Goal: Task Accomplishment & Management: Manage account settings

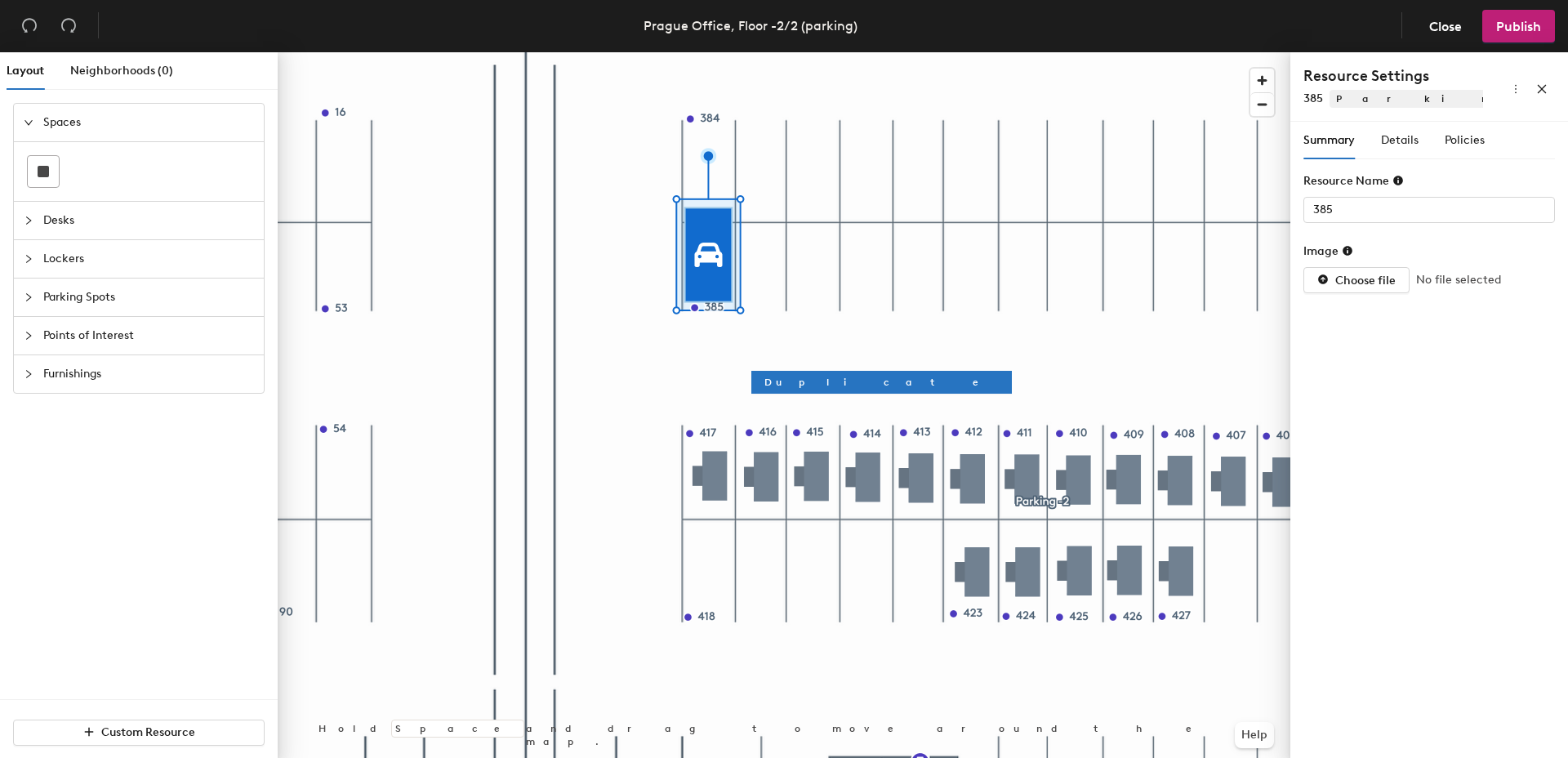
click at [653, 53] on div at bounding box center [784, 53] width 1012 height 0
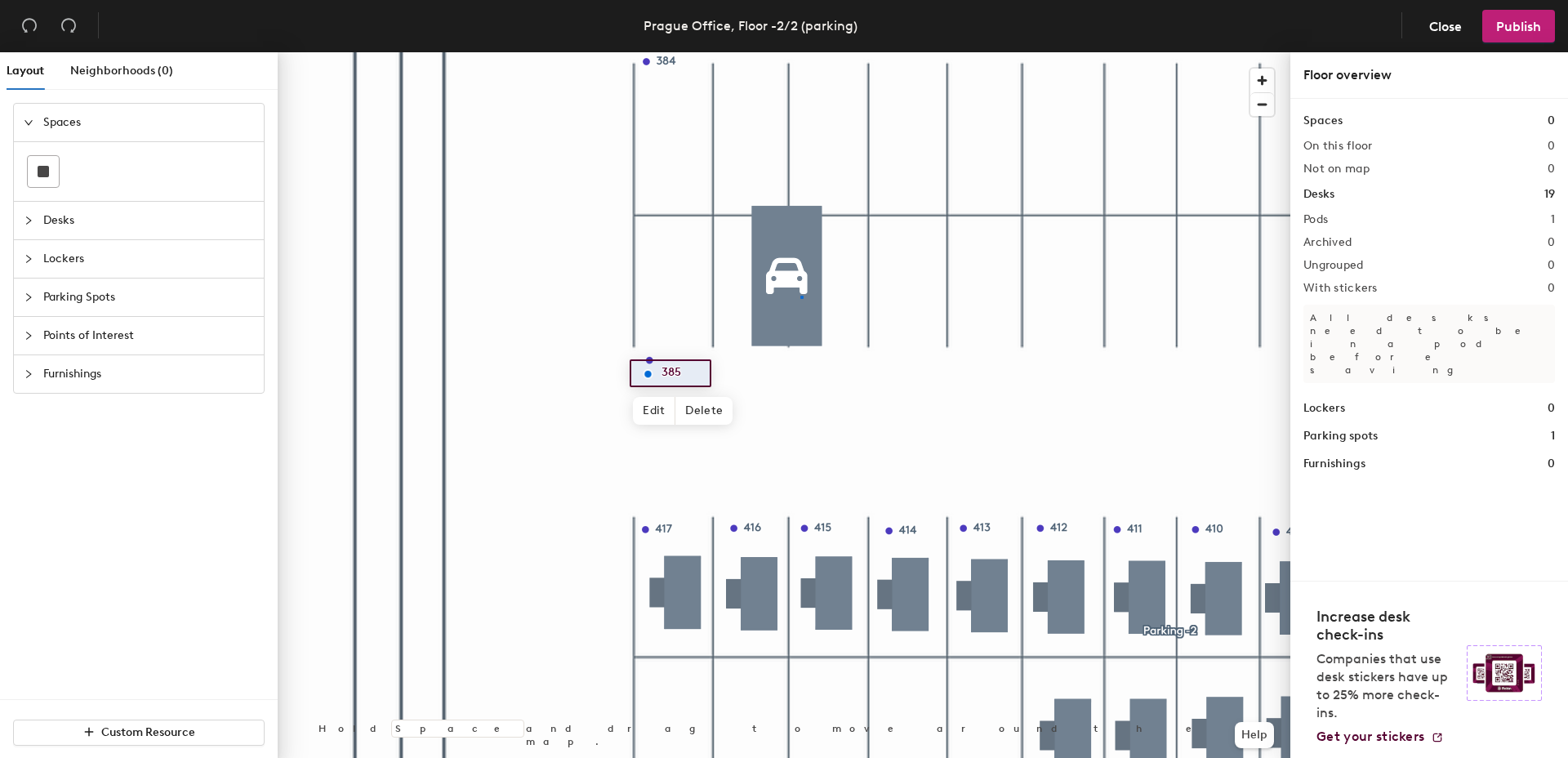
click at [800, 53] on div at bounding box center [784, 53] width 1012 height 0
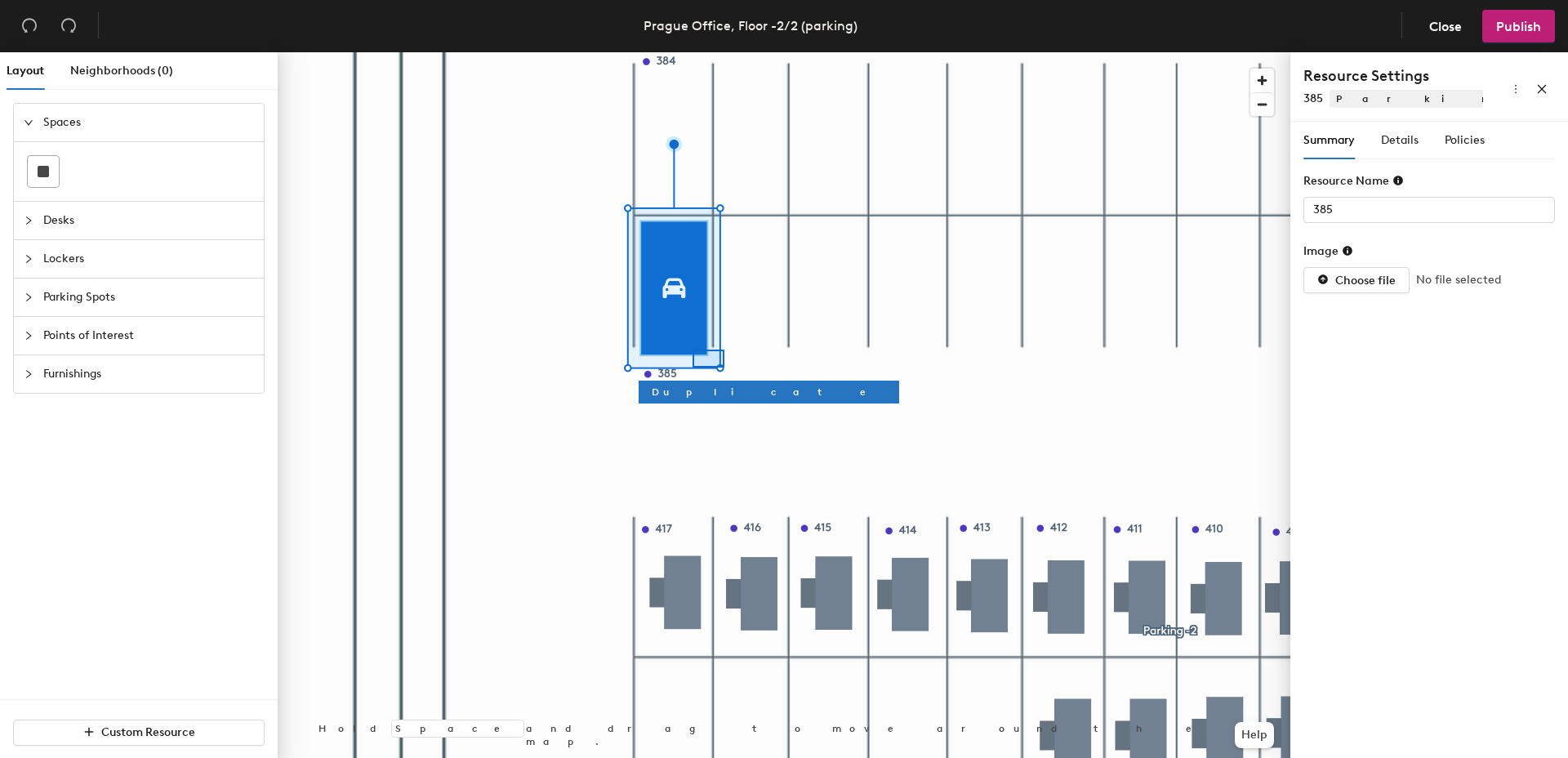
click at [693, 53] on div at bounding box center [784, 53] width 1012 height 0
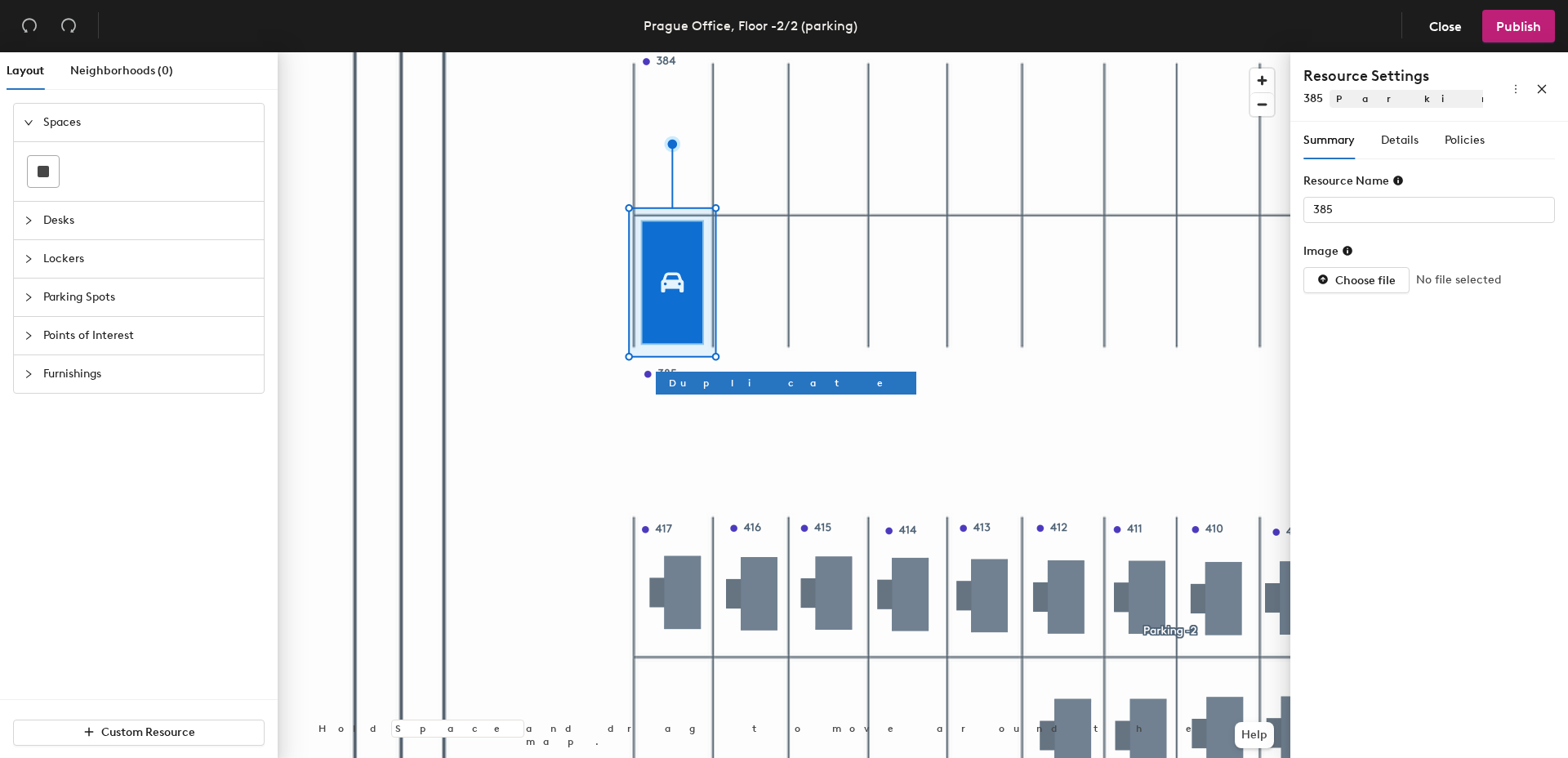
click at [792, 53] on div at bounding box center [784, 53] width 1012 height 0
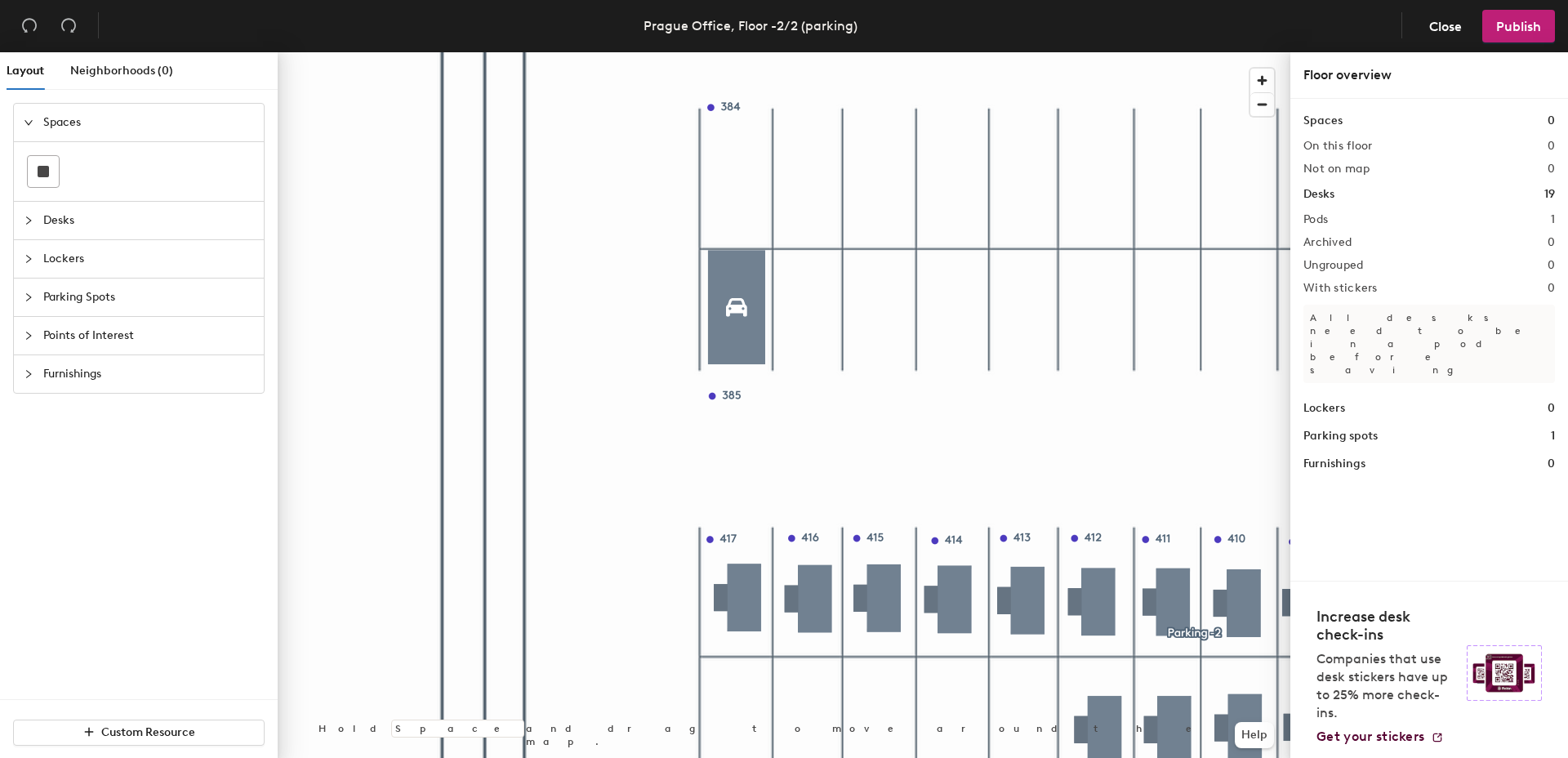
click at [736, 53] on div at bounding box center [784, 53] width 1012 height 0
click at [865, 53] on div at bounding box center [784, 53] width 1012 height 0
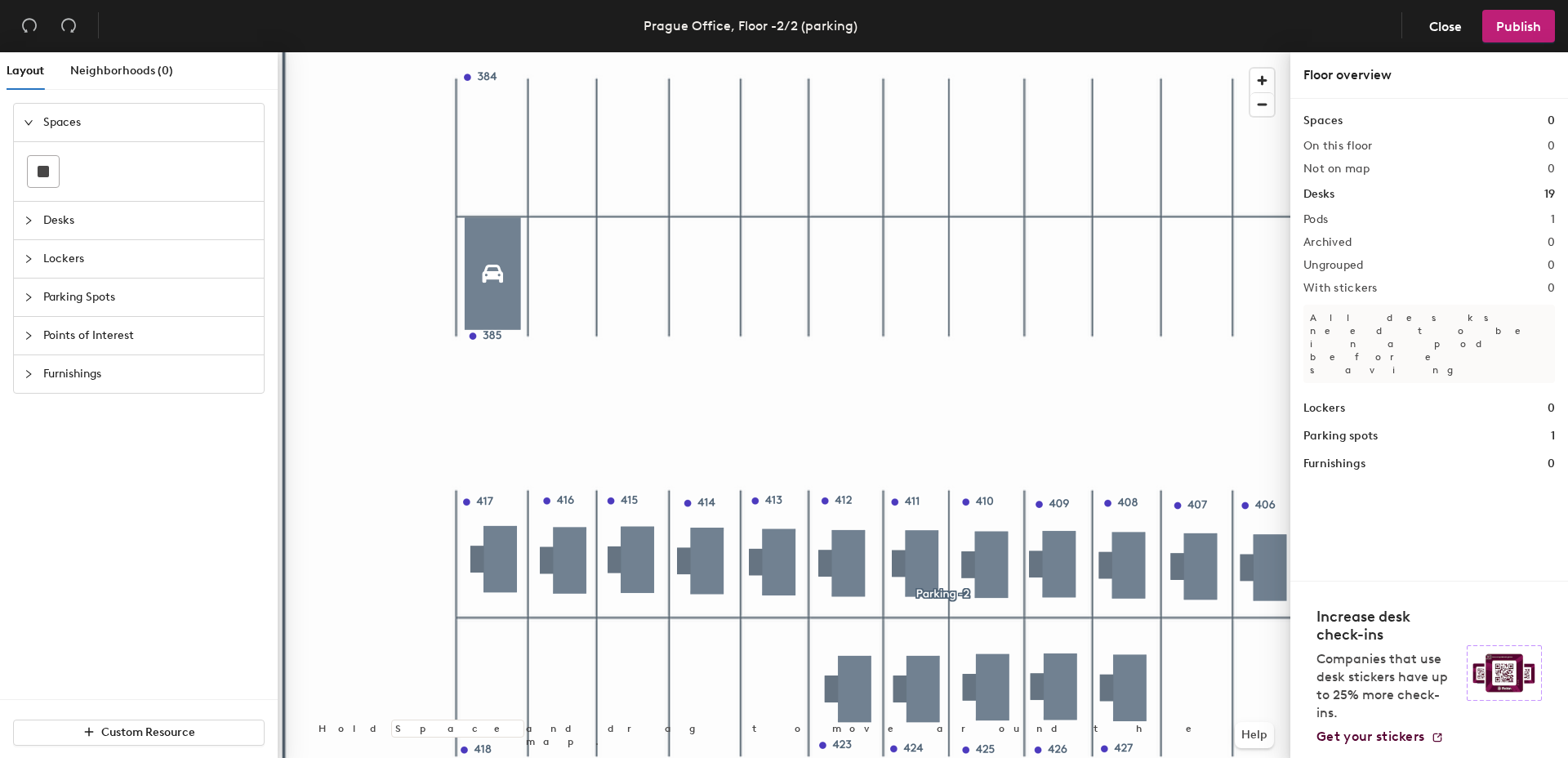
click at [480, 53] on div at bounding box center [784, 53] width 1012 height 0
click at [472, 53] on div at bounding box center [784, 53] width 1012 height 0
click at [766, 53] on div at bounding box center [784, 53] width 1012 height 0
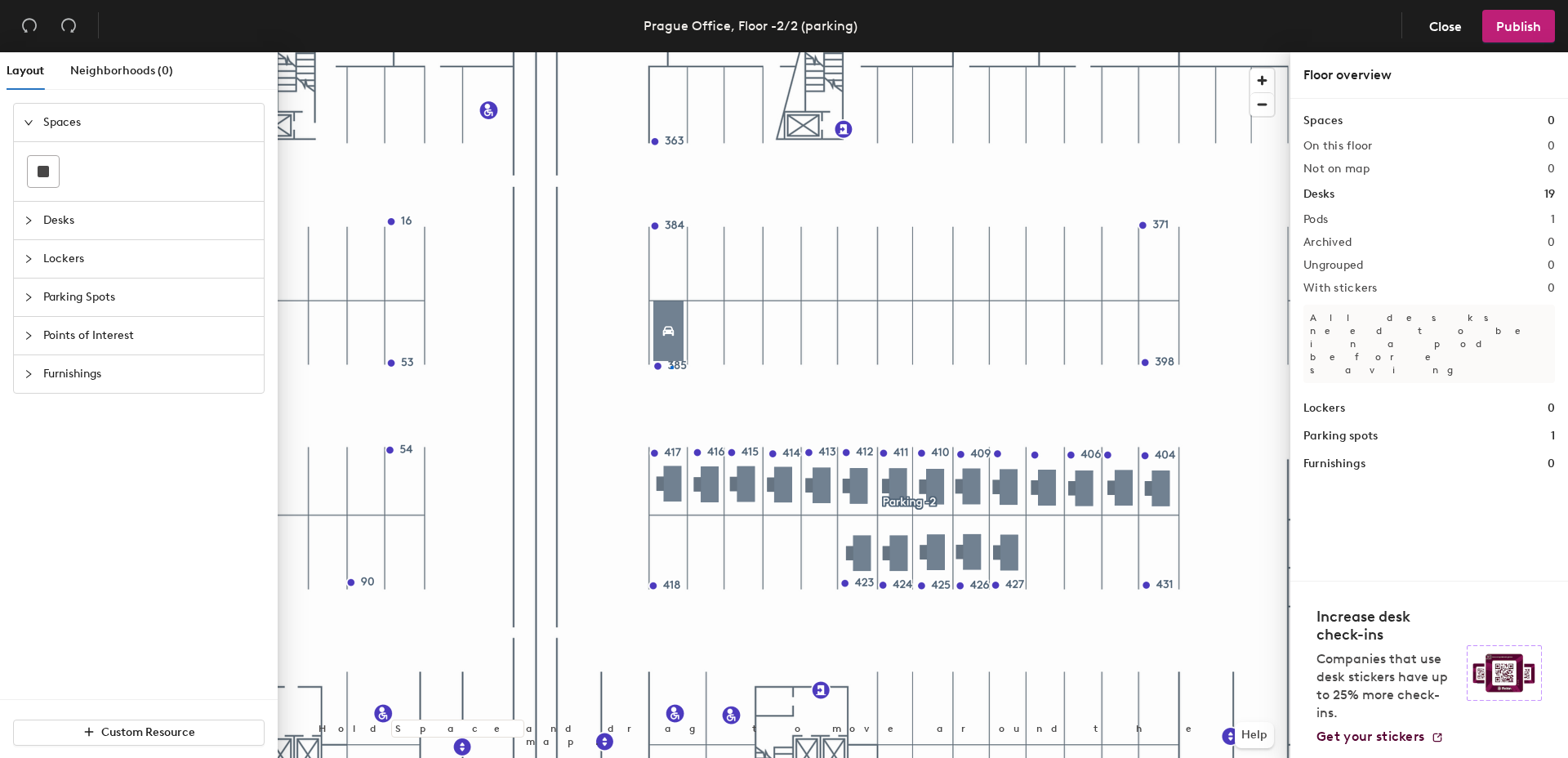
click at [670, 53] on div at bounding box center [784, 53] width 1012 height 0
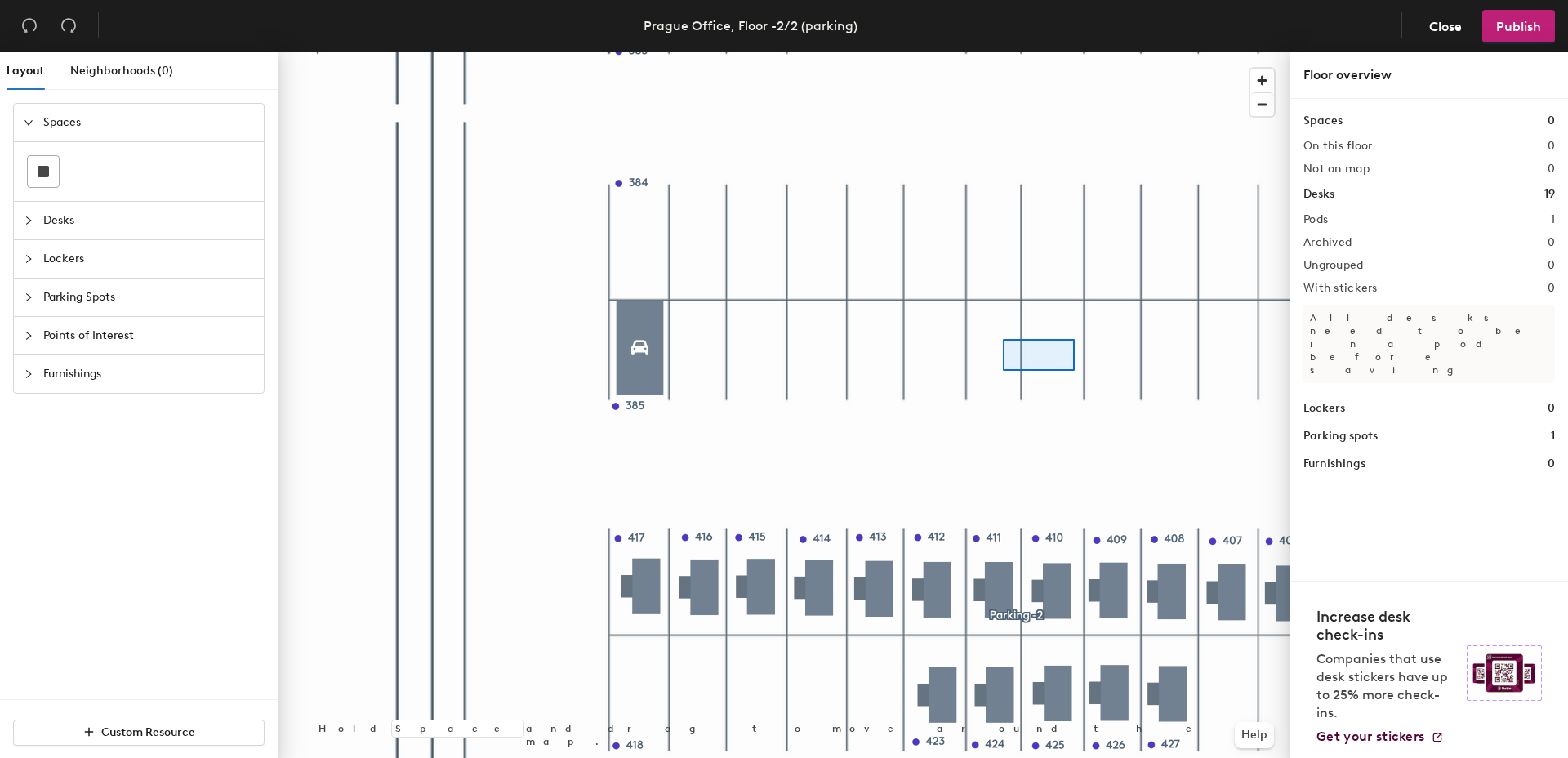
click at [1003, 53] on div at bounding box center [784, 53] width 1012 height 0
click at [1007, 53] on div at bounding box center [784, 53] width 1012 height 0
drag, startPoint x: 1004, startPoint y: 340, endPoint x: 960, endPoint y: 442, distance: 111.1
click at [949, 53] on div at bounding box center [784, 53] width 1012 height 0
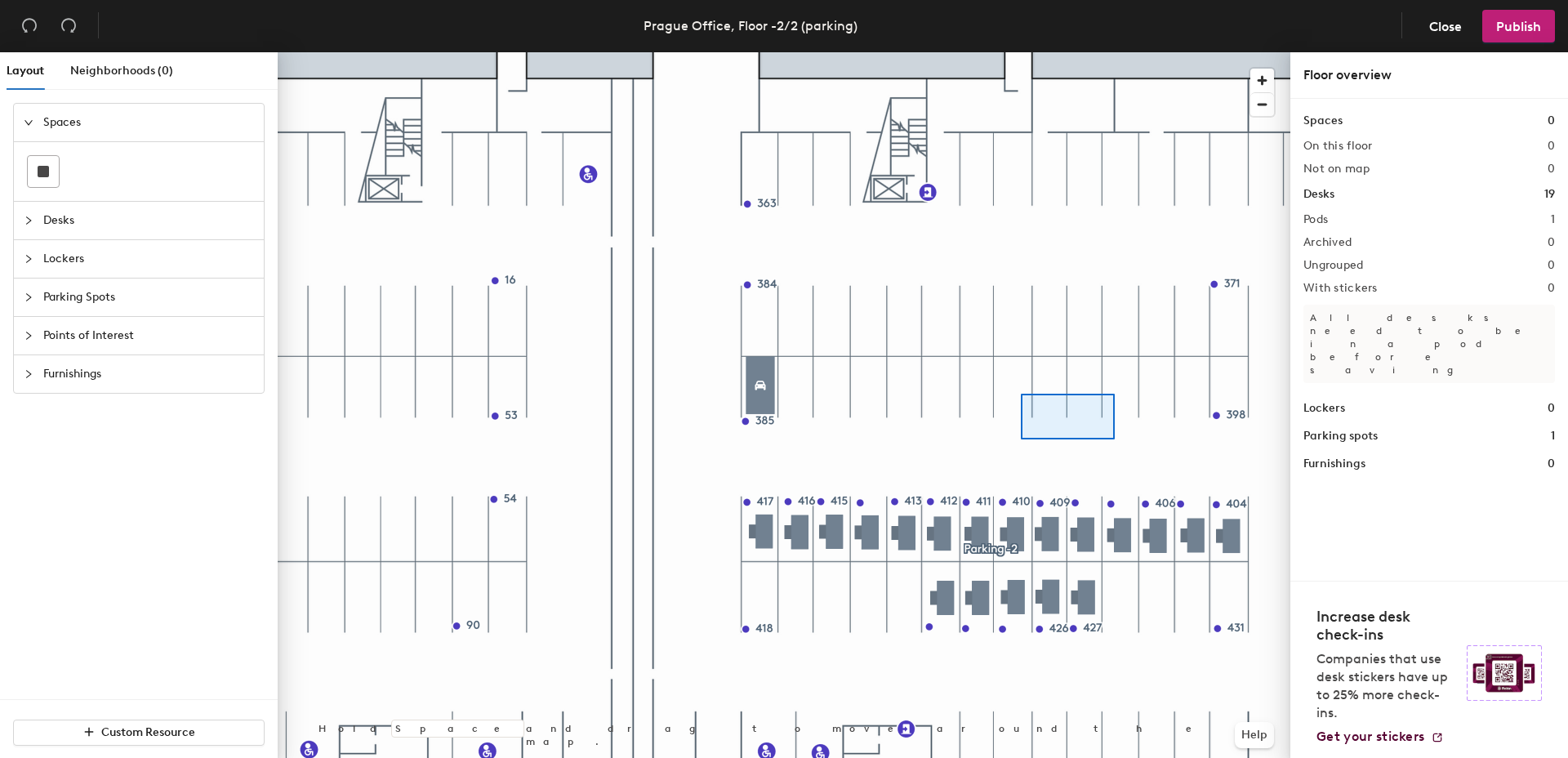
click at [1022, 53] on div at bounding box center [784, 53] width 1012 height 0
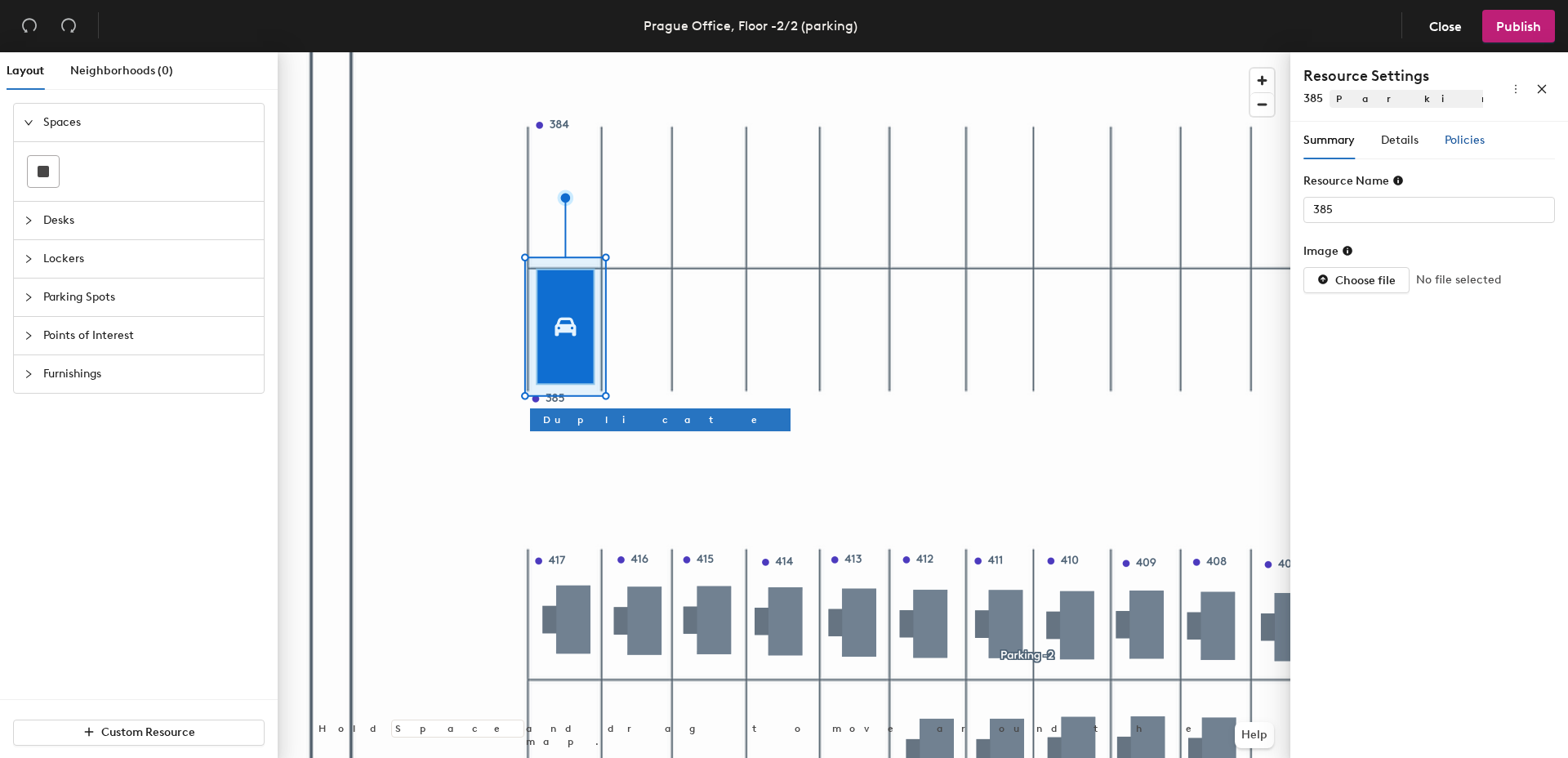
click at [1446, 136] on span "Policies" at bounding box center [1465, 140] width 40 height 14
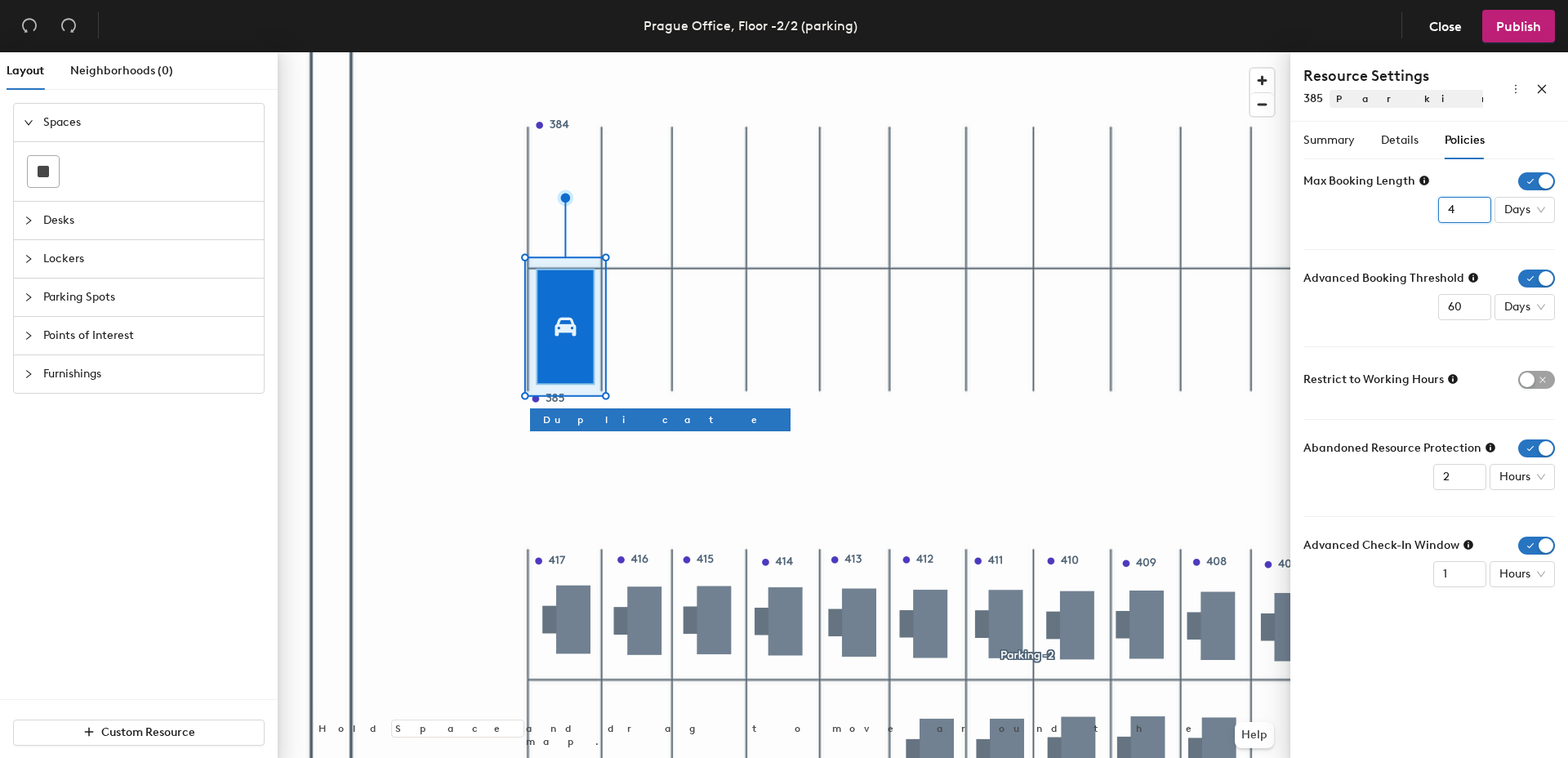
click at [1475, 218] on input "4" at bounding box center [1465, 210] width 53 height 26
click at [1475, 217] on input "3" at bounding box center [1465, 210] width 53 height 26
click at [1475, 216] on input "2" at bounding box center [1465, 210] width 53 height 26
type input "1"
click at [1475, 216] on input "1" at bounding box center [1465, 210] width 53 height 26
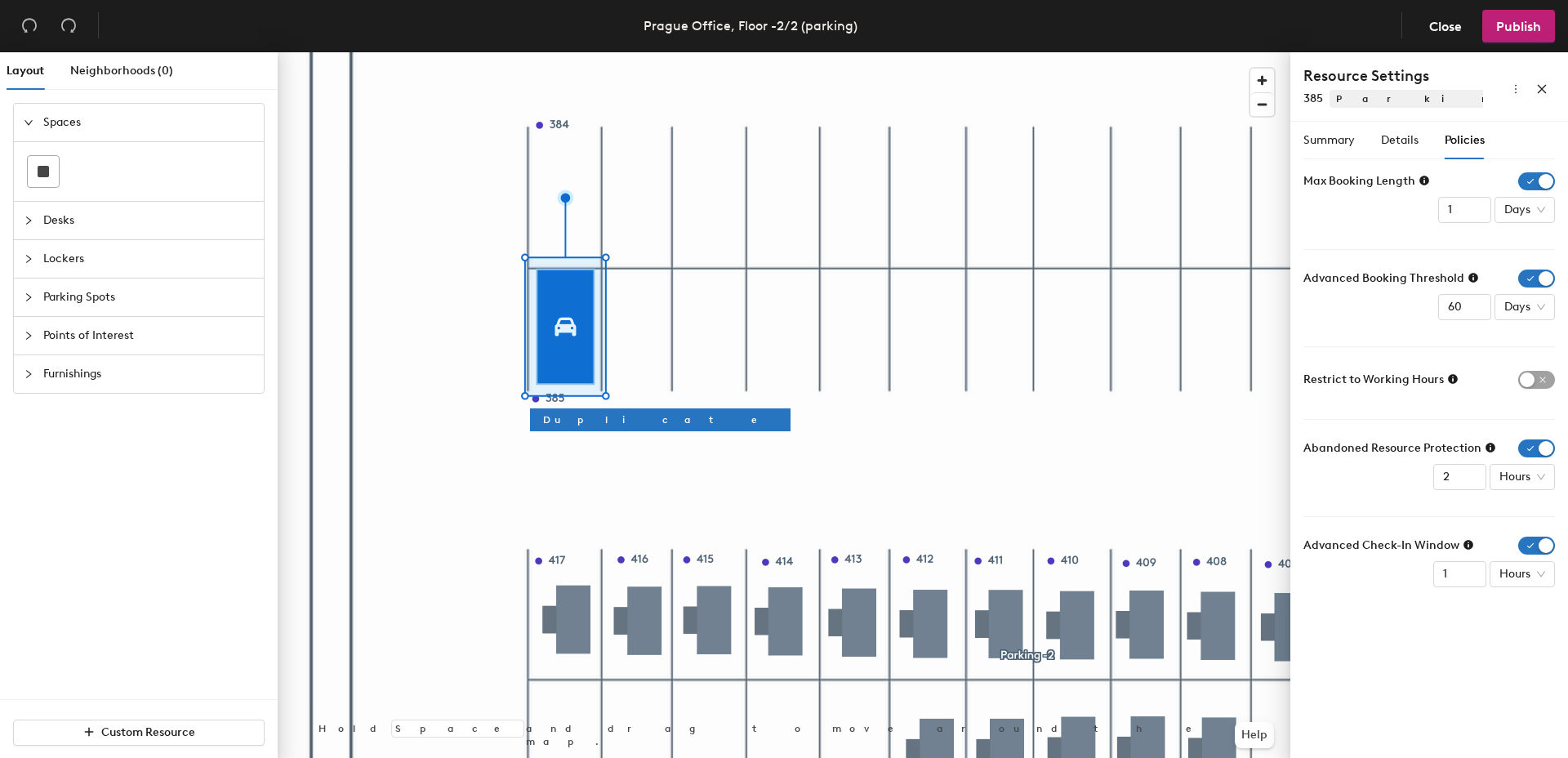
click at [1486, 447] on icon at bounding box center [1490, 447] width 10 height 10
click at [1550, 365] on icon "button" at bounding box center [1551, 367] width 6 height 6
click at [861, 53] on div at bounding box center [784, 53] width 1012 height 0
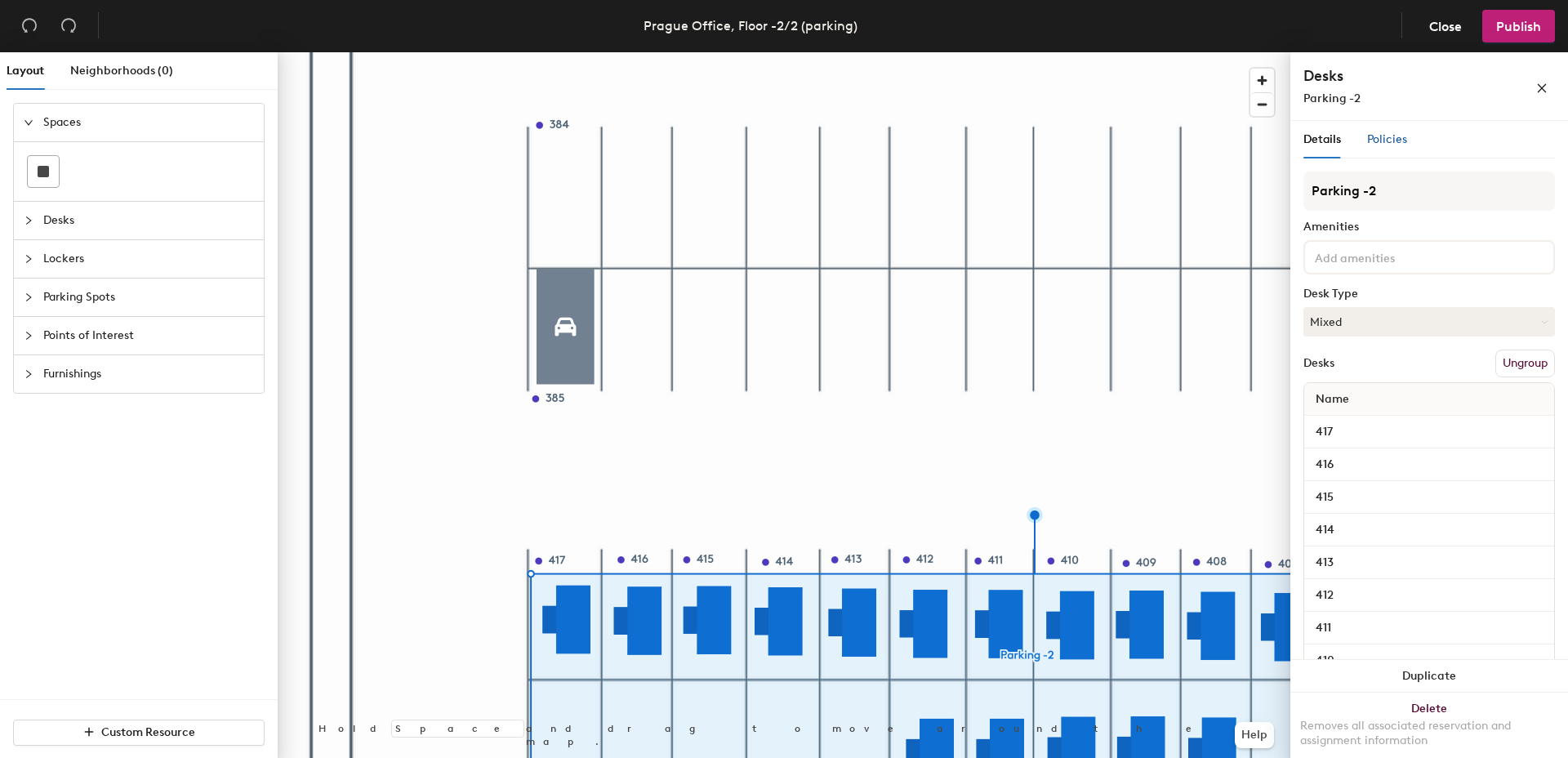
click at [1403, 143] on span "Policies" at bounding box center [1387, 139] width 40 height 14
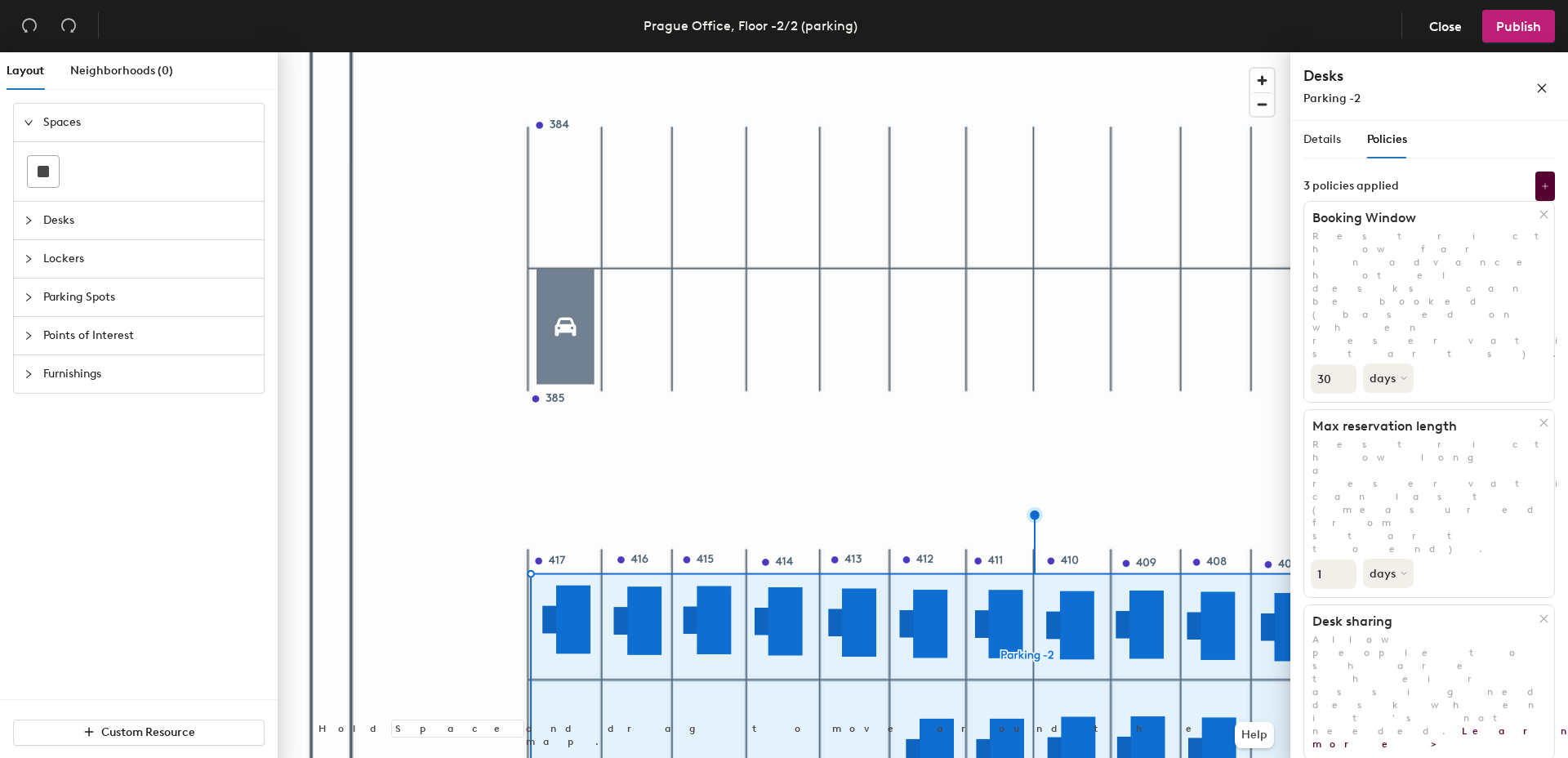
click at [576, 53] on div at bounding box center [784, 53] width 1012 height 0
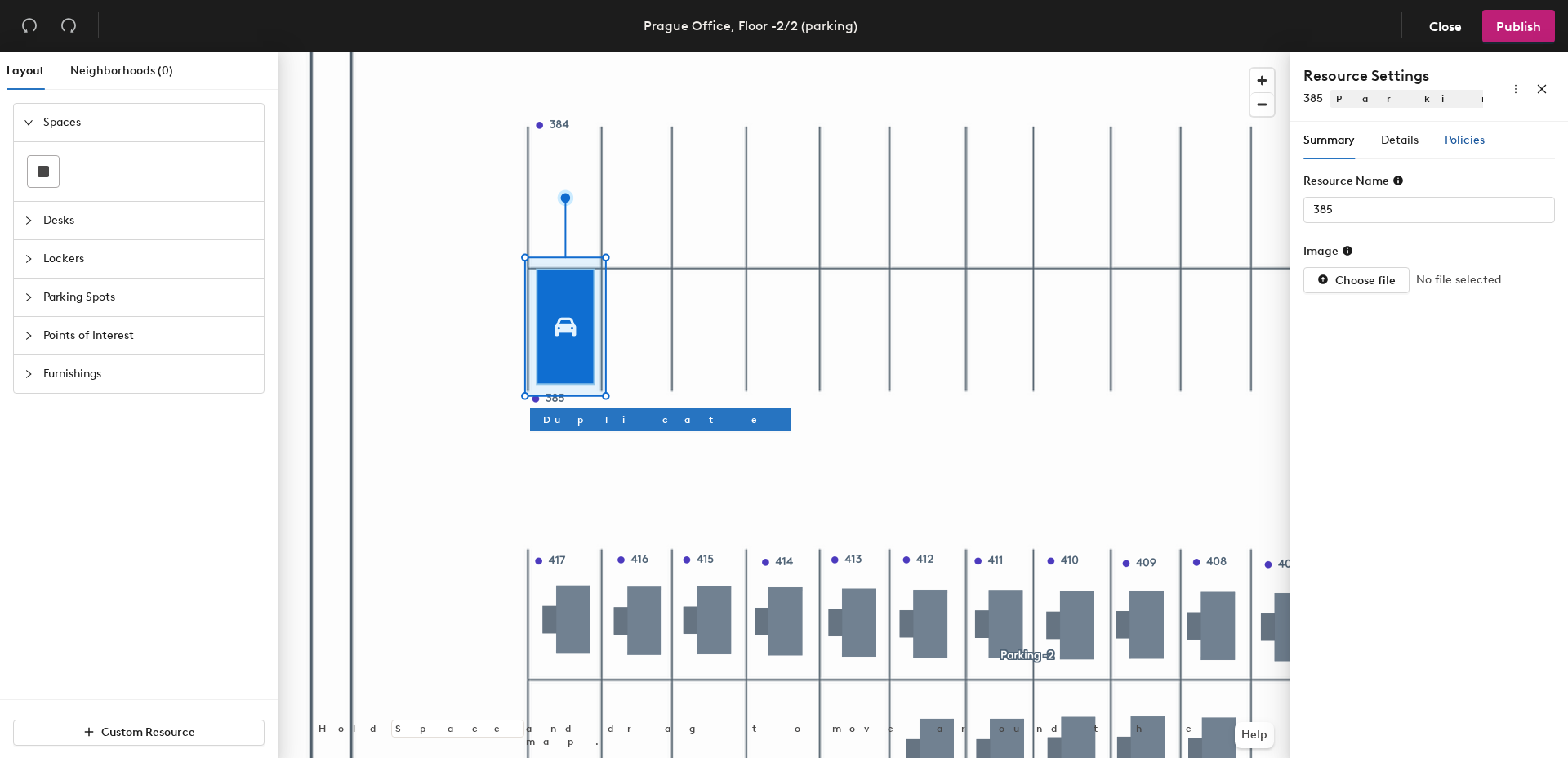
click at [1458, 132] on div "Policies" at bounding box center [1465, 140] width 40 height 18
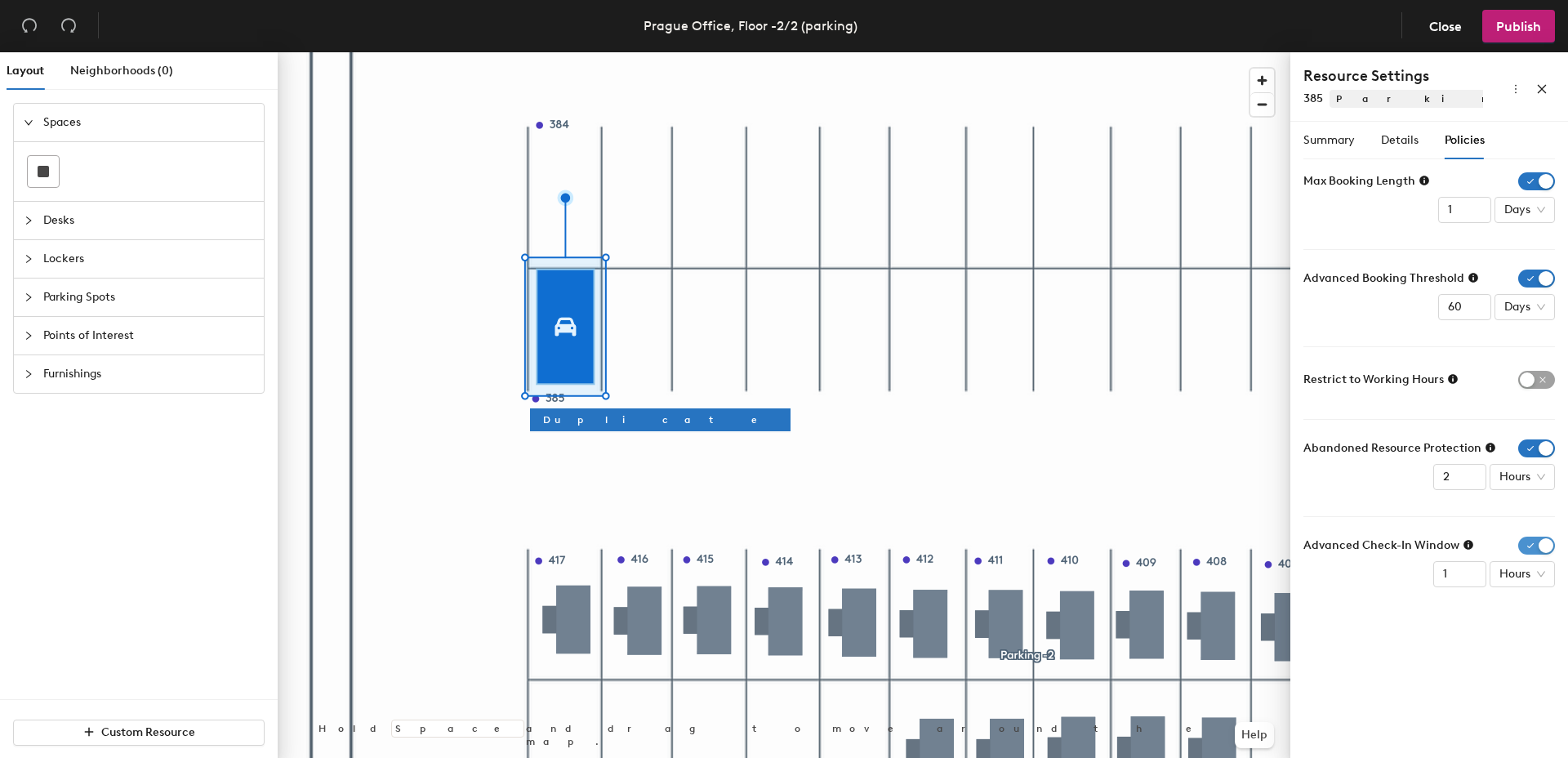
click at [1538, 538] on span "button" at bounding box center [1536, 545] width 37 height 18
click at [1543, 441] on span "button" at bounding box center [1536, 448] width 37 height 18
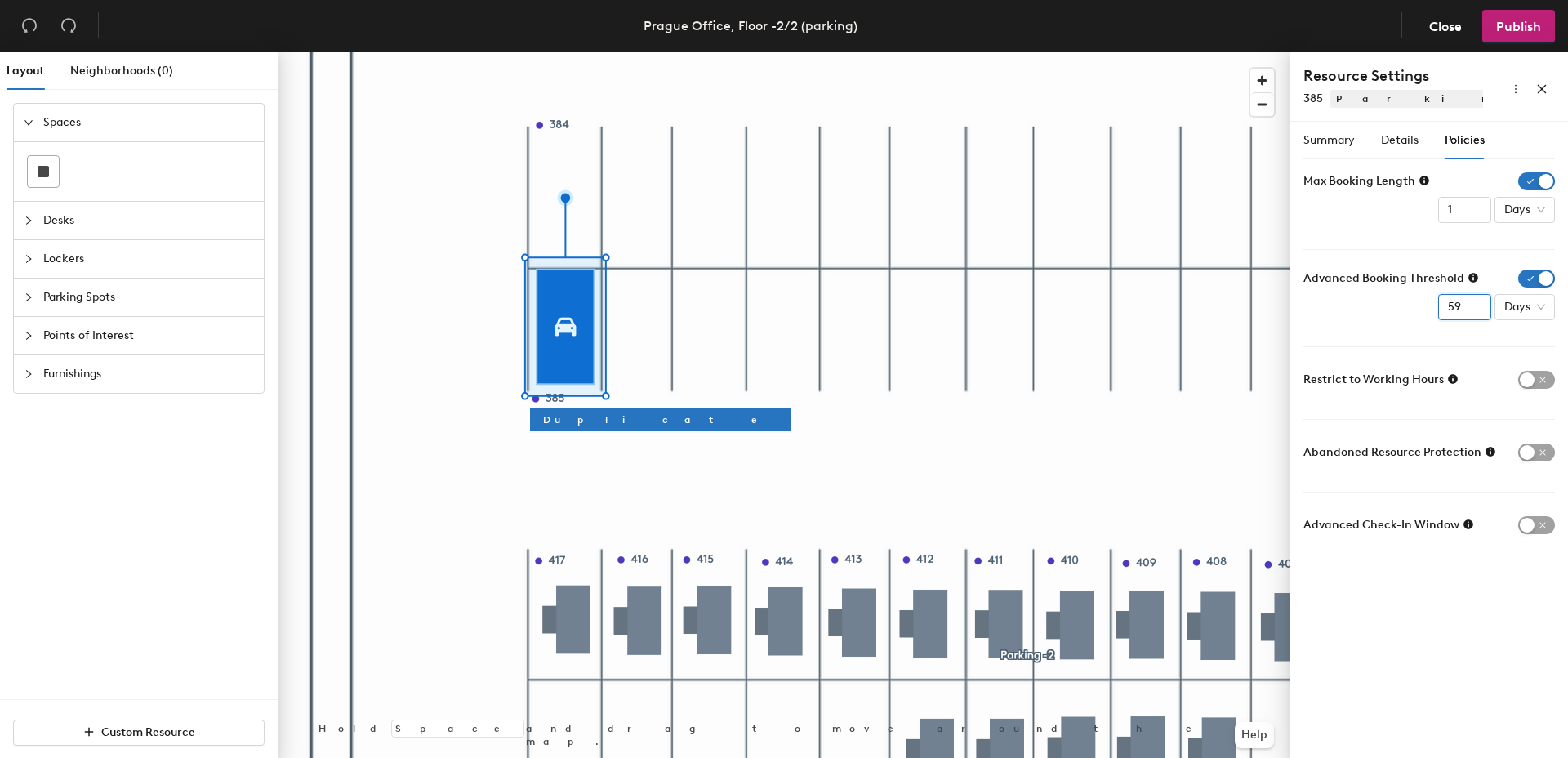
click at [1468, 308] on input "59" at bounding box center [1465, 307] width 53 height 26
click at [1470, 308] on input "58" at bounding box center [1465, 307] width 53 height 26
drag, startPoint x: 1463, startPoint y: 305, endPoint x: 1430, endPoint y: 300, distance: 33.4
click at [1430, 300] on div "Advanced Booking Threshold 58 Days" at bounding box center [1429, 294] width 252 height 51
type input "30"
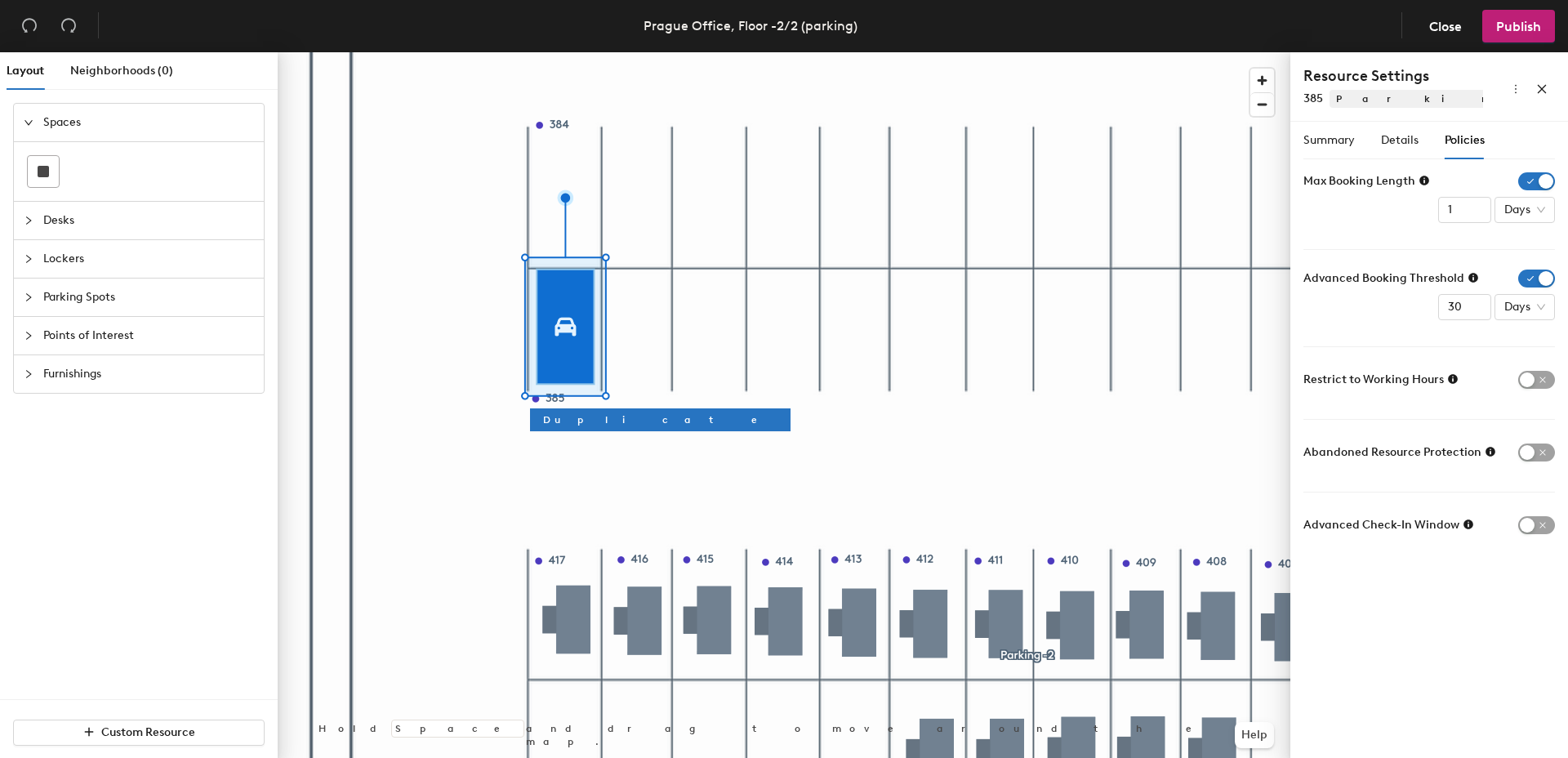
click at [1402, 306] on div "Advanced Booking Threshold 30 Days" at bounding box center [1429, 294] width 252 height 51
click at [1515, 89] on icon "more" at bounding box center [1515, 89] width 11 height 11
click at [1394, 144] on span "Details" at bounding box center [1400, 140] width 38 height 14
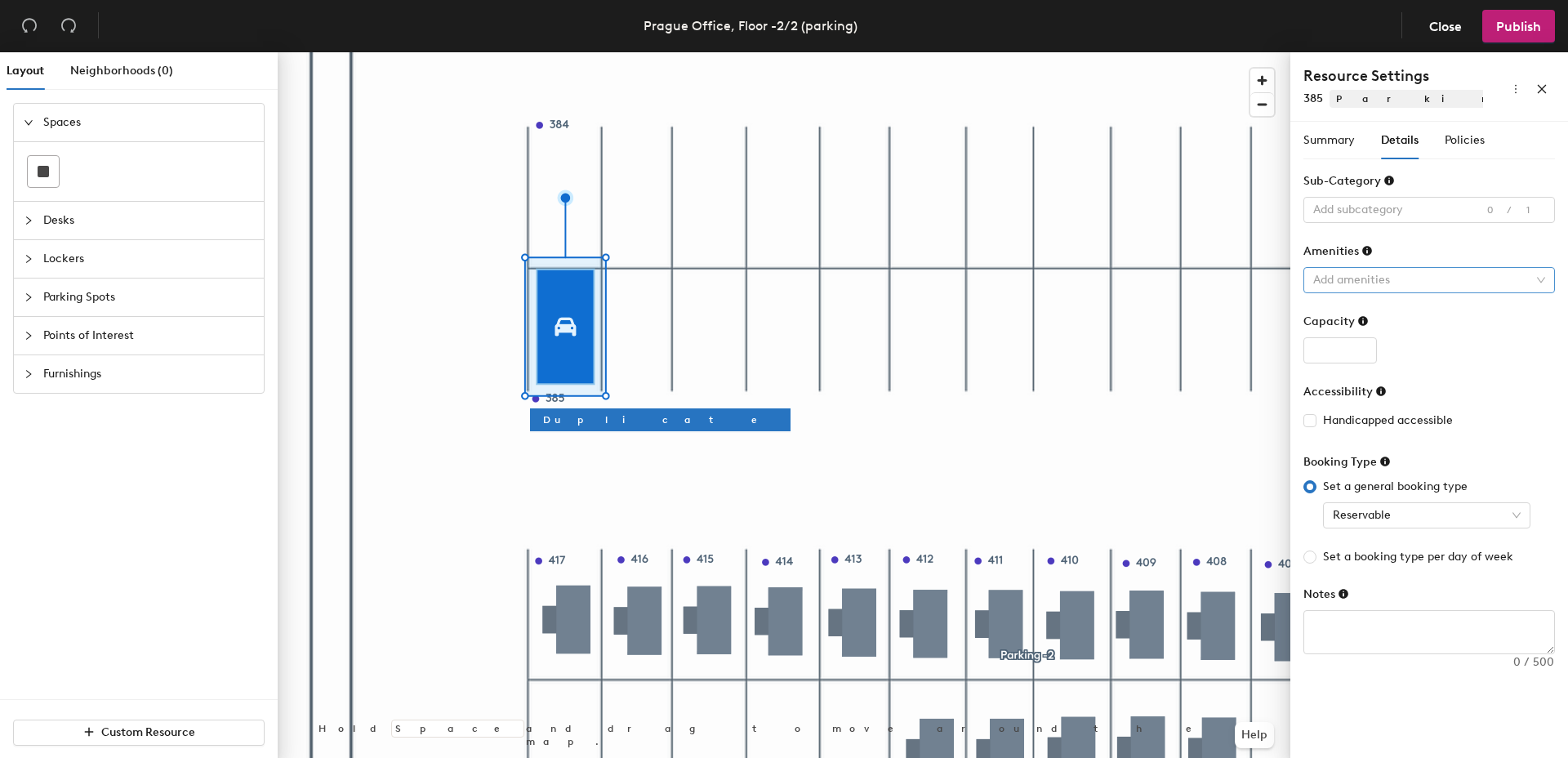
click at [1512, 286] on div at bounding box center [1421, 280] width 228 height 23
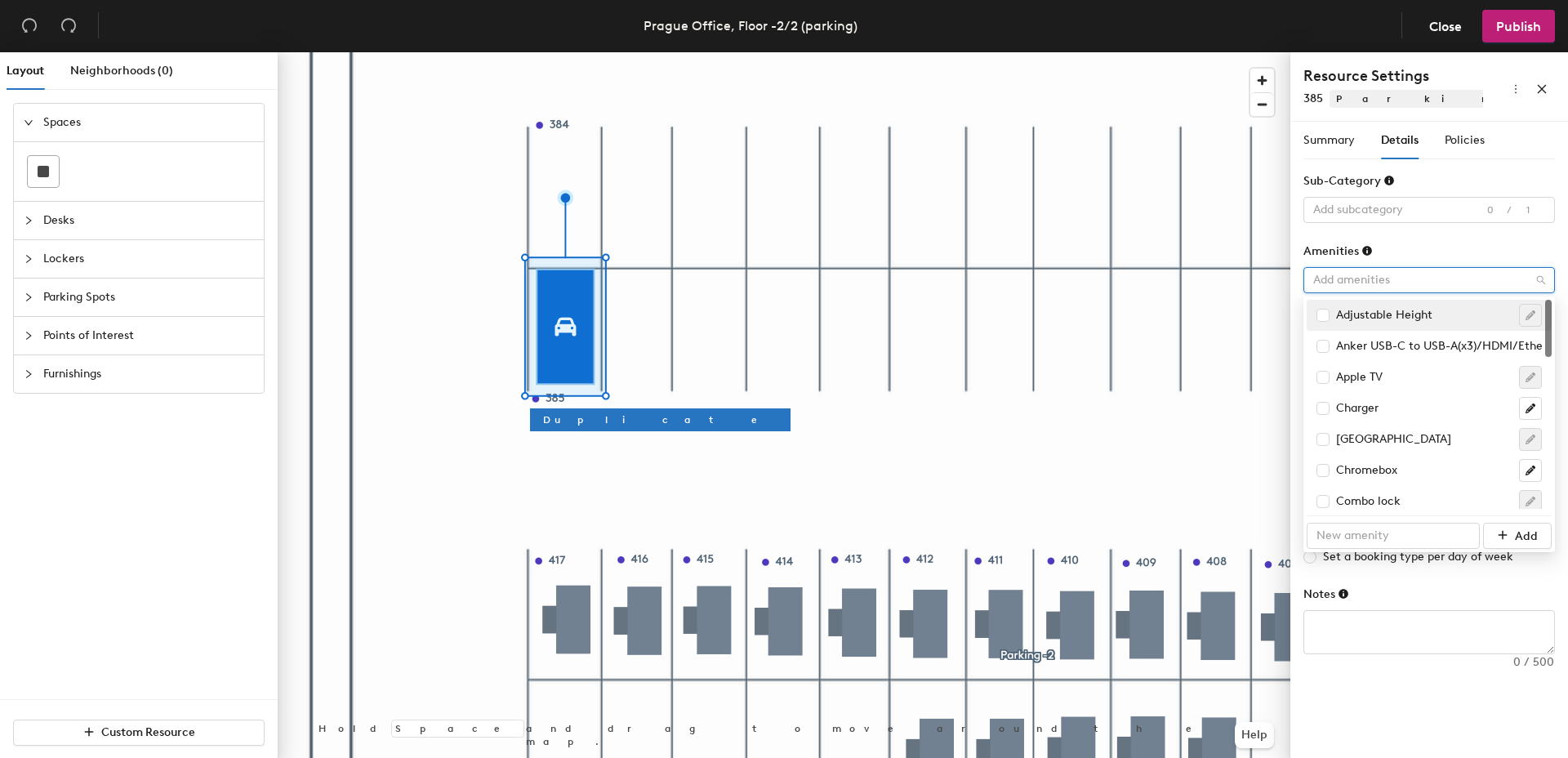
click at [1519, 281] on div at bounding box center [1421, 280] width 228 height 23
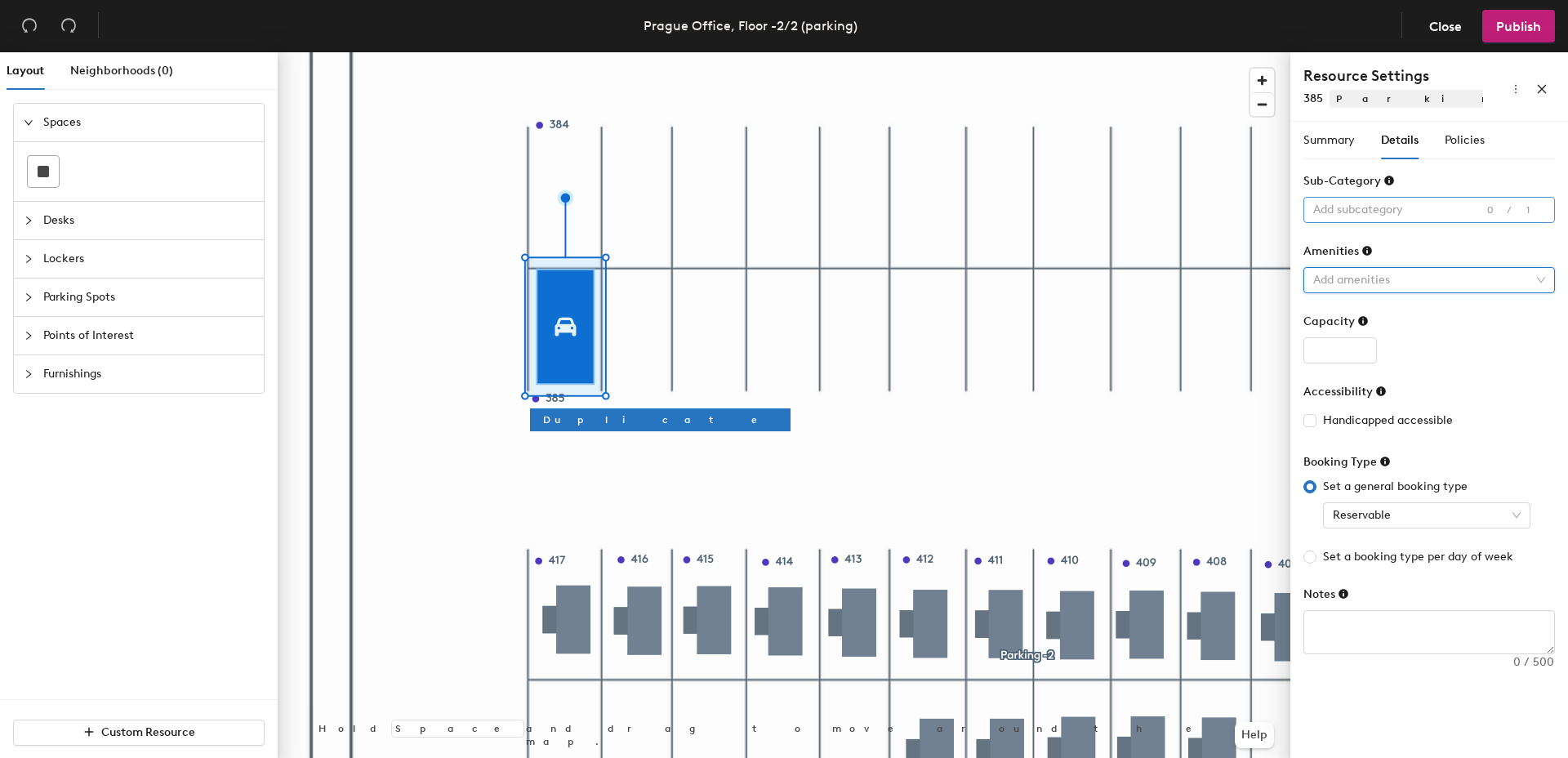
click at [1401, 202] on div at bounding box center [1421, 209] width 228 height 23
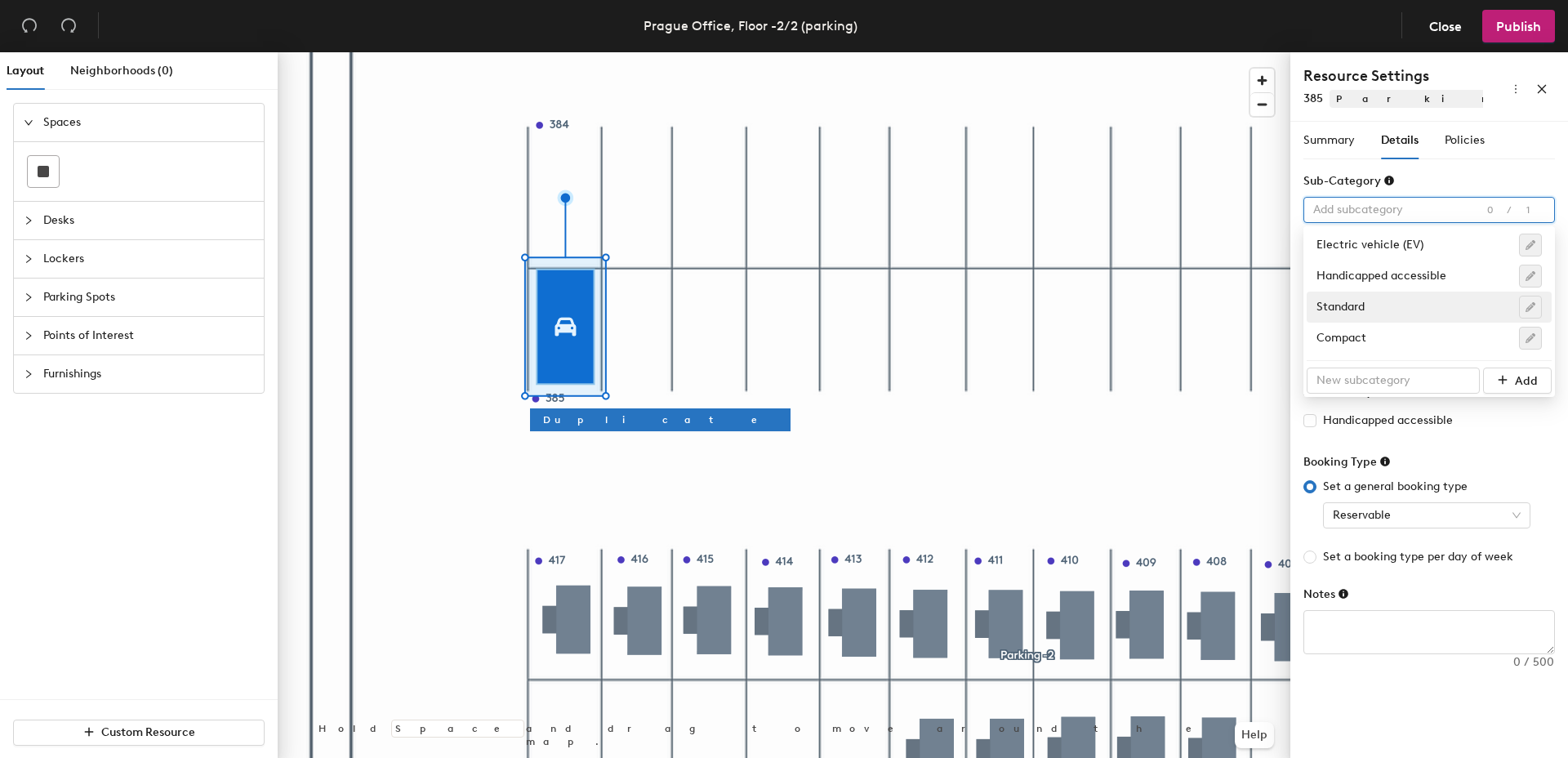
click at [1418, 304] on div "Standard" at bounding box center [1429, 307] width 225 height 23
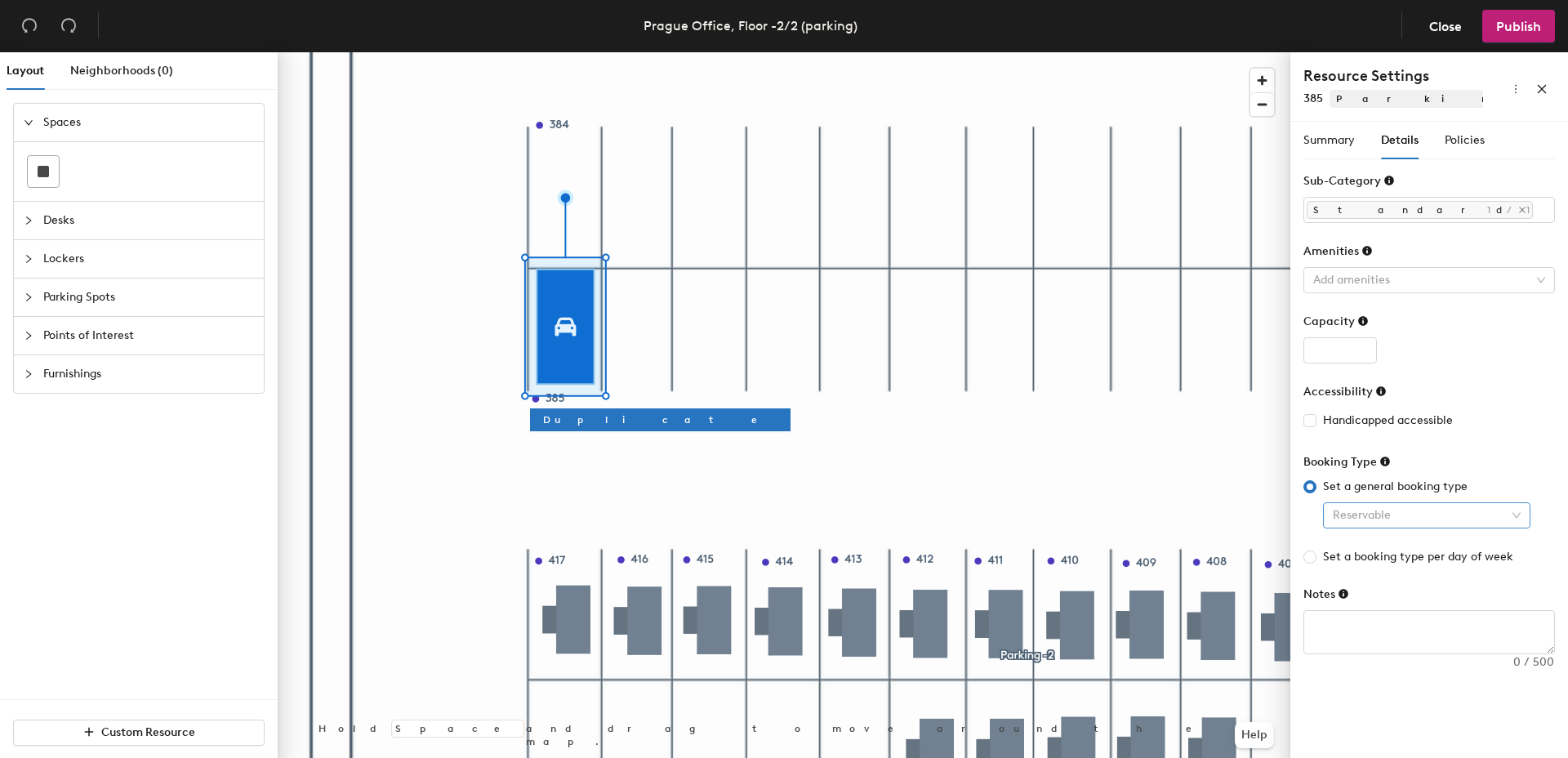
click at [1427, 511] on span "Reservable" at bounding box center [1427, 515] width 188 height 25
click at [1430, 510] on span "Reservable" at bounding box center [1427, 515] width 188 height 25
click at [1322, 135] on span "Summary" at bounding box center [1329, 140] width 52 height 14
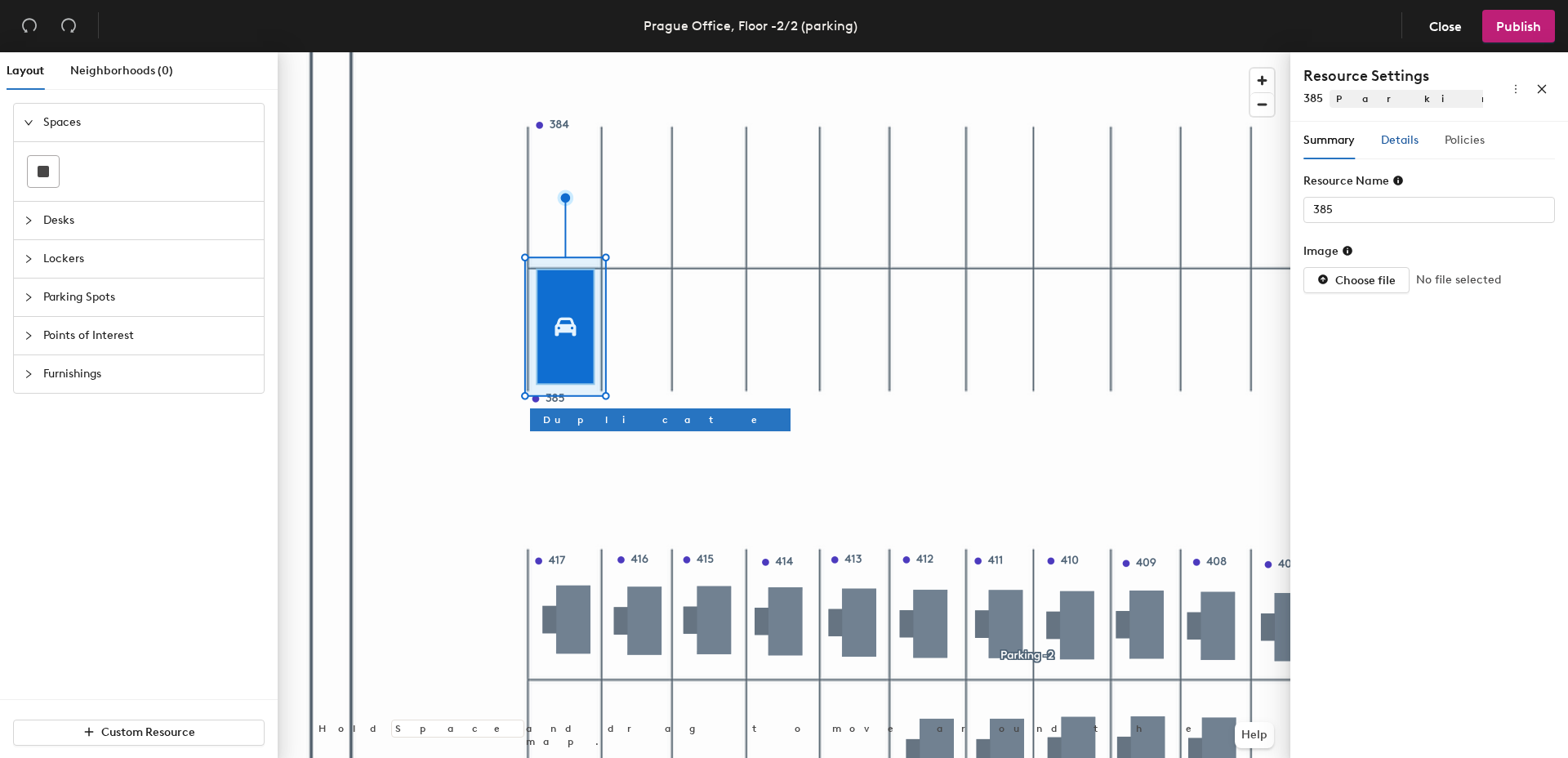
drag, startPoint x: 1391, startPoint y: 145, endPoint x: 1453, endPoint y: 149, distance: 62.1
click at [1391, 145] on span "Details" at bounding box center [1400, 140] width 38 height 14
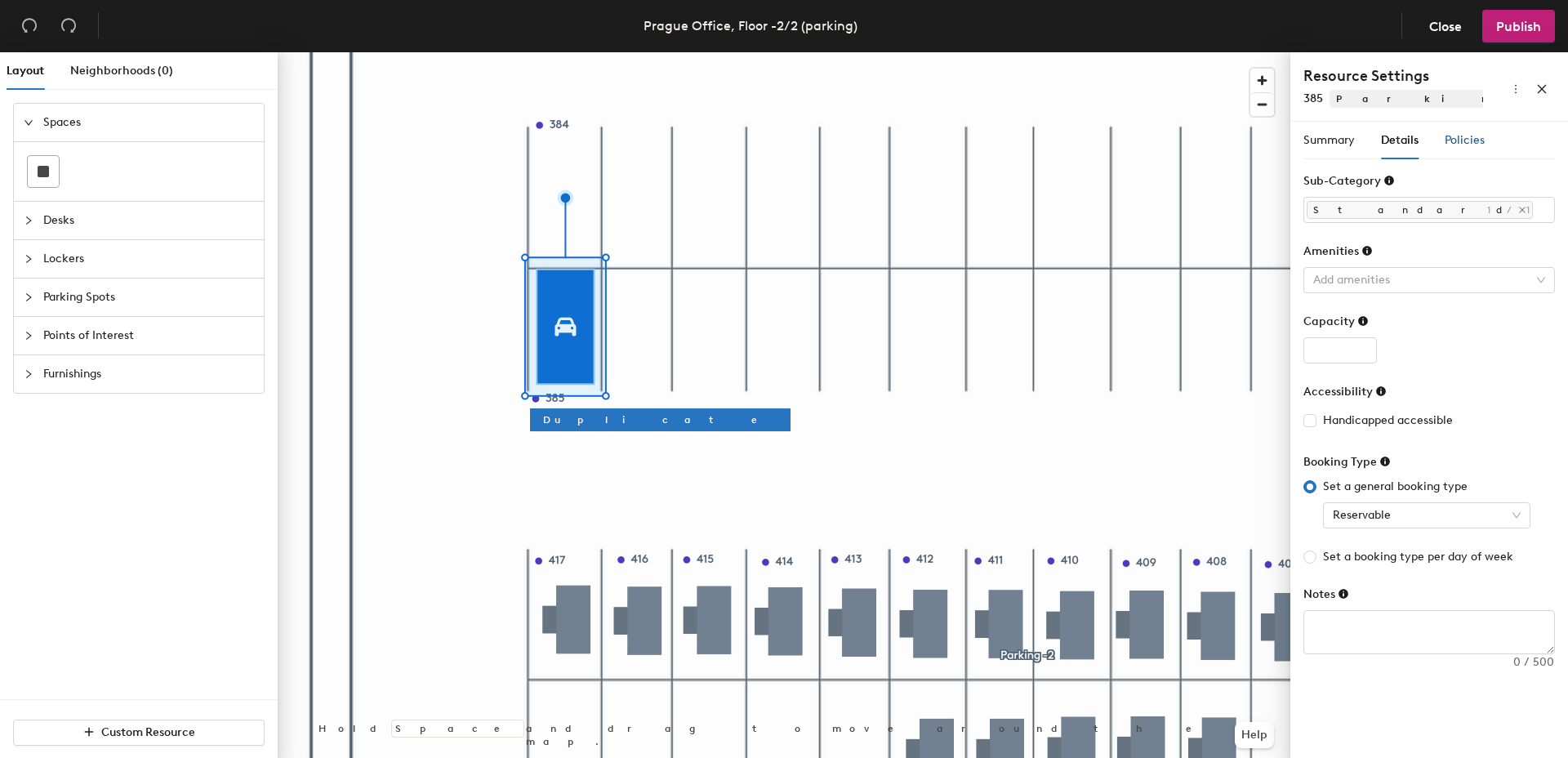
click at [1464, 146] on span "Policies" at bounding box center [1465, 140] width 40 height 14
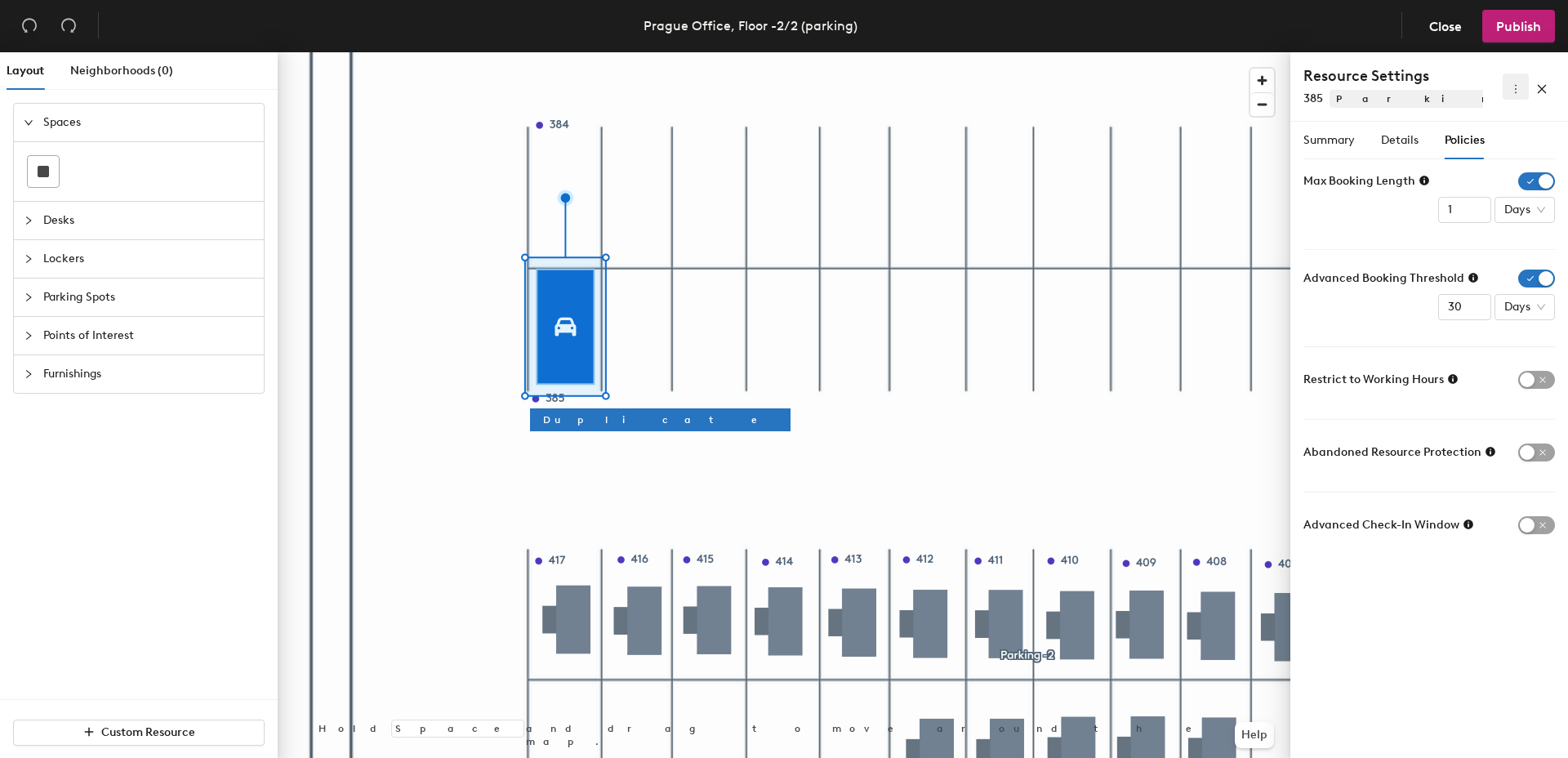
click at [1510, 89] on icon "more" at bounding box center [1515, 89] width 11 height 11
click at [1512, 89] on icon "more" at bounding box center [1515, 89] width 11 height 11
click at [1409, 130] on div "Details" at bounding box center [1400, 140] width 38 height 38
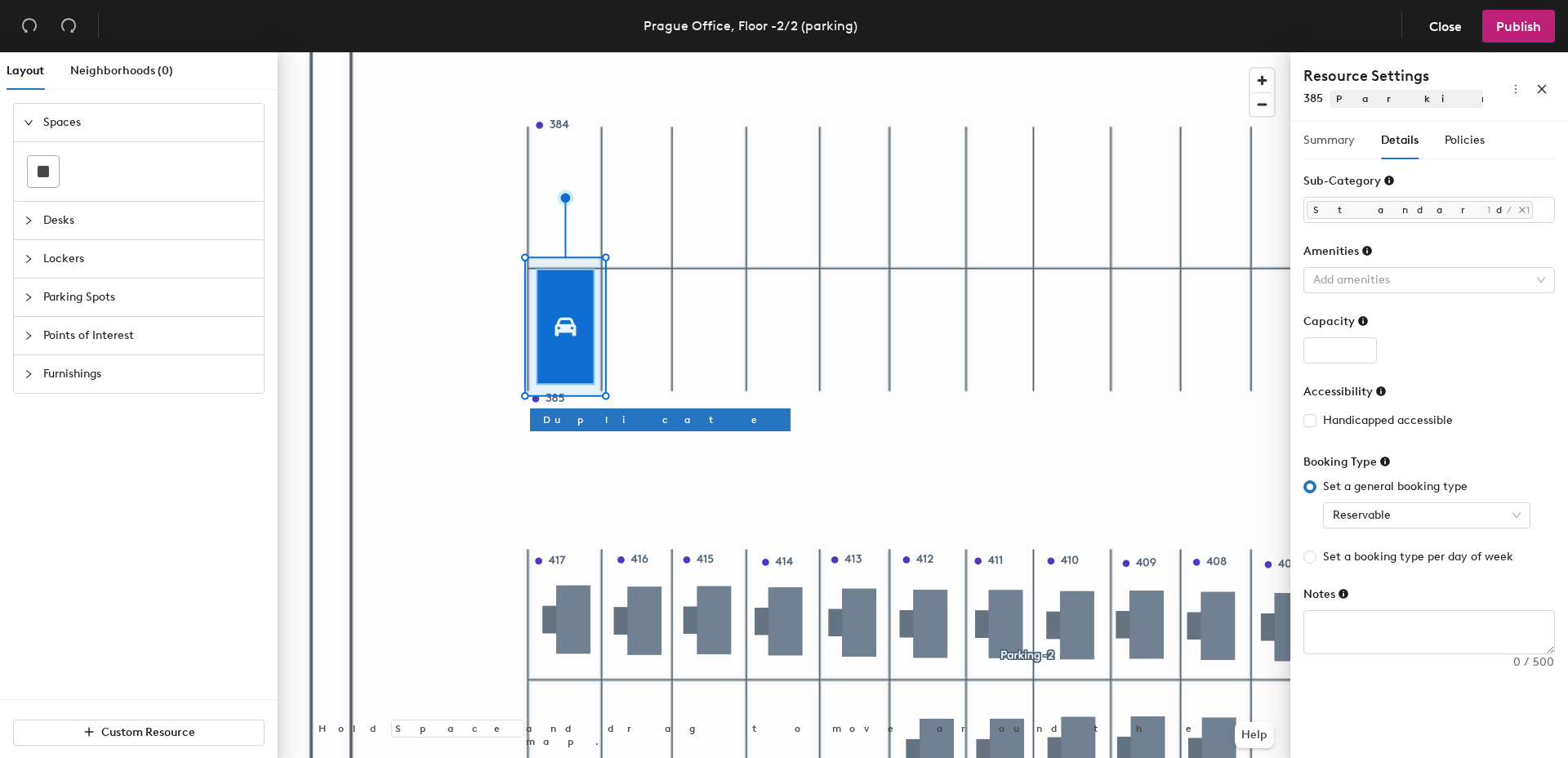
click at [1342, 152] on div "Summary" at bounding box center [1329, 140] width 52 height 38
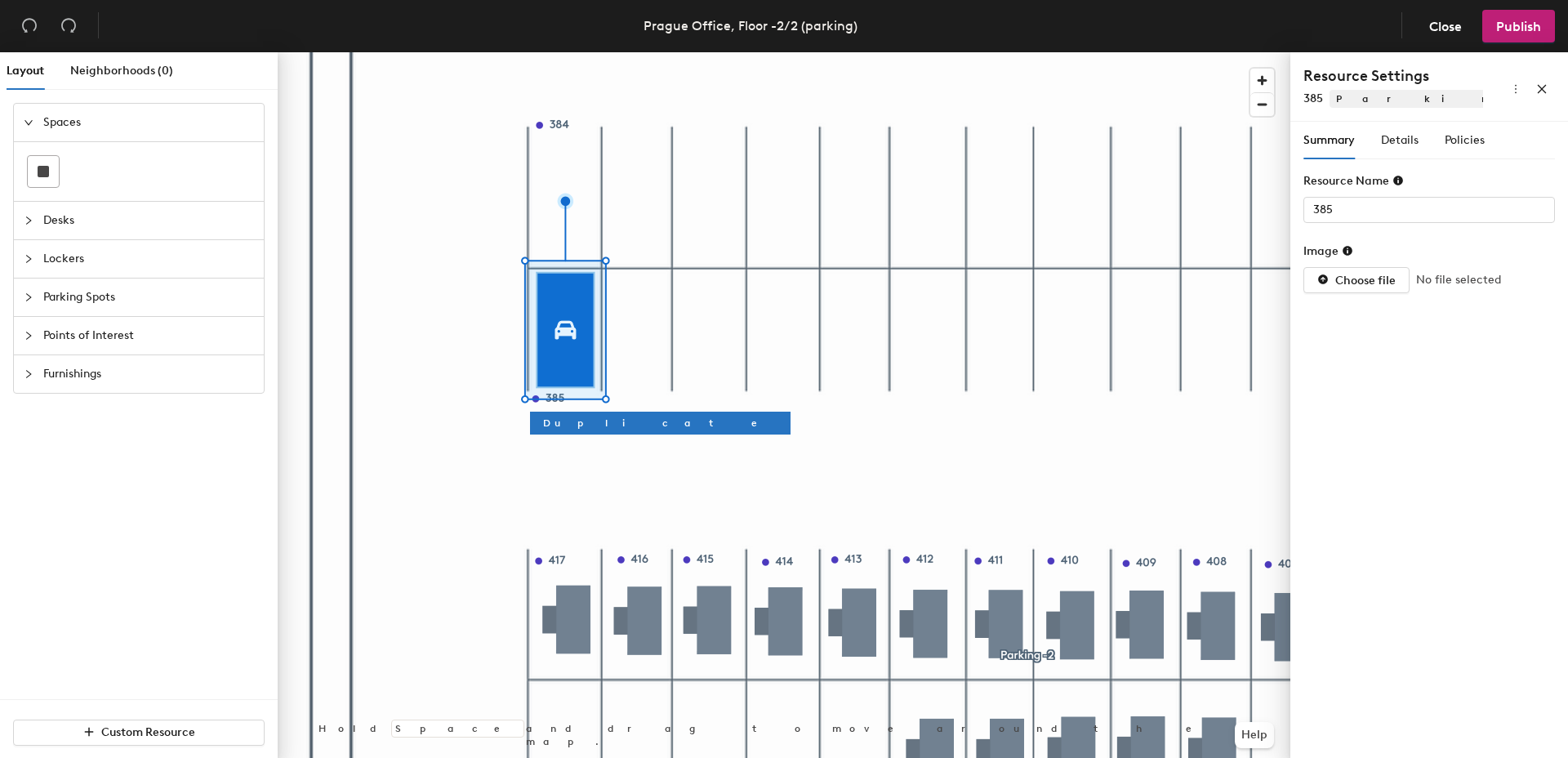
click at [763, 53] on div at bounding box center [784, 53] width 1012 height 0
click at [565, 425] on span "Duplicate" at bounding box center [660, 422] width 234 height 15
type input "Parking spot 2"
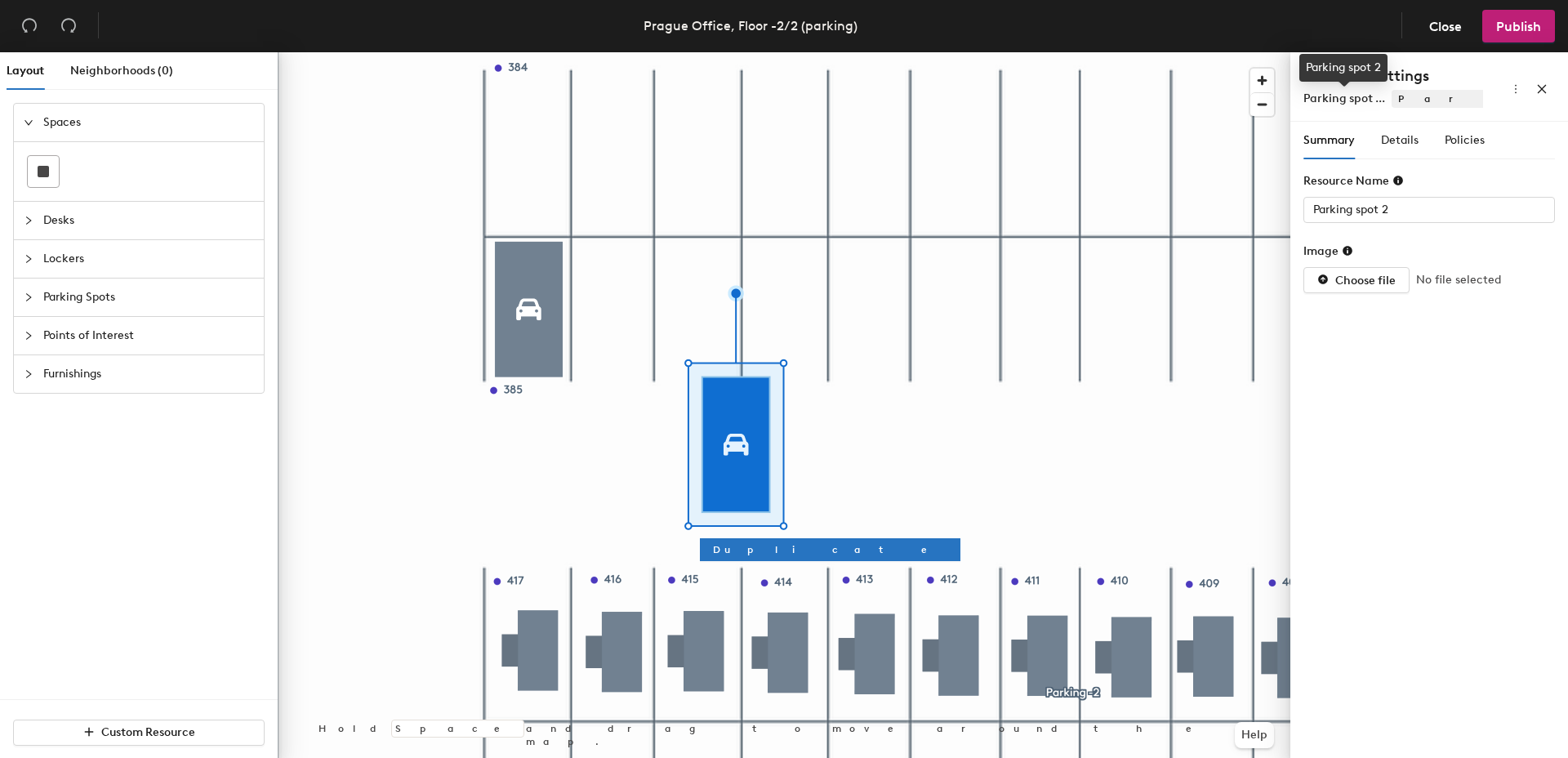
click at [1357, 102] on span "Parking spot ..." at bounding box center [1344, 98] width 82 height 14
click at [1430, 97] on span "Parking Spots" at bounding box center [1583, 98] width 382 height 18
click at [1247, 212] on div "Layout Neighborhoods (0) Spaces Desks Lockers Parking Spots Points of Interest …" at bounding box center [784, 408] width 1568 height 712
click at [519, 53] on div at bounding box center [784, 53] width 1012 height 0
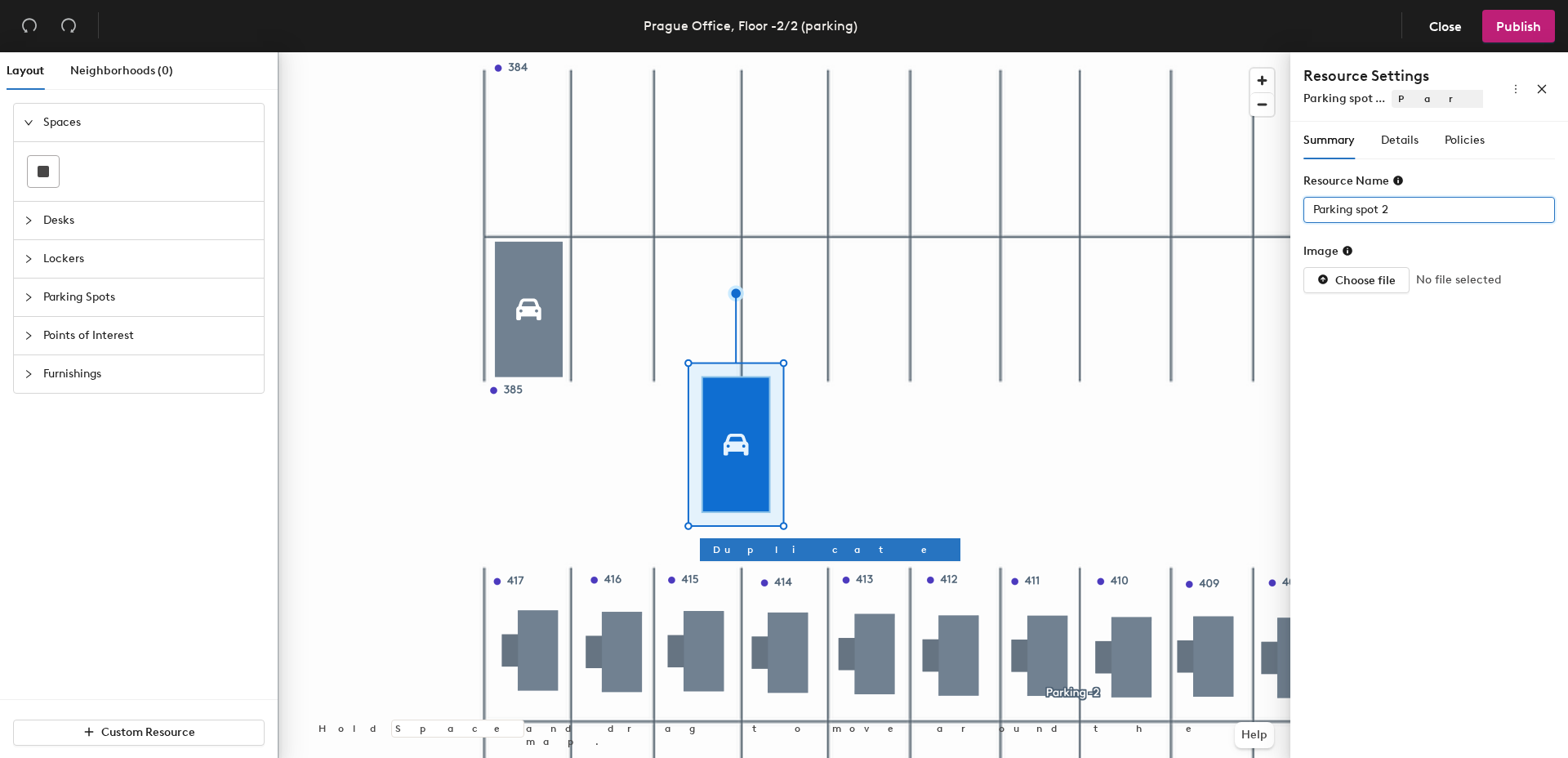
click at [1260, 205] on div "Layout Neighborhoods (0) Spaces Desks Lockers Parking Spots Points of Interest …" at bounding box center [784, 408] width 1568 height 712
type input "417"
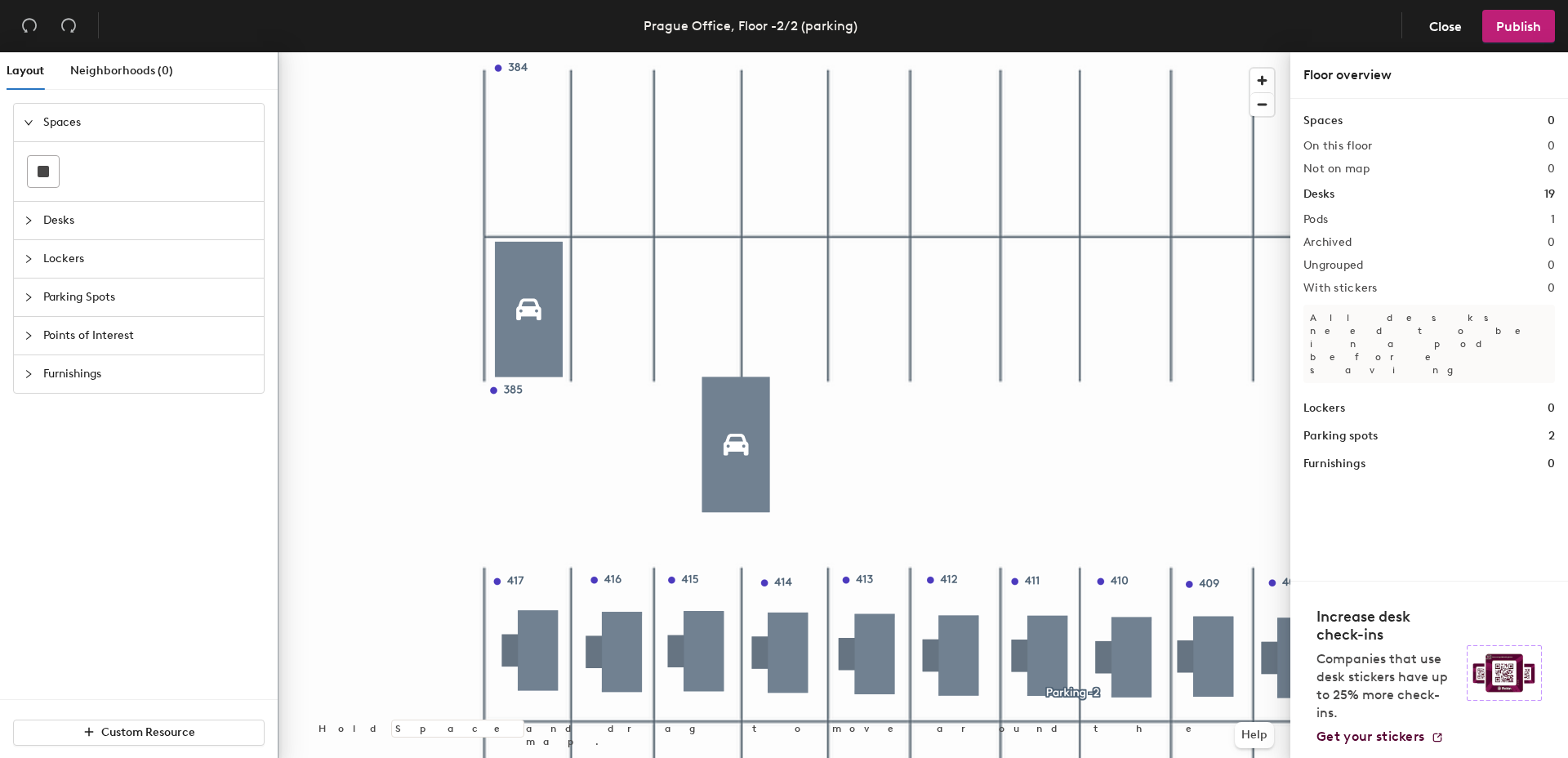
click at [749, 53] on div at bounding box center [784, 53] width 1012 height 0
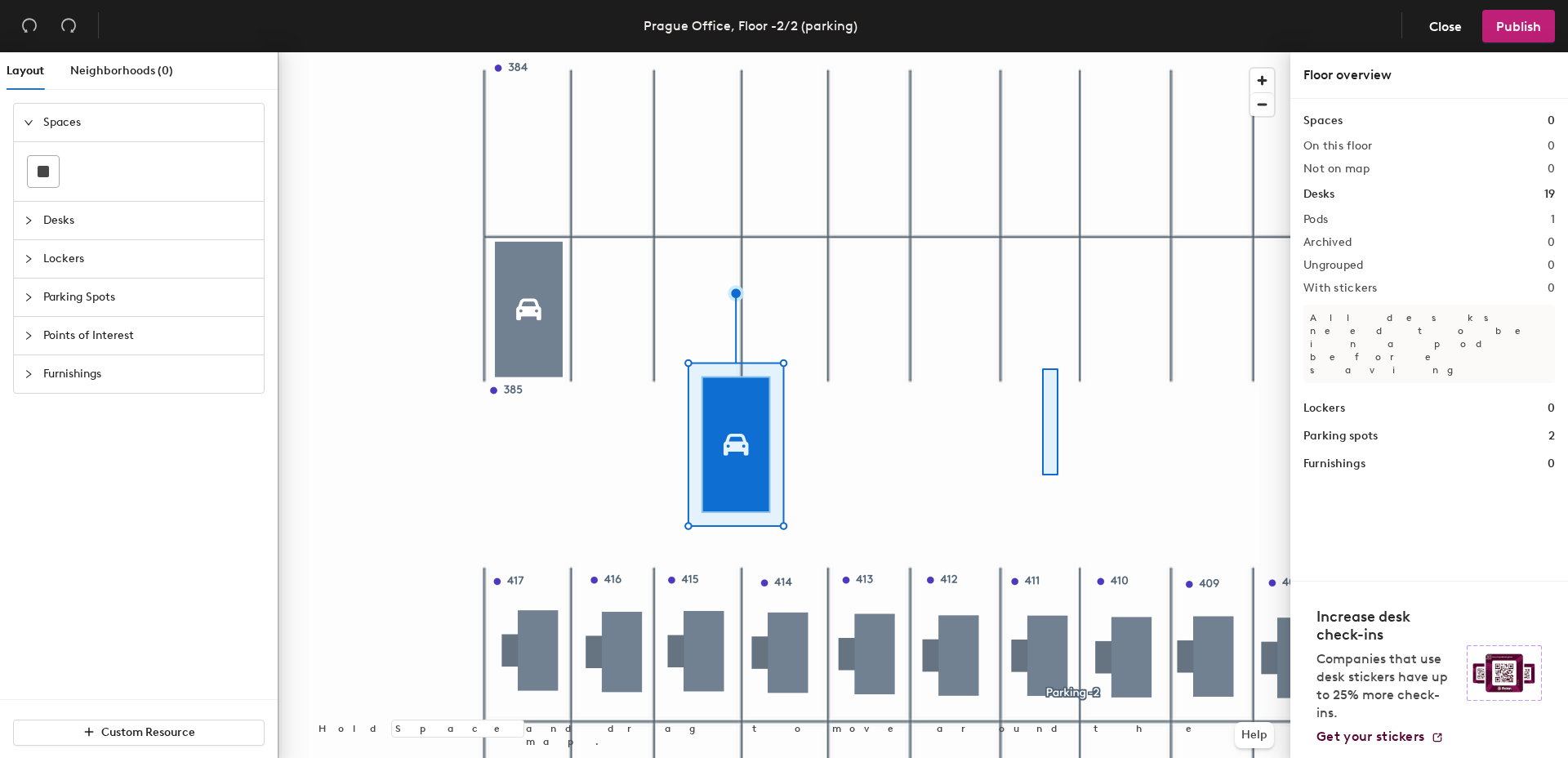
drag, startPoint x: 1425, startPoint y: 209, endPoint x: 1053, endPoint y: 355, distance: 399.6
click at [1037, 53] on div at bounding box center [784, 53] width 1012 height 0
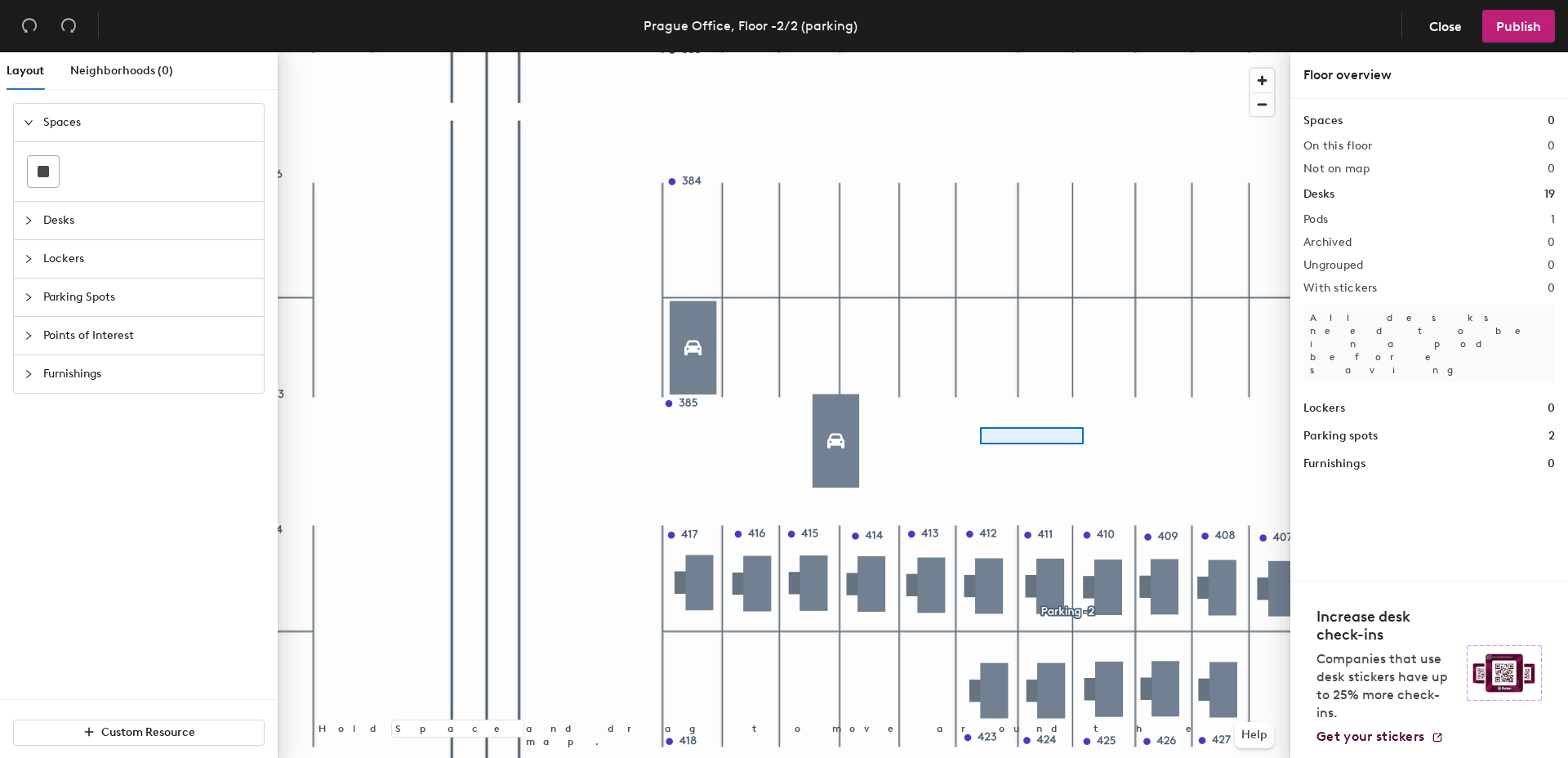
click at [980, 53] on div at bounding box center [784, 53] width 1012 height 0
click at [1080, 53] on div at bounding box center [784, 53] width 1012 height 0
click at [1126, 53] on div at bounding box center [784, 53] width 1012 height 0
click at [1085, 53] on div at bounding box center [784, 53] width 1012 height 0
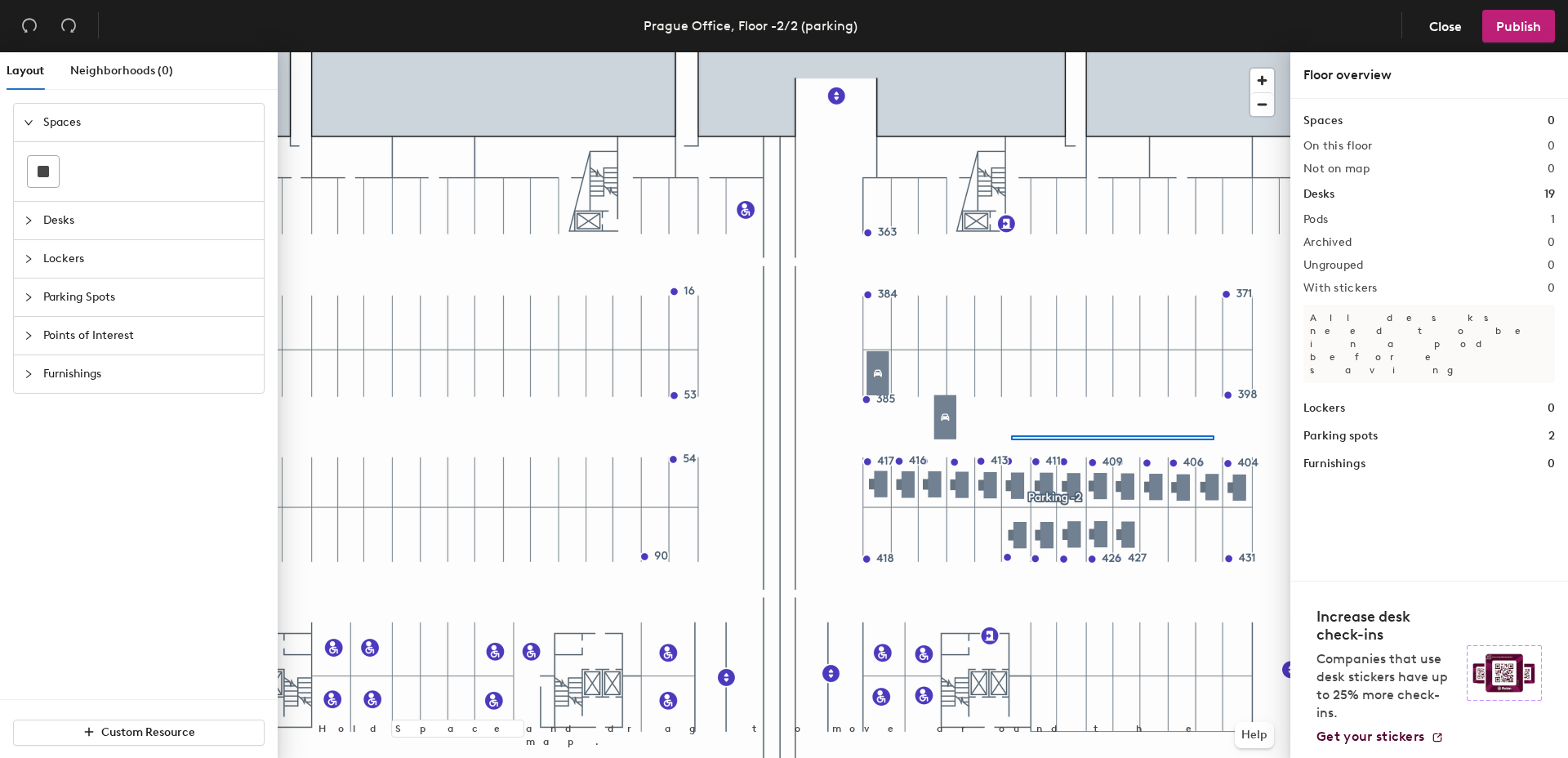
click at [1011, 53] on div at bounding box center [784, 53] width 1012 height 0
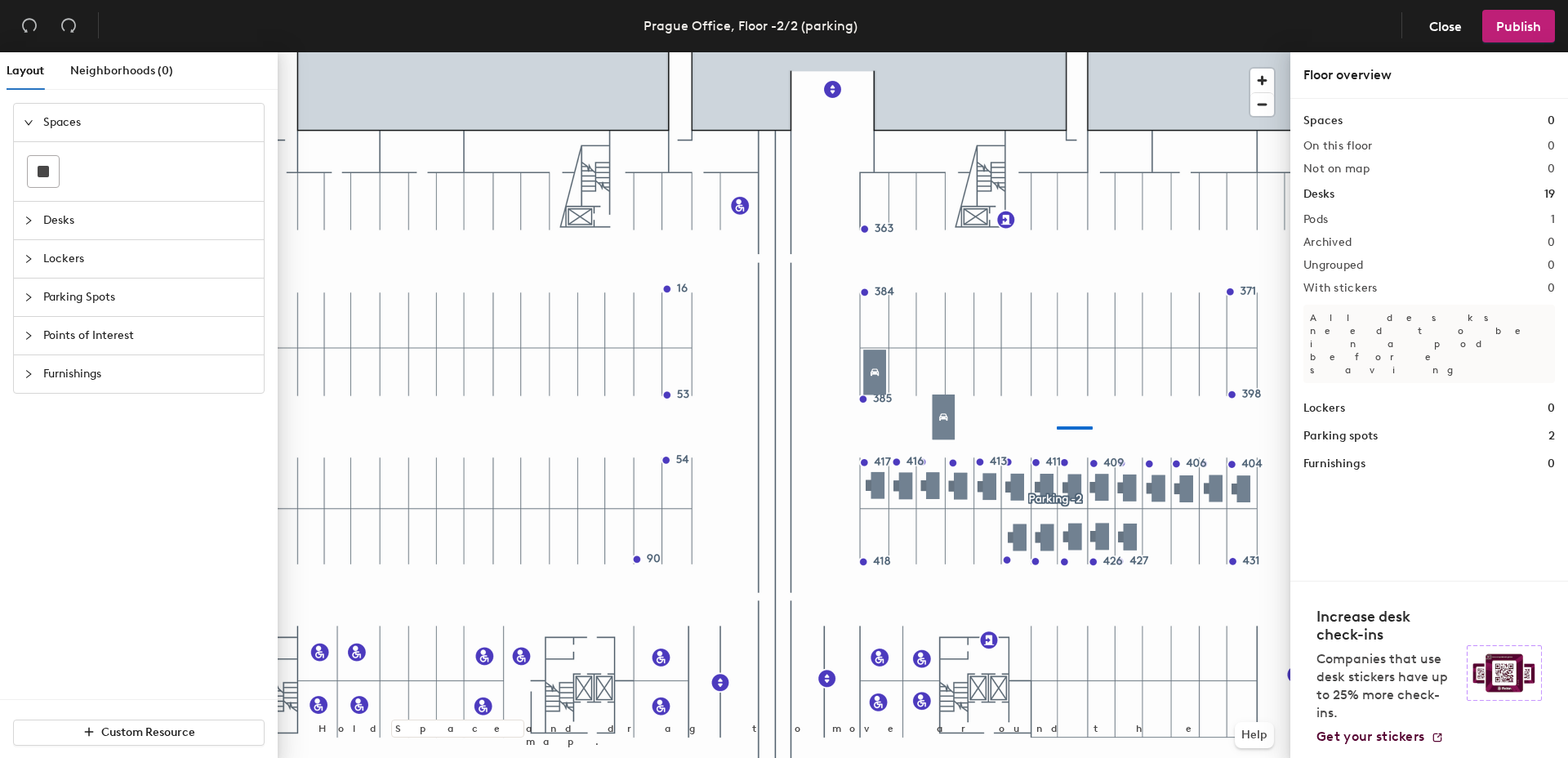
drag, startPoint x: 1092, startPoint y: 426, endPoint x: 1019, endPoint y: 425, distance: 73.0
drag, startPoint x: 1222, startPoint y: 432, endPoint x: 1118, endPoint y: 432, distance: 104.0
click at [1129, 425] on div at bounding box center [1150, 427] width 43 height 4
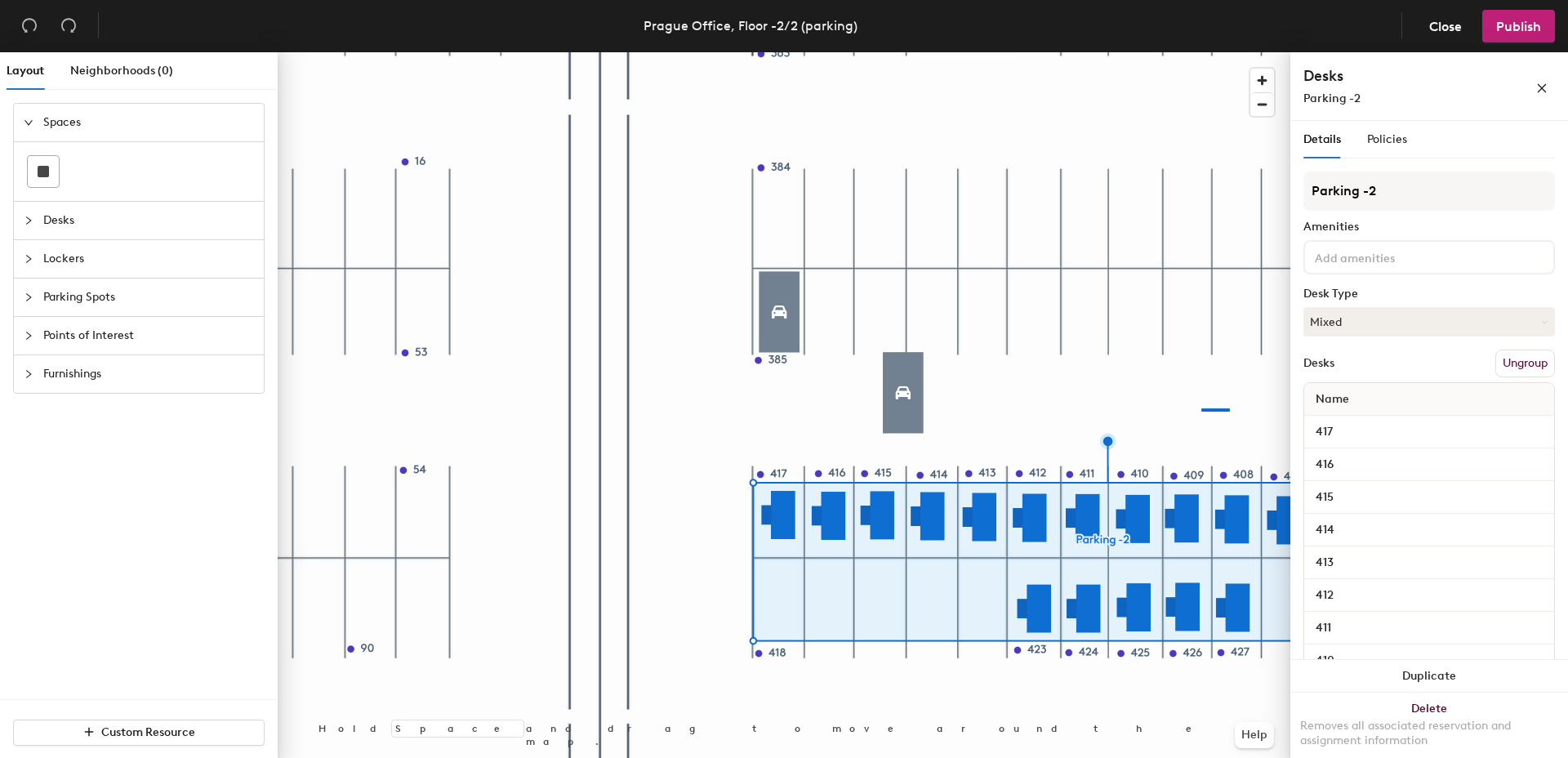
click at [1202, 53] on div at bounding box center [784, 53] width 1012 height 0
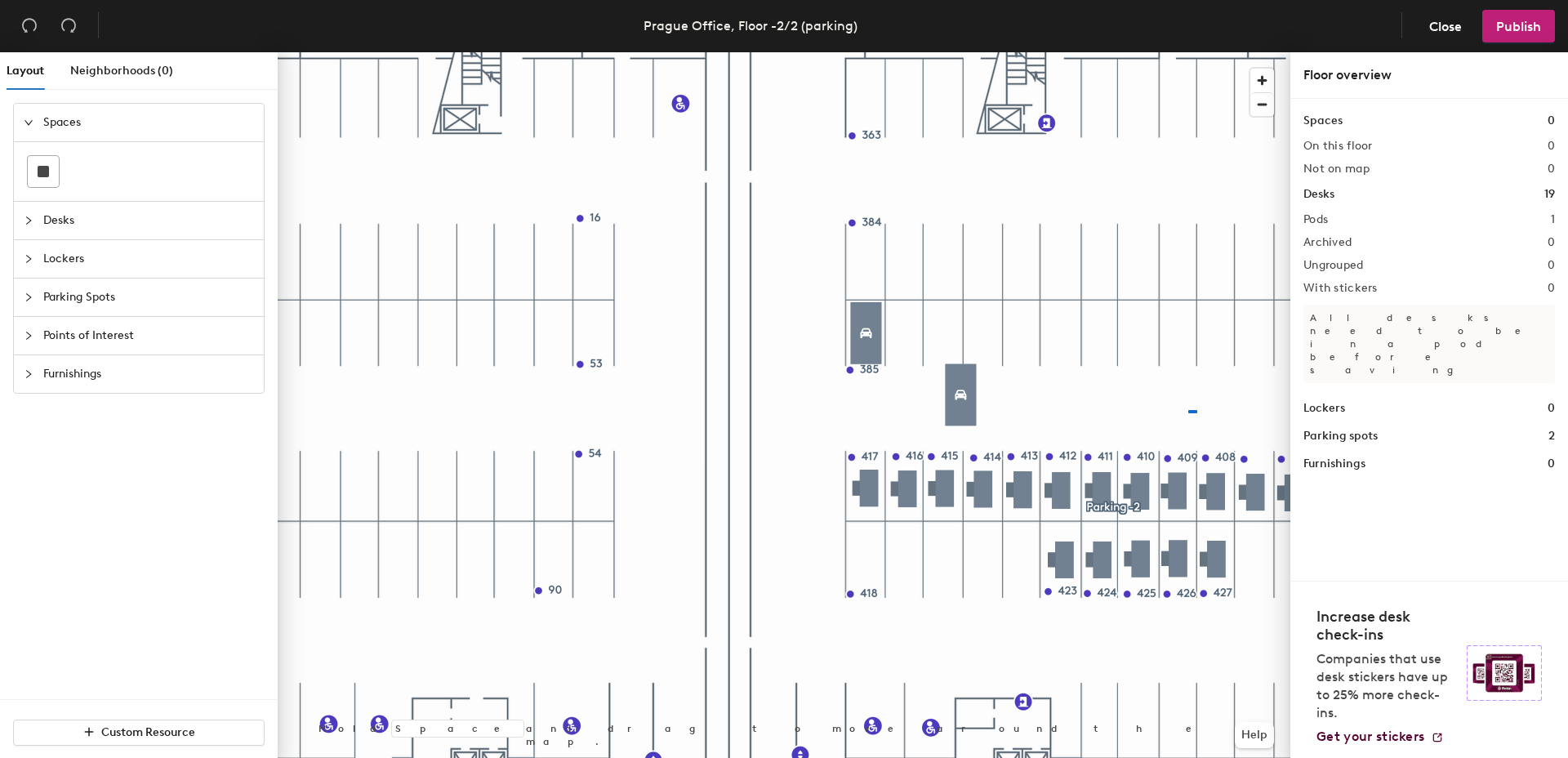
click at [1128, 53] on div at bounding box center [784, 53] width 1012 height 0
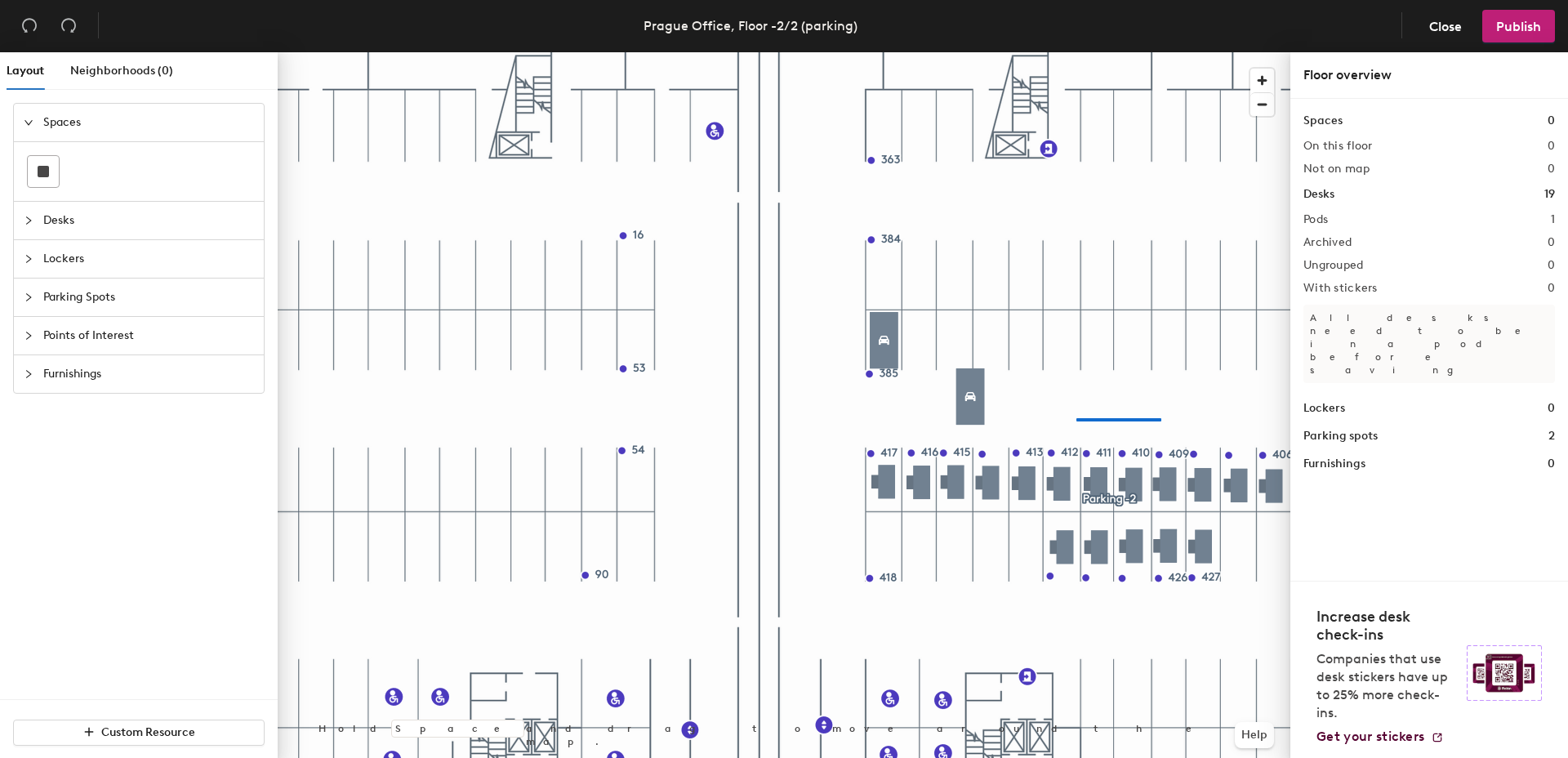
click at [1051, 53] on div at bounding box center [784, 53] width 1012 height 0
click at [1089, 53] on div at bounding box center [784, 53] width 1012 height 0
drag, startPoint x: 1147, startPoint y: 402, endPoint x: 1118, endPoint y: 409, distance: 29.8
click at [1135, 53] on div at bounding box center [784, 53] width 1012 height 0
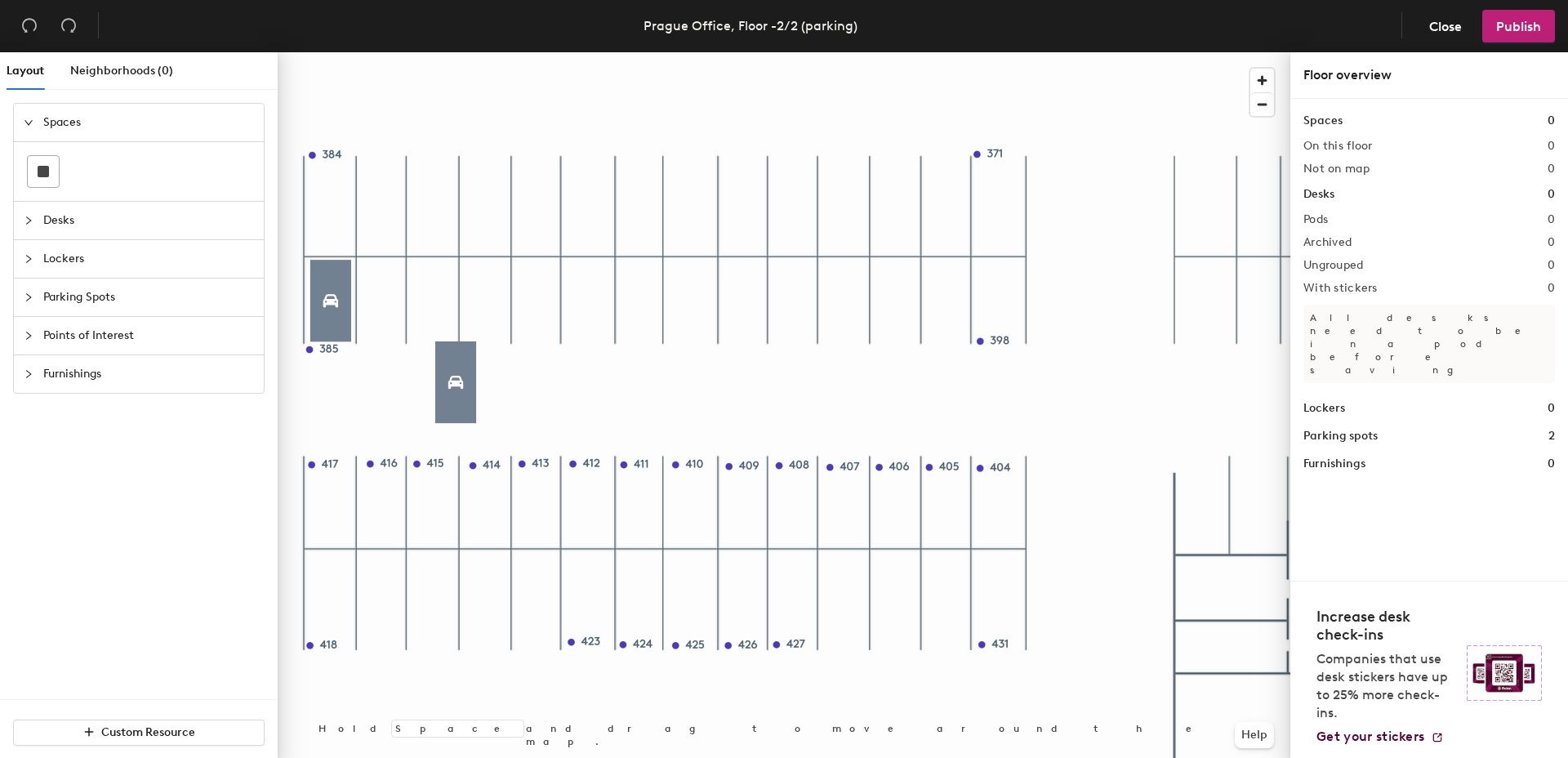
click at [461, 53] on div at bounding box center [784, 53] width 1012 height 0
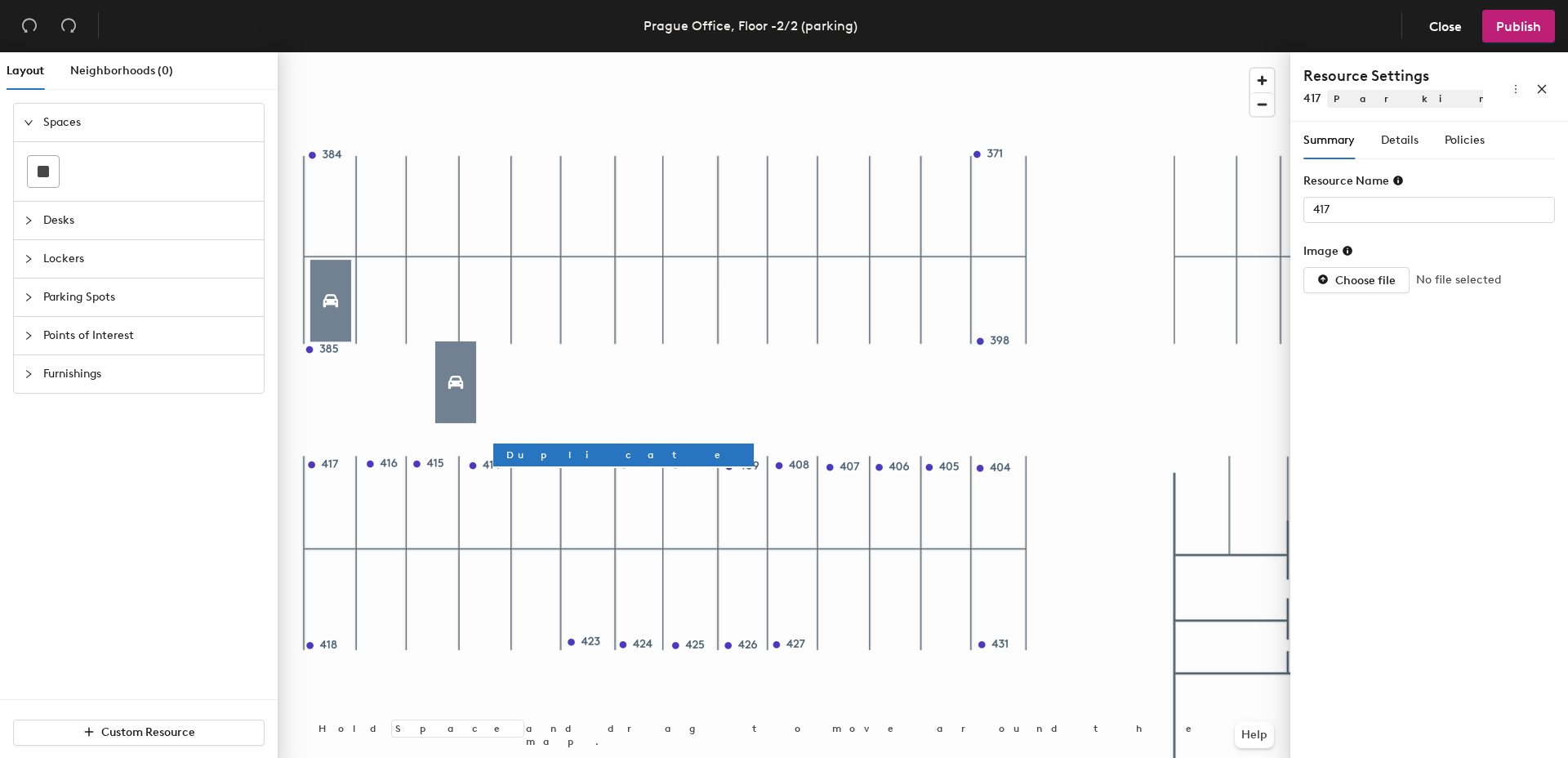
click at [324, 53] on div at bounding box center [784, 53] width 1012 height 0
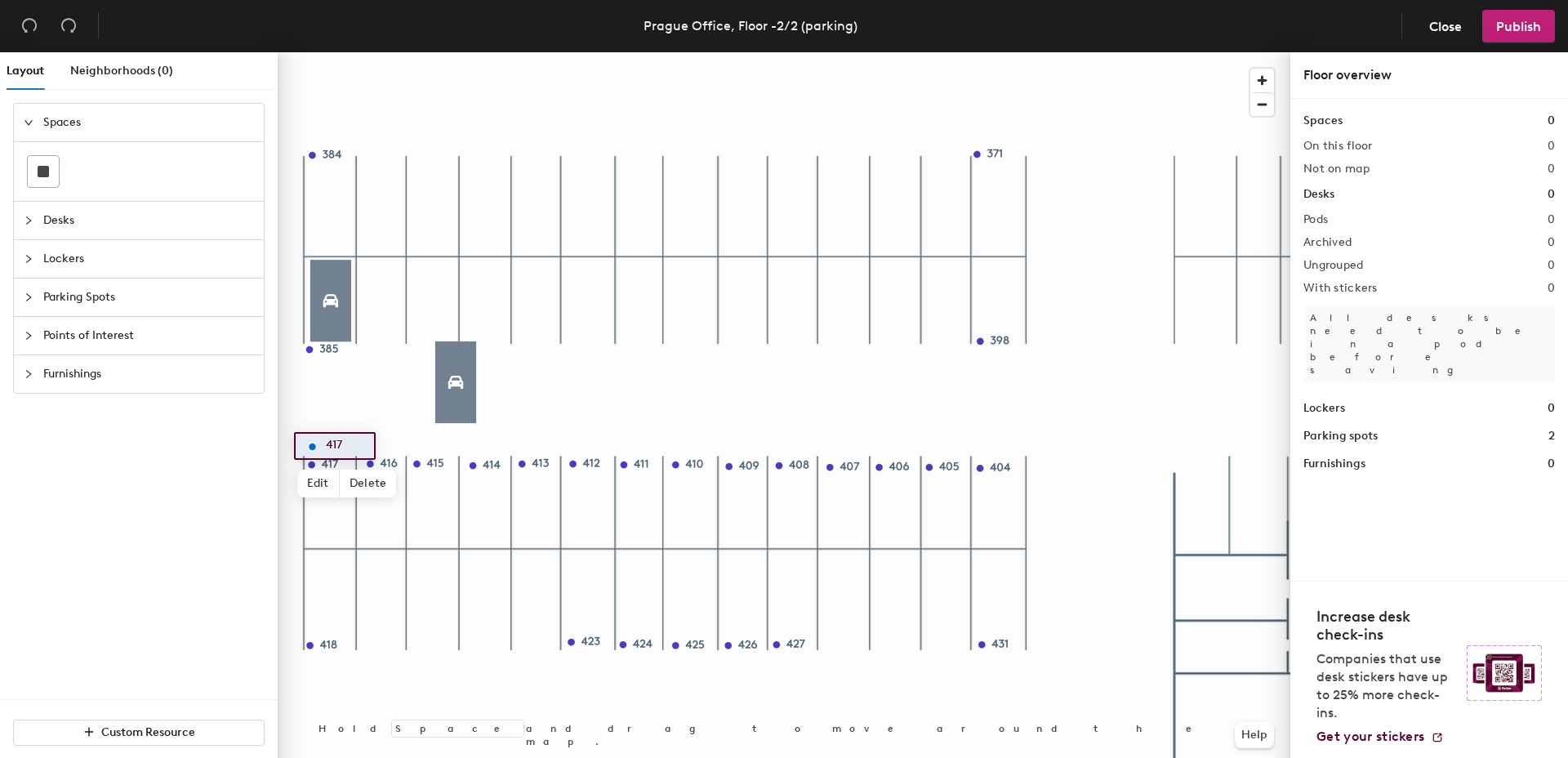
click at [519, 53] on div at bounding box center [784, 53] width 1012 height 0
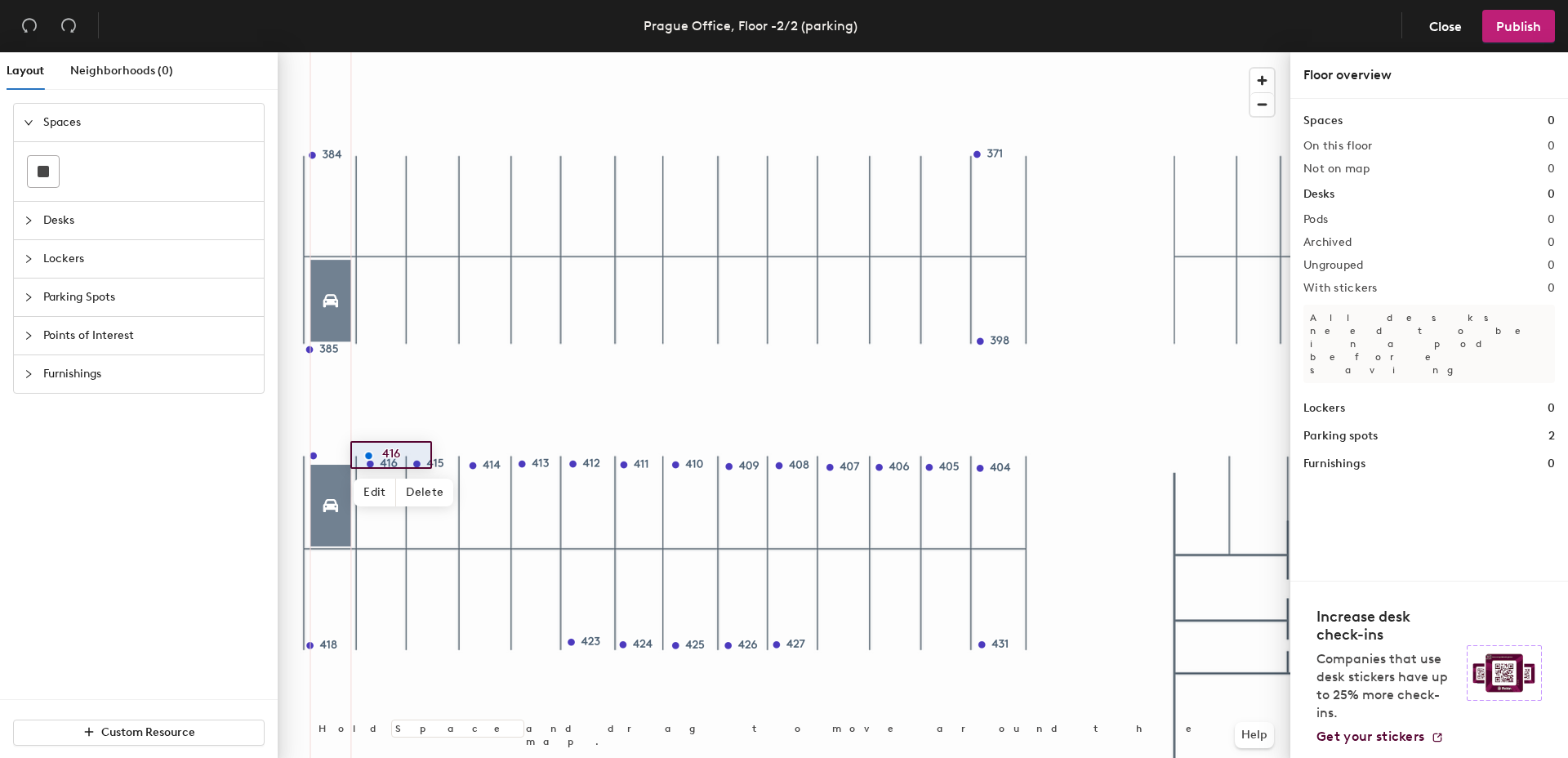
click at [442, 53] on div at bounding box center [784, 53] width 1012 height 0
click at [497, 53] on div at bounding box center [784, 53] width 1012 height 0
click at [550, 53] on div at bounding box center [784, 53] width 1012 height 0
click at [431, 53] on div at bounding box center [784, 53] width 1012 height 0
click at [557, 53] on div at bounding box center [784, 53] width 1012 height 0
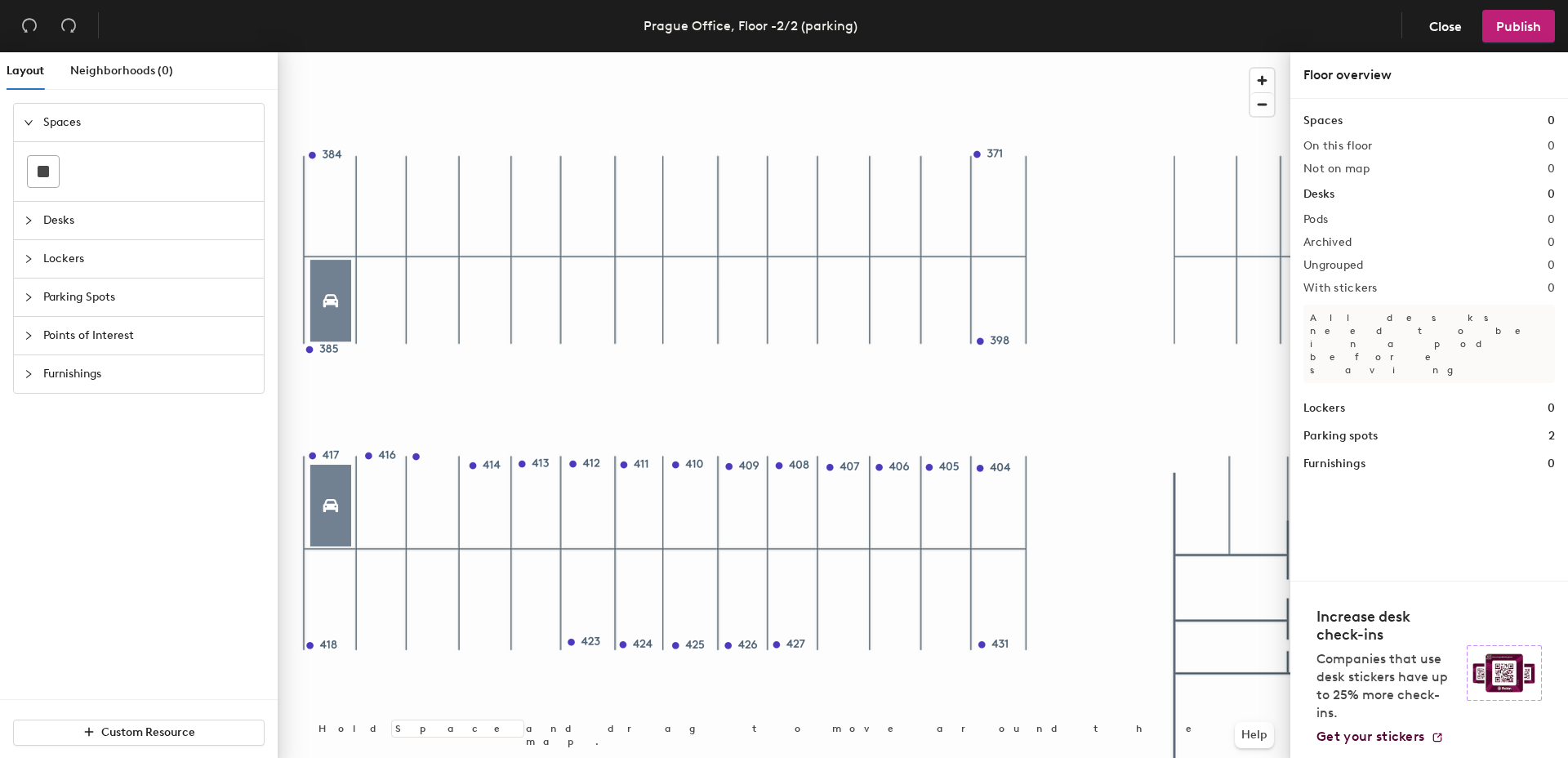
click at [448, 53] on div at bounding box center [784, 53] width 1012 height 0
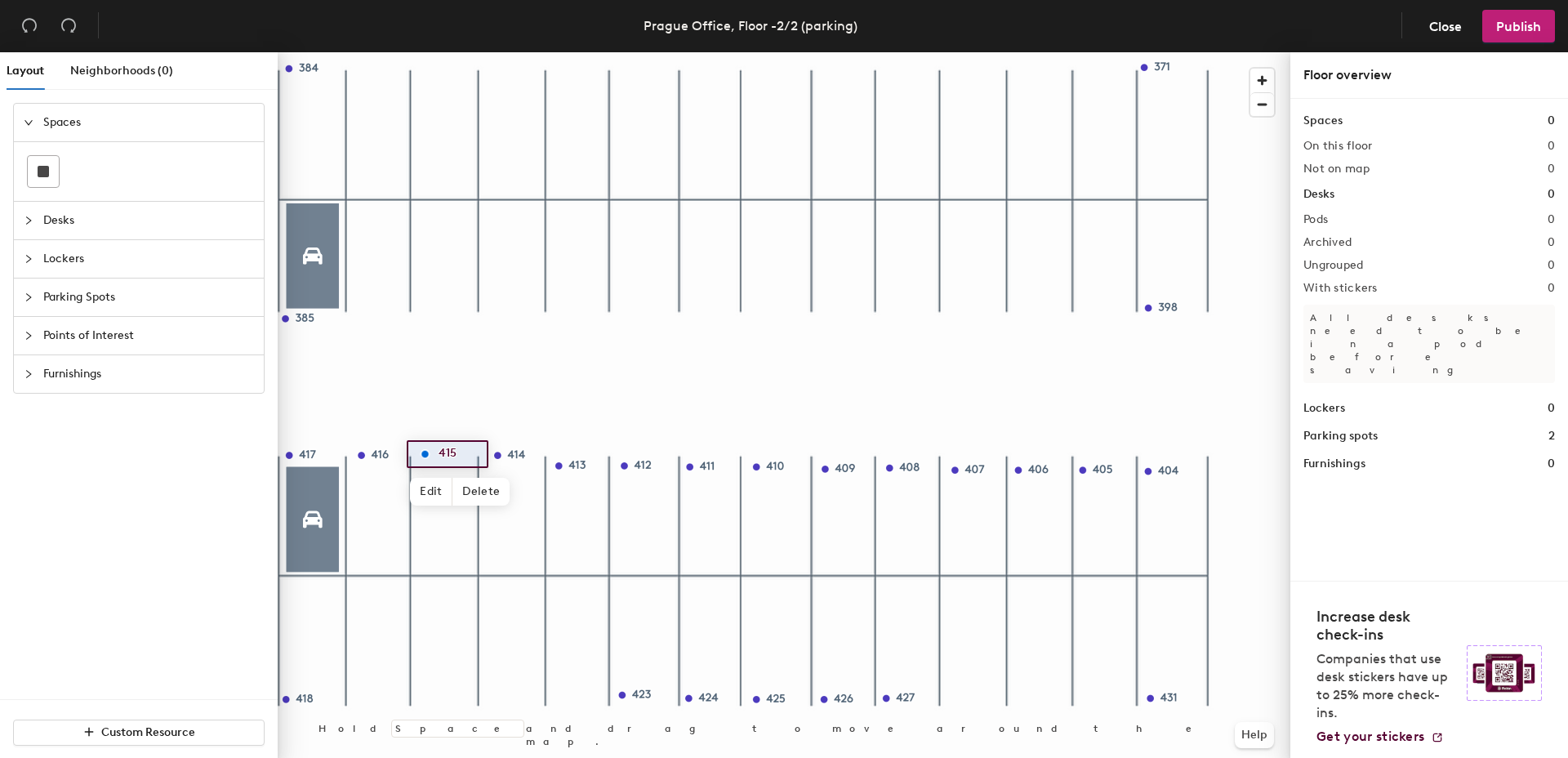
click at [514, 53] on div at bounding box center [784, 53] width 1012 height 0
click at [581, 53] on div at bounding box center [784, 53] width 1012 height 0
click at [650, 53] on div at bounding box center [784, 53] width 1012 height 0
click at [711, 53] on div at bounding box center [784, 53] width 1012 height 0
click at [772, 53] on div at bounding box center [784, 53] width 1012 height 0
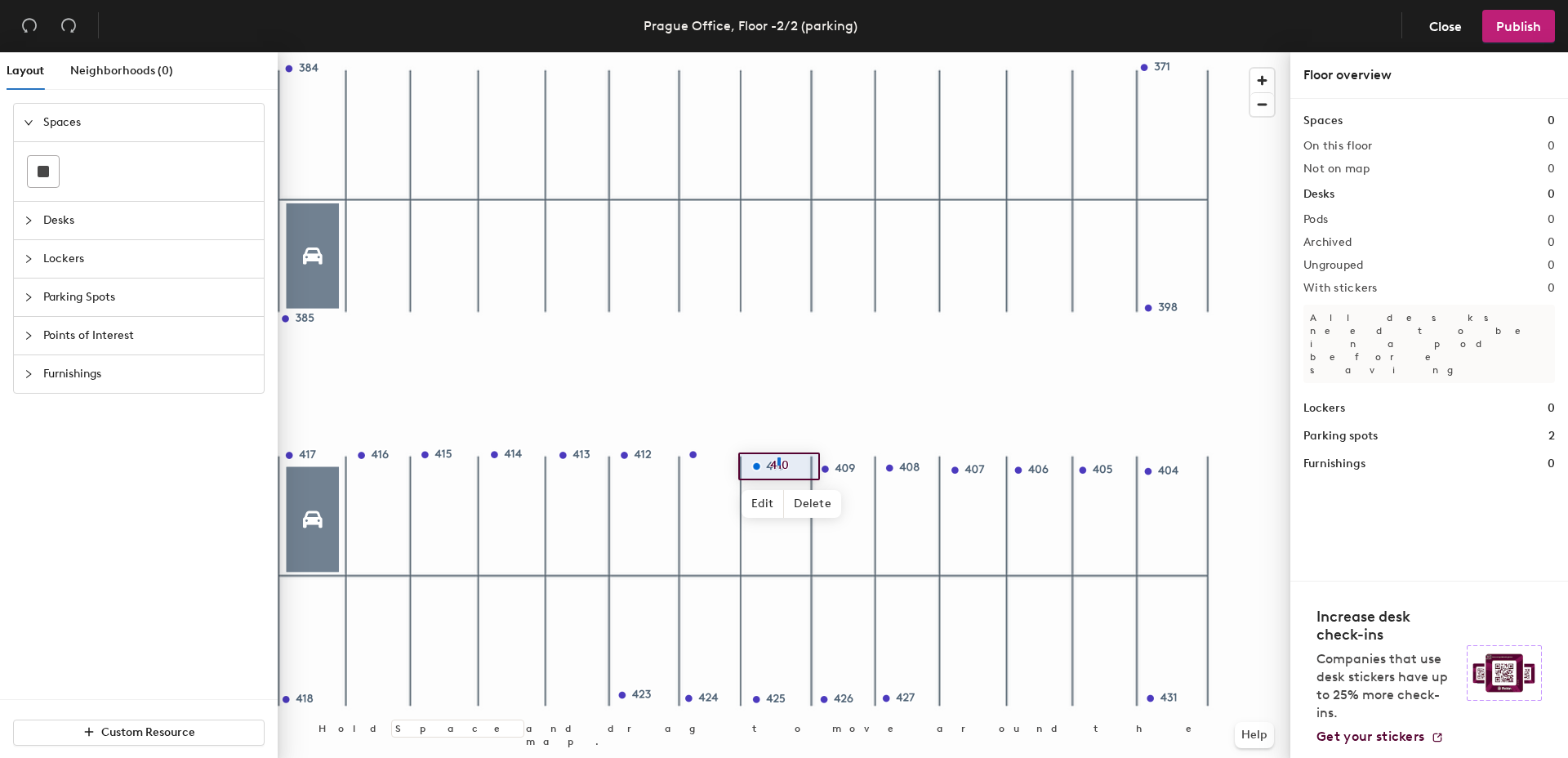
click at [779, 53] on div at bounding box center [784, 53] width 1012 height 0
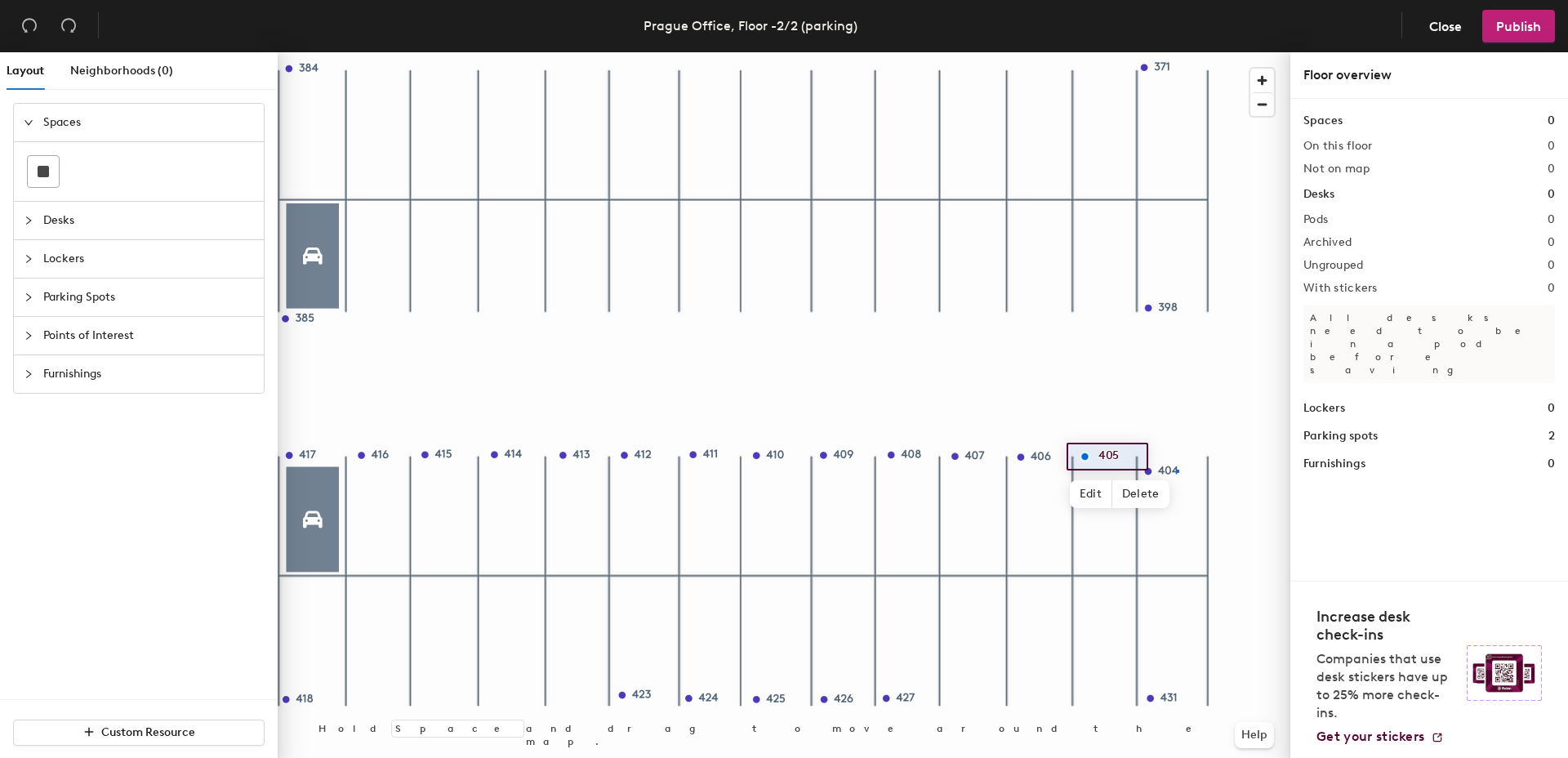
click at [1176, 53] on div at bounding box center [784, 53] width 1012 height 0
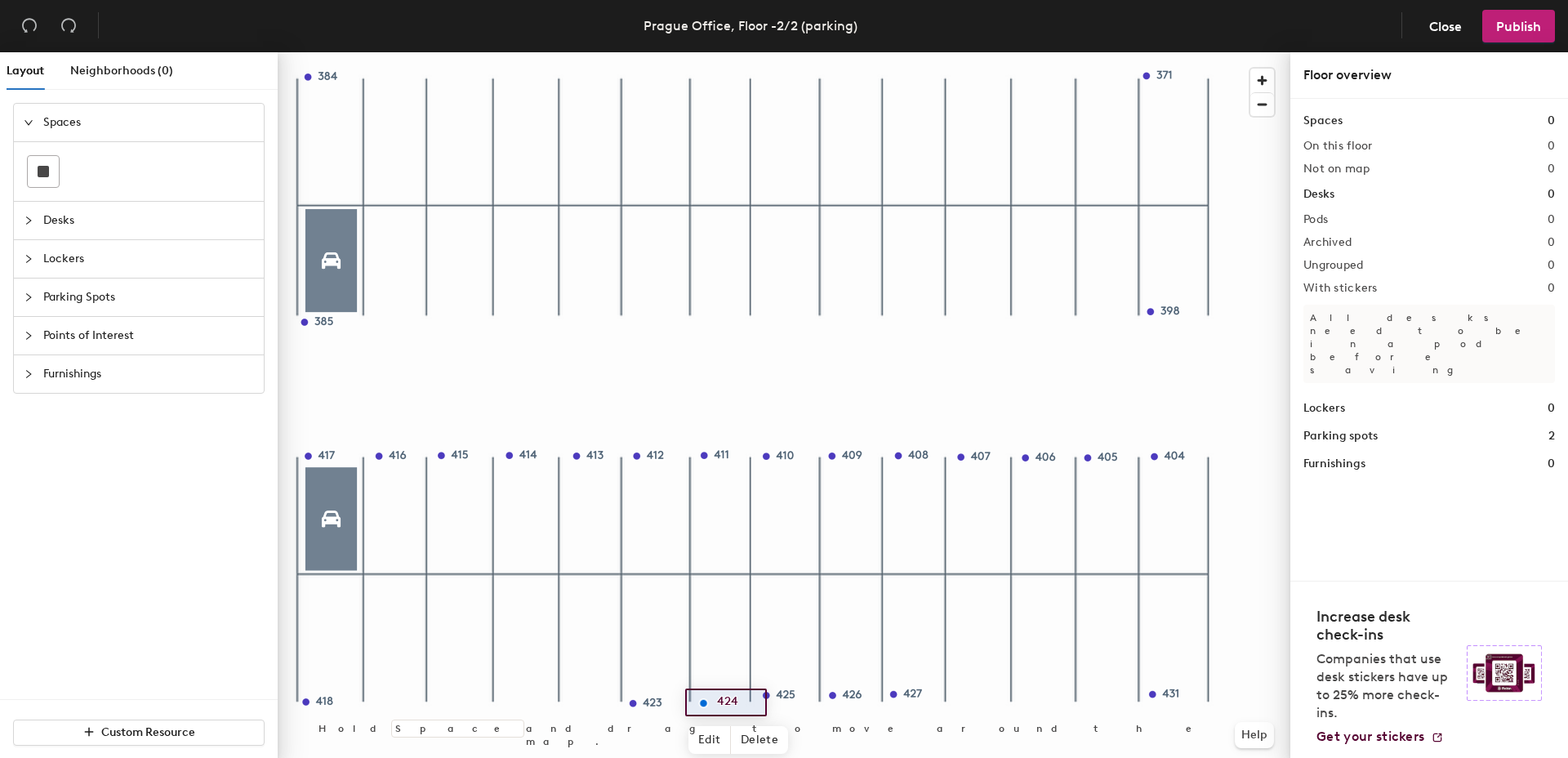
click at [784, 53] on div at bounding box center [784, 53] width 1012 height 0
click at [913, 53] on div at bounding box center [784, 53] width 1012 height 0
click at [916, 707] on div at bounding box center [915, 700] width 5 height 17
click at [1172, 53] on div at bounding box center [784, 53] width 1012 height 0
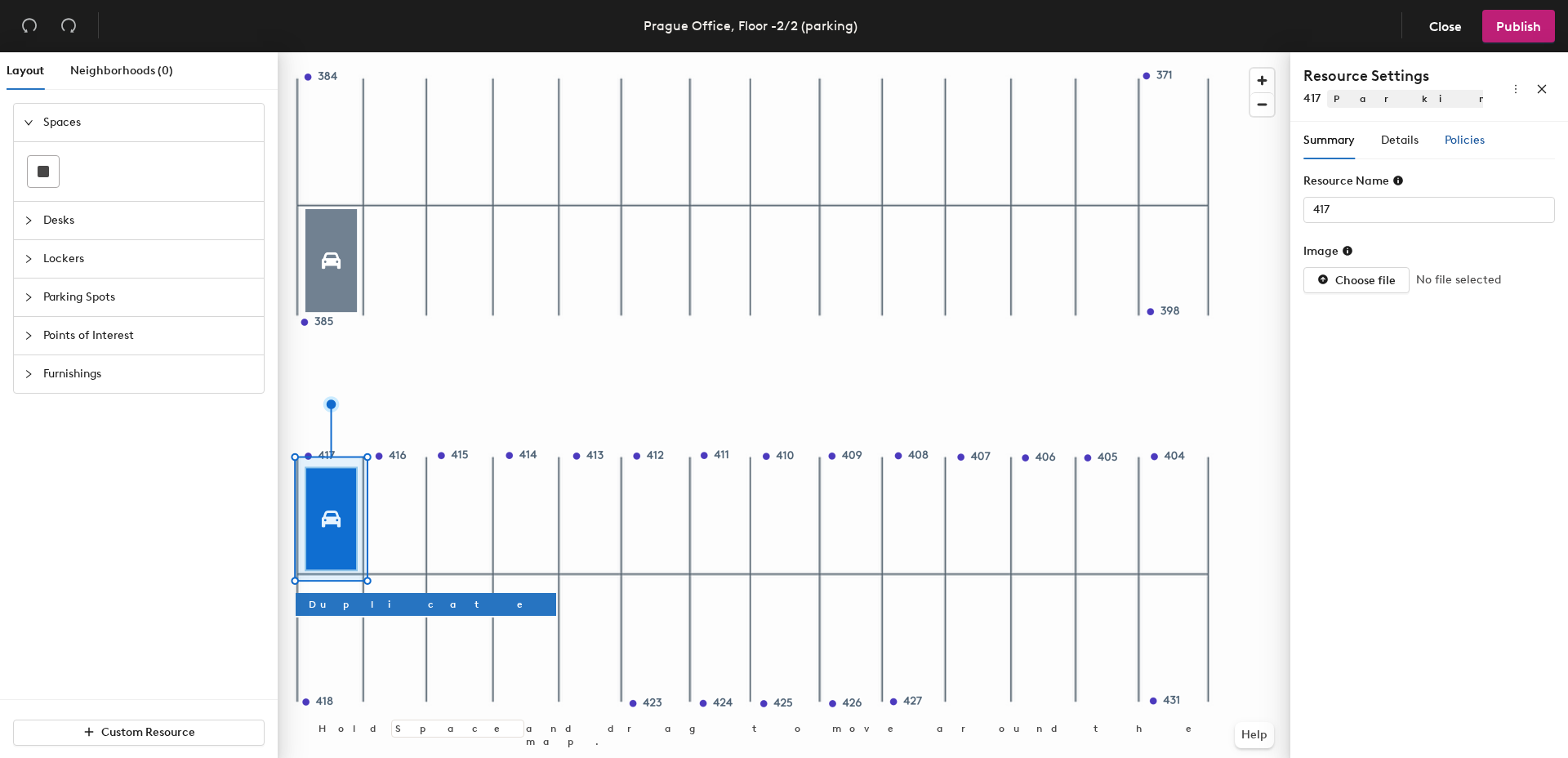
click at [1472, 133] on span "Policies" at bounding box center [1465, 140] width 40 height 14
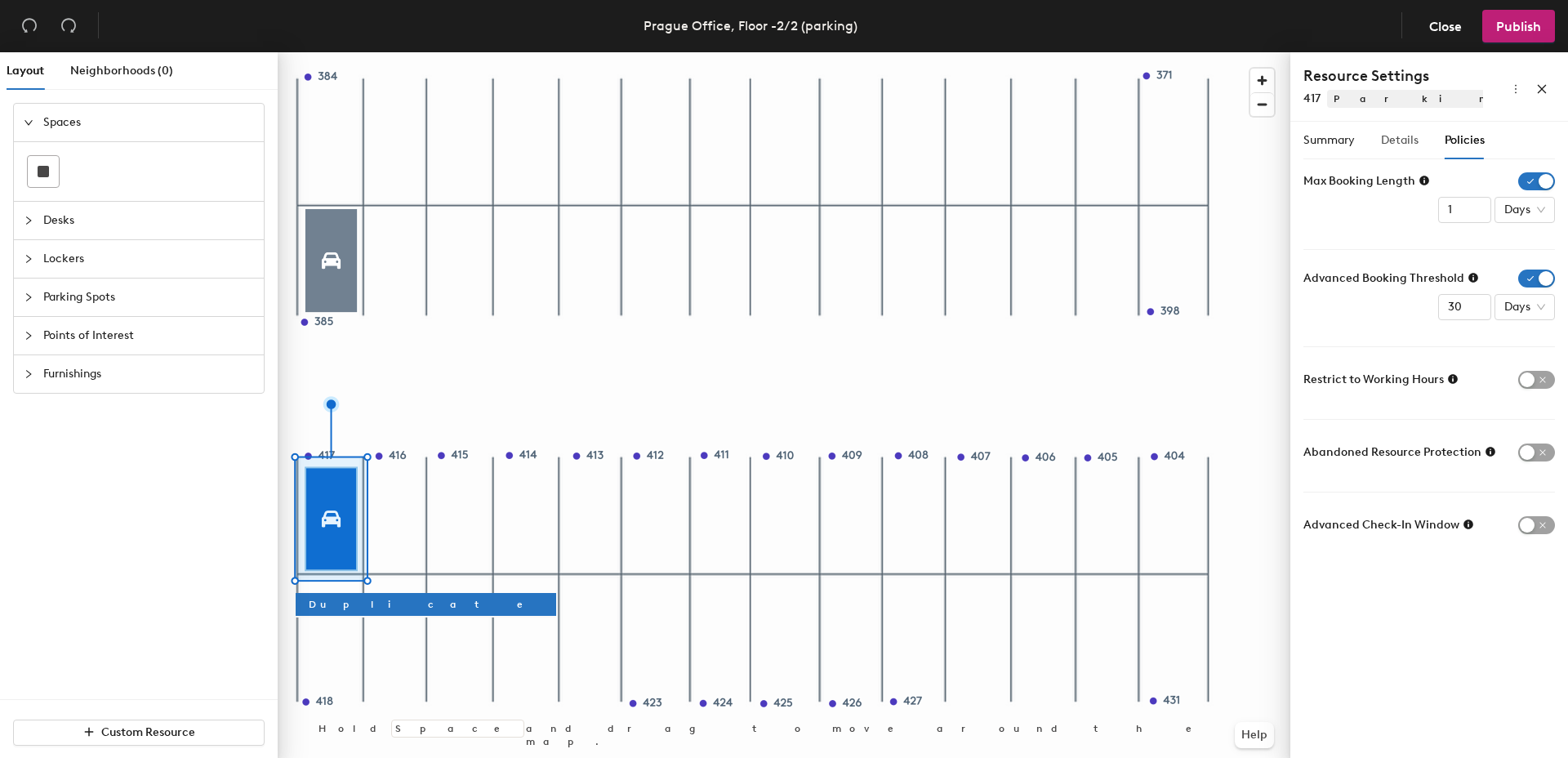
click at [1394, 150] on div "Details" at bounding box center [1400, 140] width 38 height 38
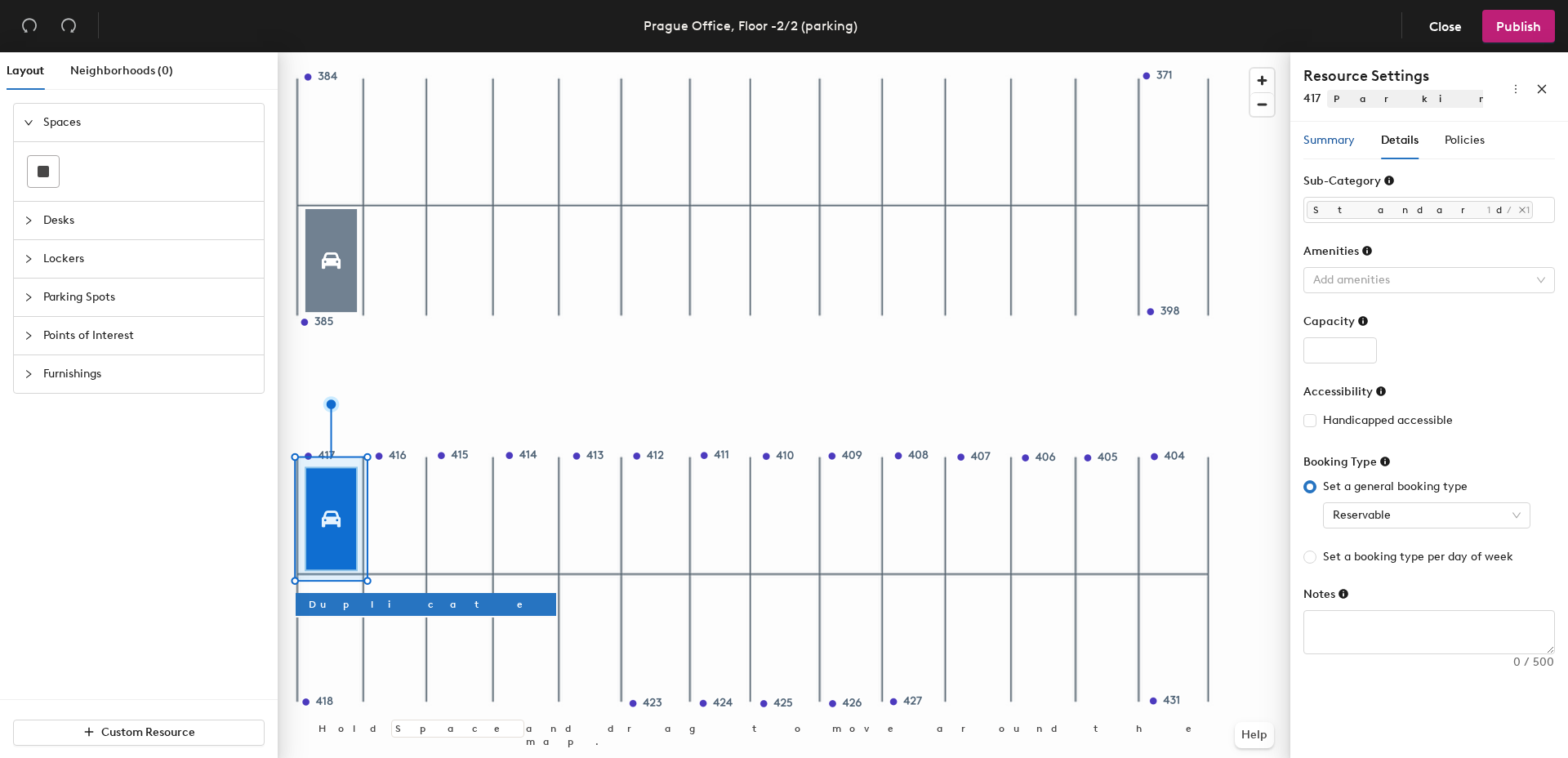
click at [1339, 144] on span "Summary" at bounding box center [1329, 140] width 52 height 14
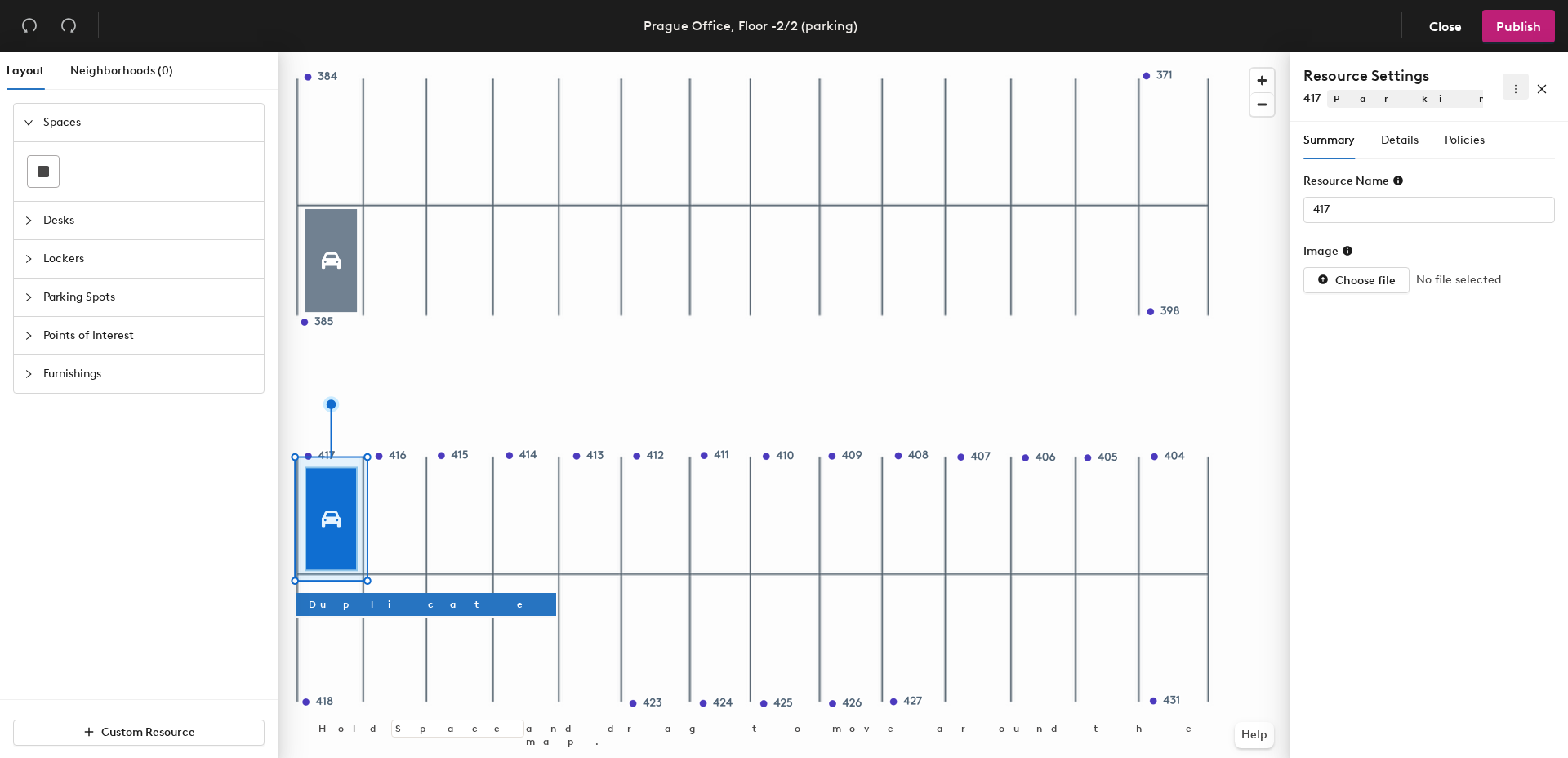
click at [1515, 85] on icon "more" at bounding box center [1515, 89] width 11 height 11
click at [1435, 78] on h4 "Resource Settings" at bounding box center [1393, 76] width 180 height 21
click at [1464, 137] on span "Policies" at bounding box center [1465, 140] width 40 height 14
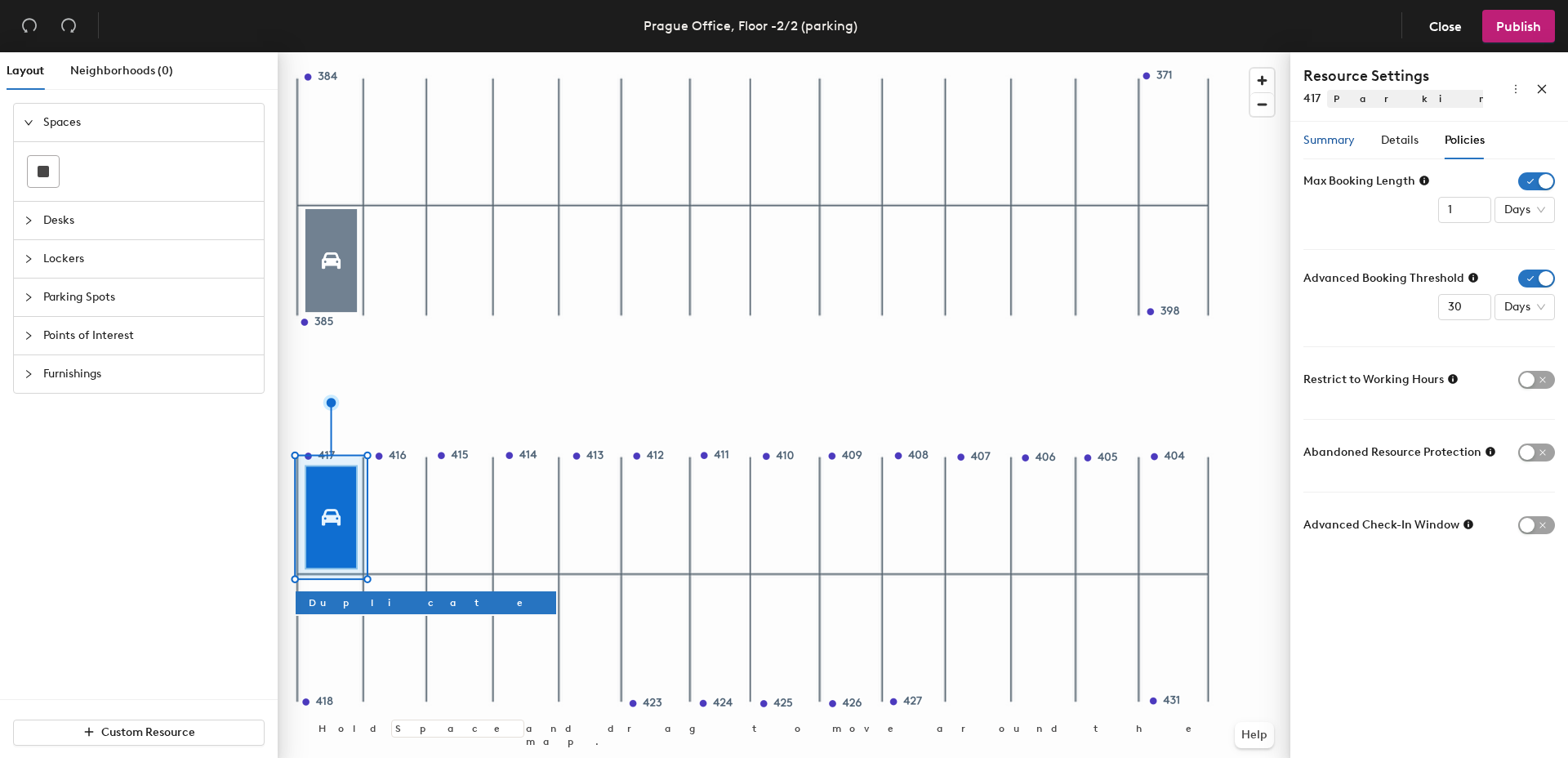
click at [1323, 140] on span "Summary" at bounding box center [1329, 140] width 52 height 14
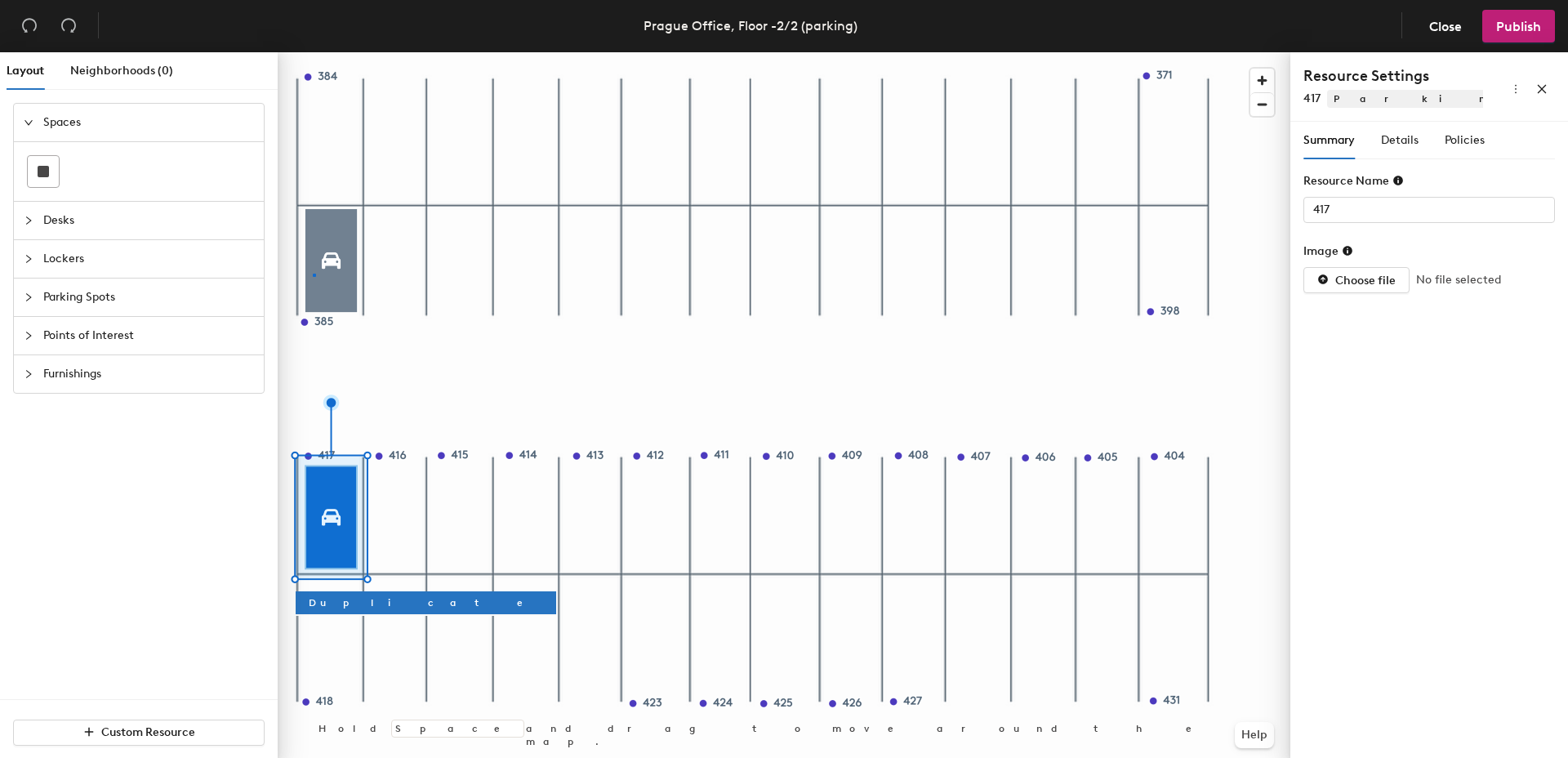
click at [314, 53] on div at bounding box center [784, 53] width 1012 height 0
type input "385"
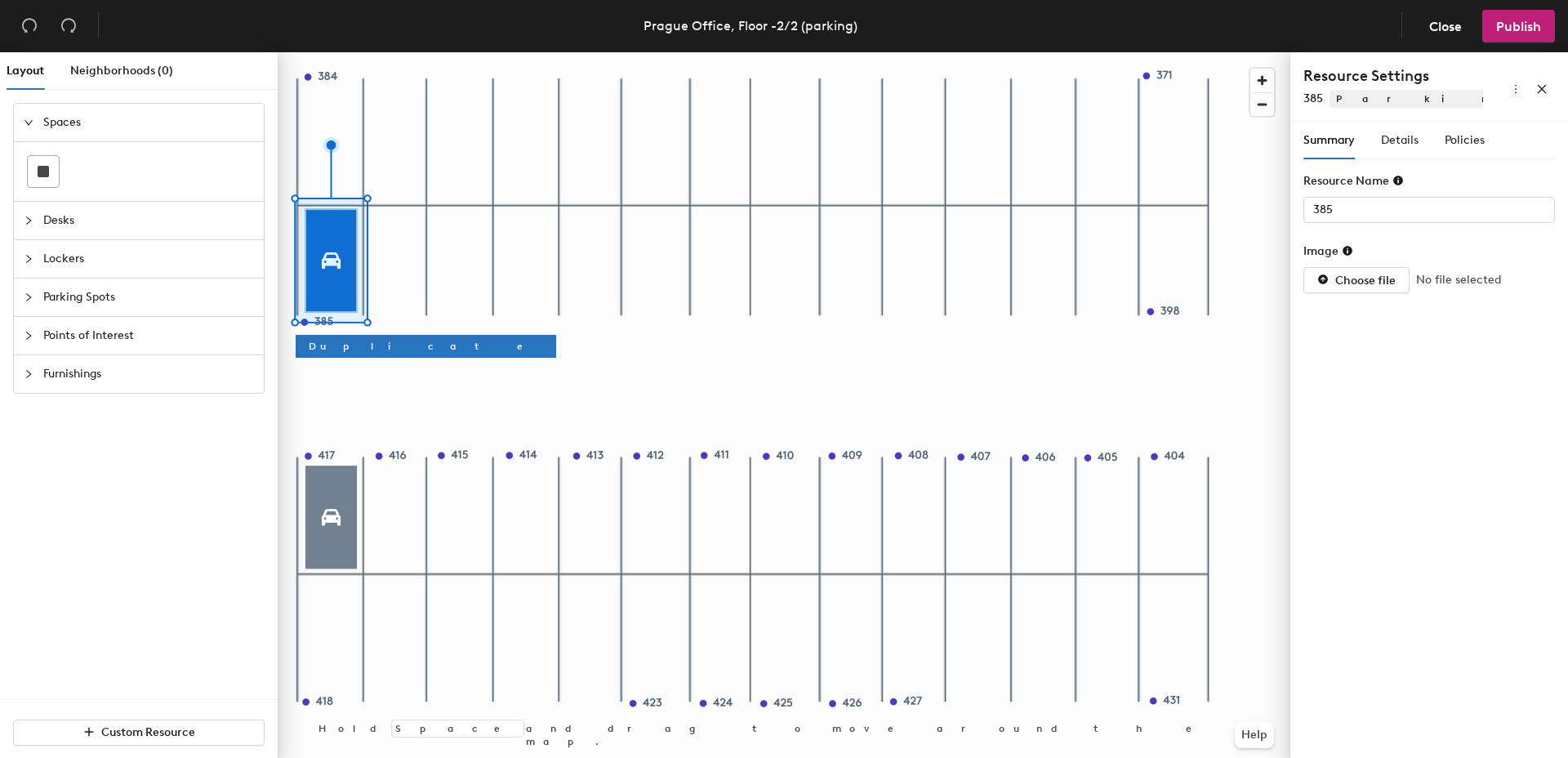
click at [81, 294] on span "Parking Spots" at bounding box center [148, 297] width 210 height 38
click at [190, 293] on icon at bounding box center [187, 287] width 17 height 19
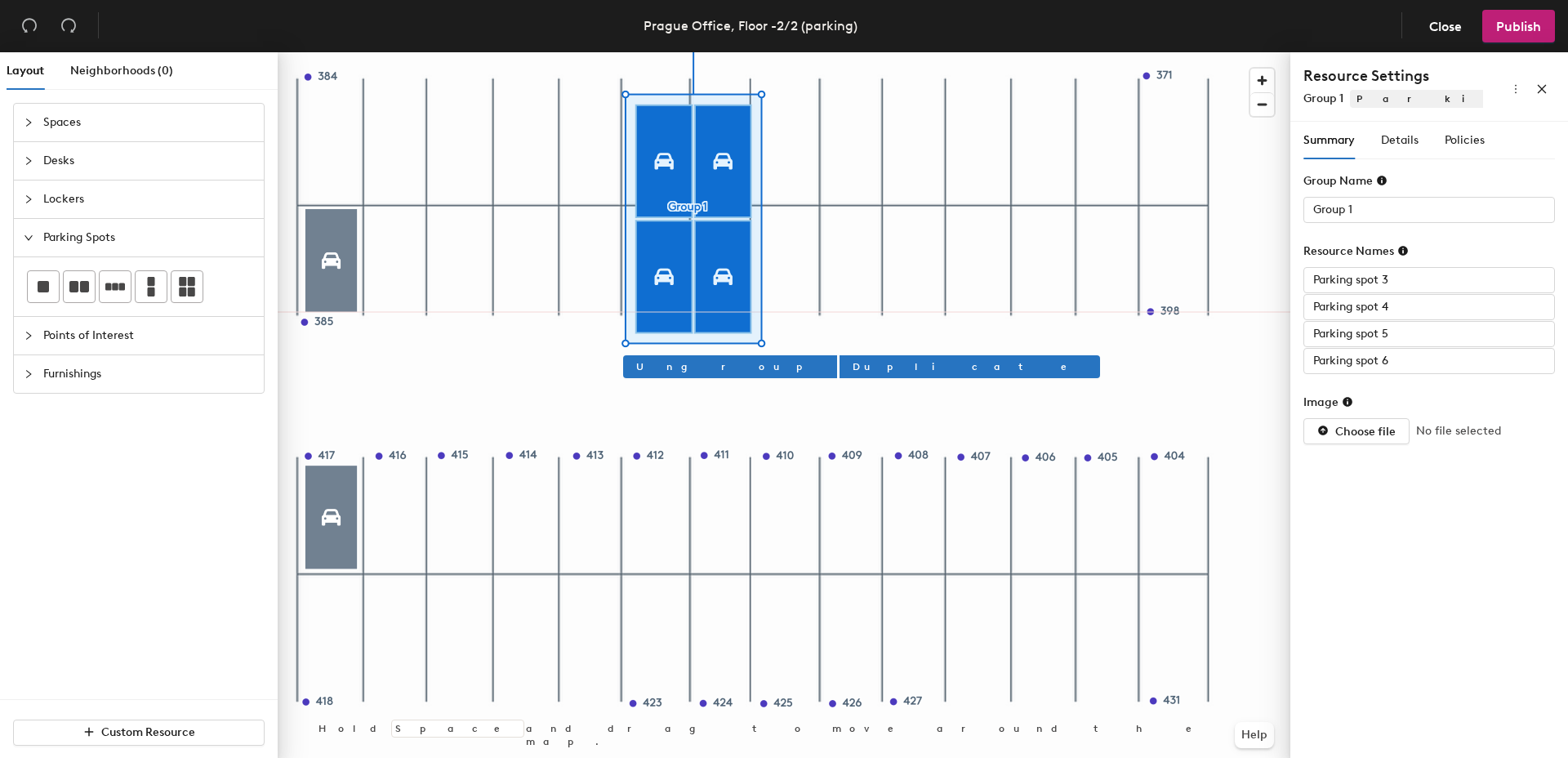
click at [907, 53] on div at bounding box center [784, 53] width 1012 height 0
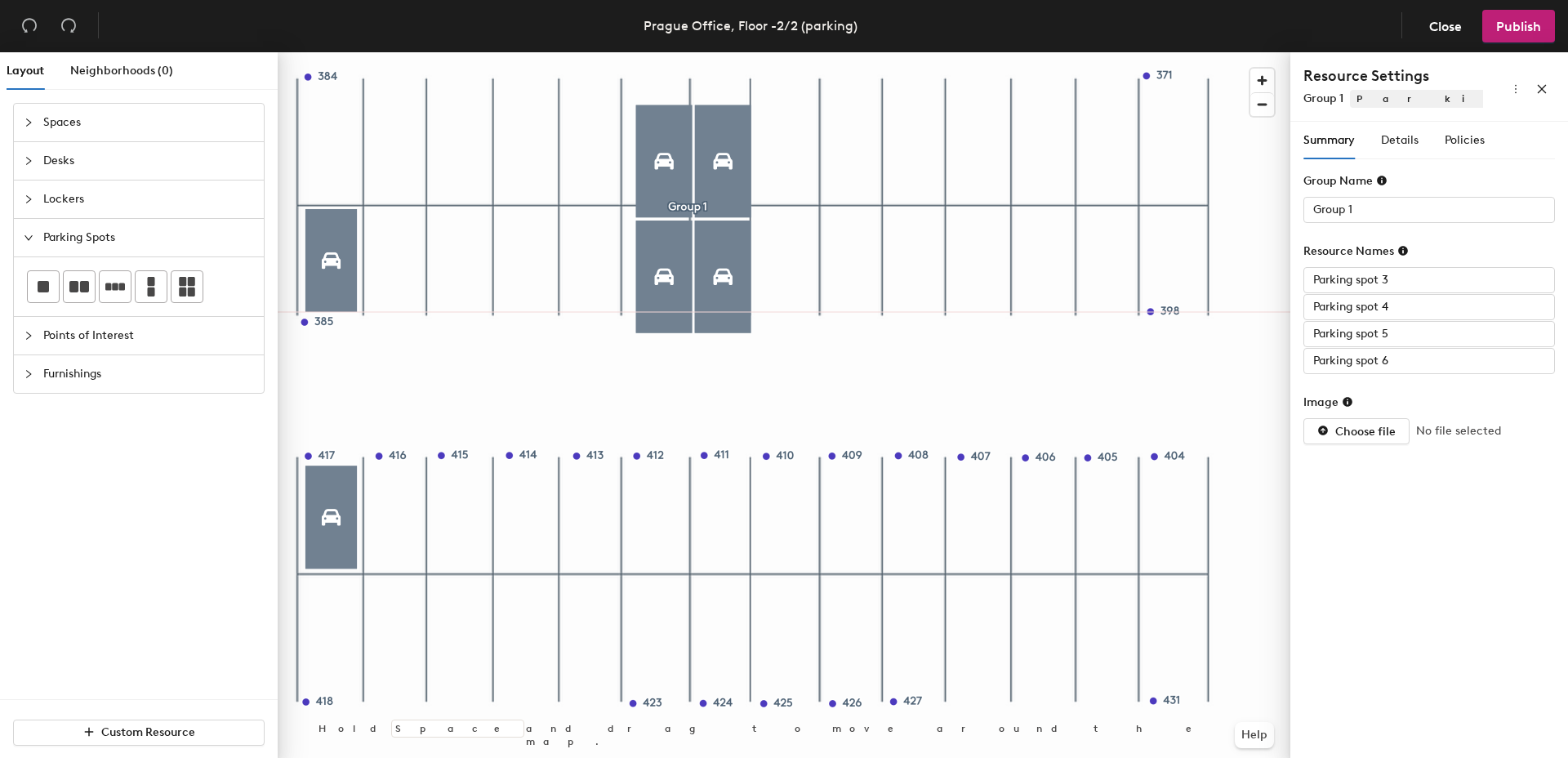
type input "Parking spot 4"
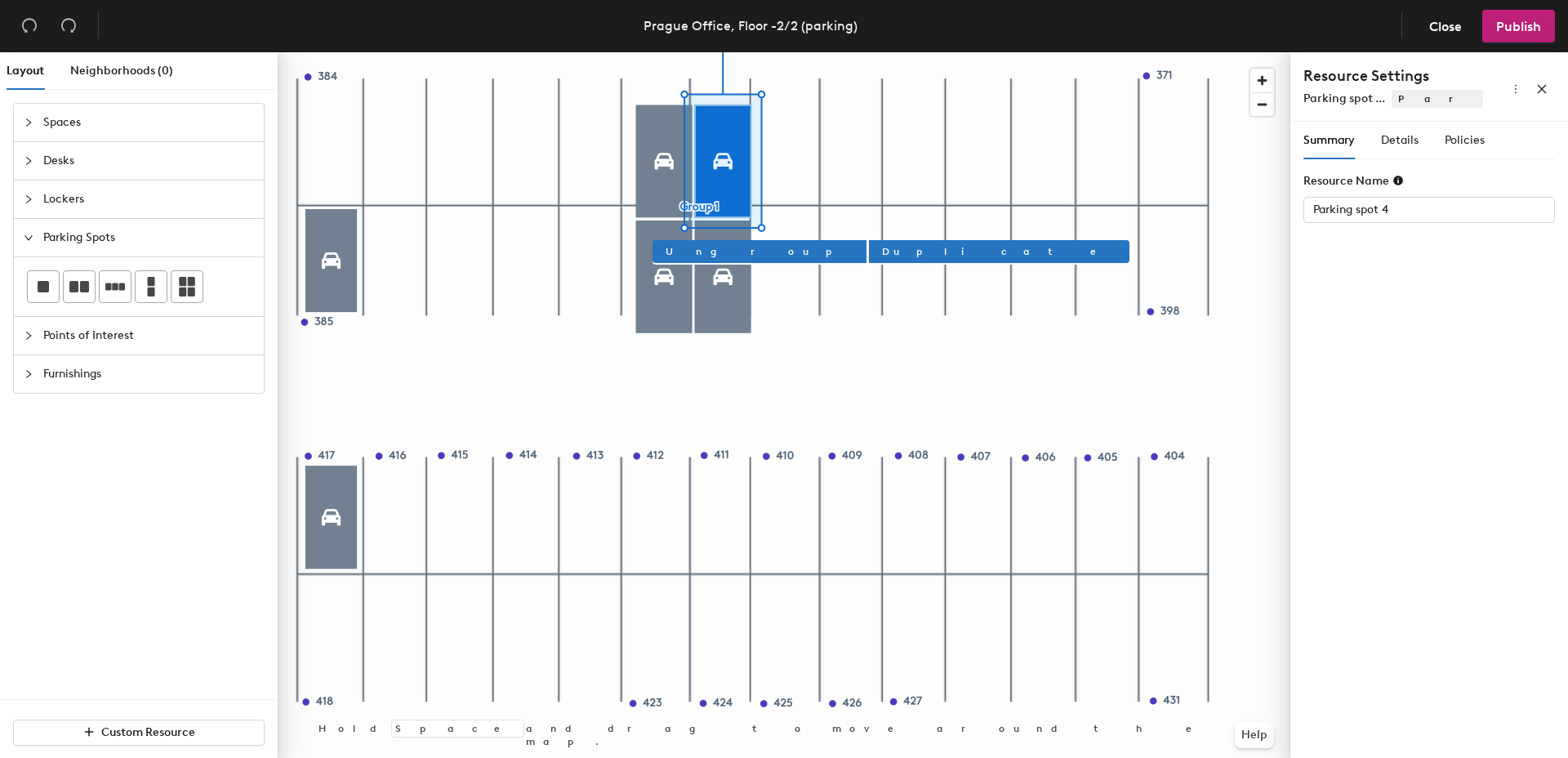
click at [834, 53] on div at bounding box center [784, 53] width 1012 height 0
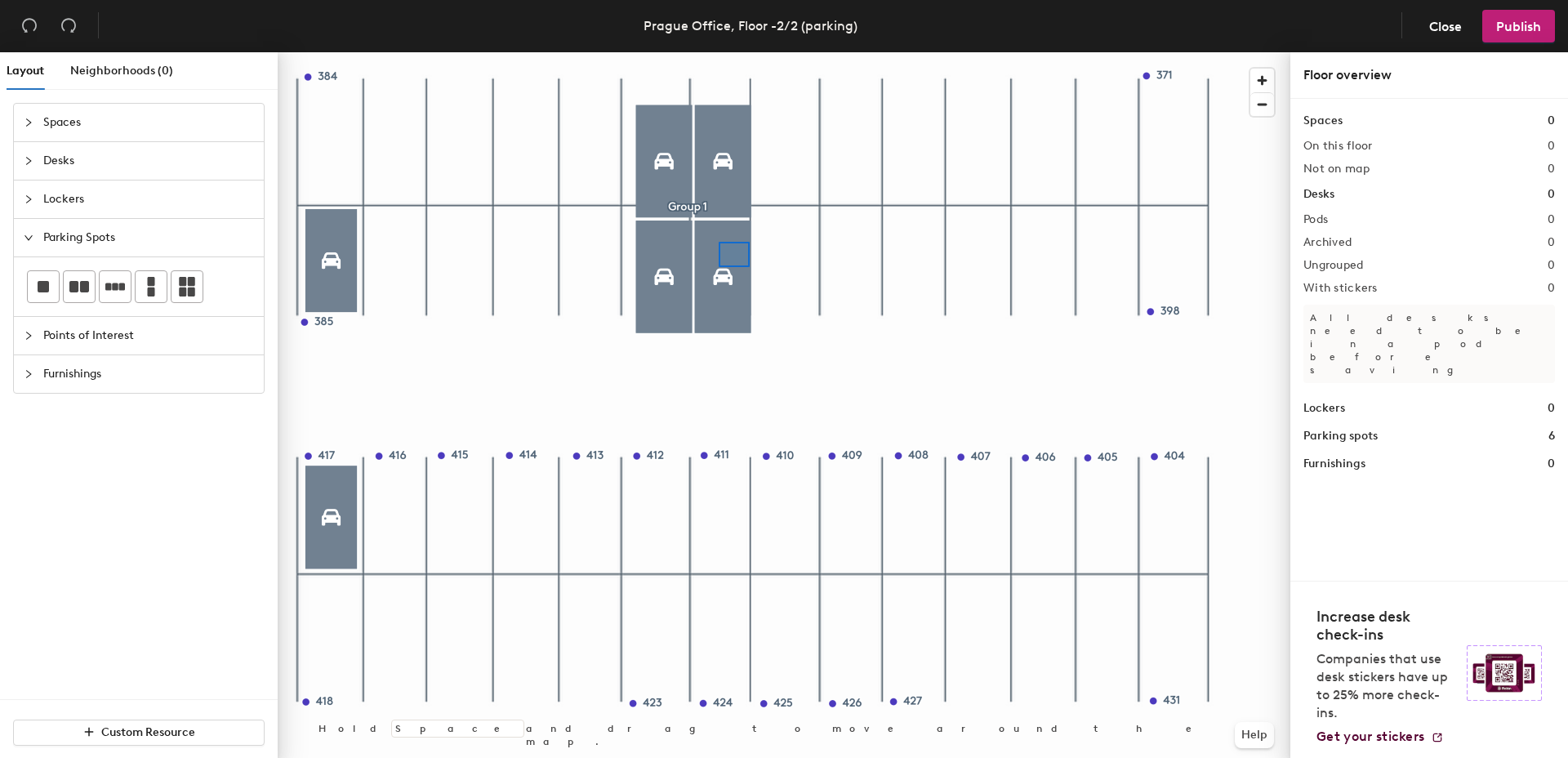
click at [749, 53] on div at bounding box center [784, 53] width 1012 height 0
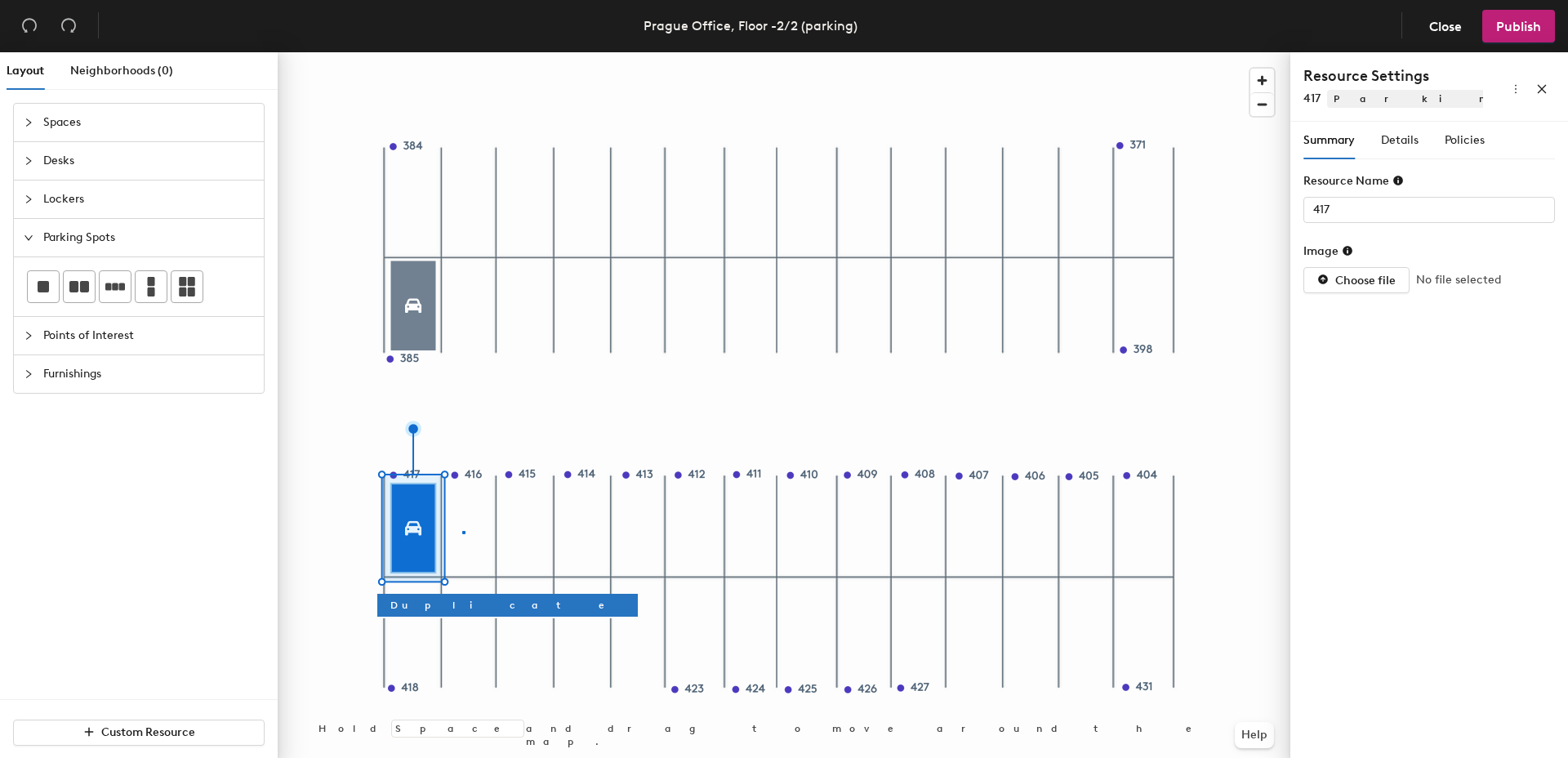
click at [462, 53] on div at bounding box center [784, 53] width 1012 height 0
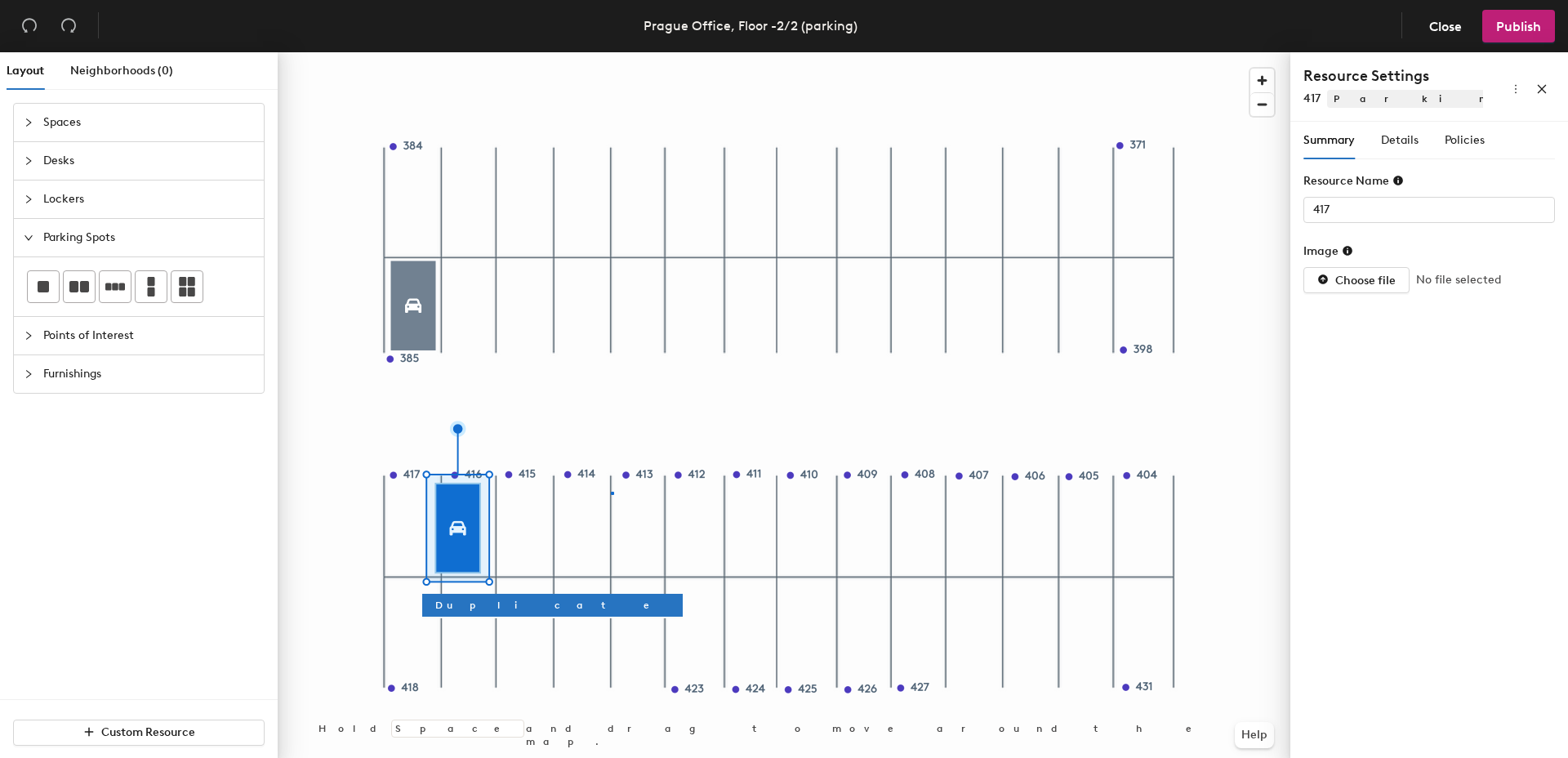
click at [613, 53] on div at bounding box center [784, 53] width 1012 height 0
click at [528, 53] on div at bounding box center [784, 53] width 1012 height 0
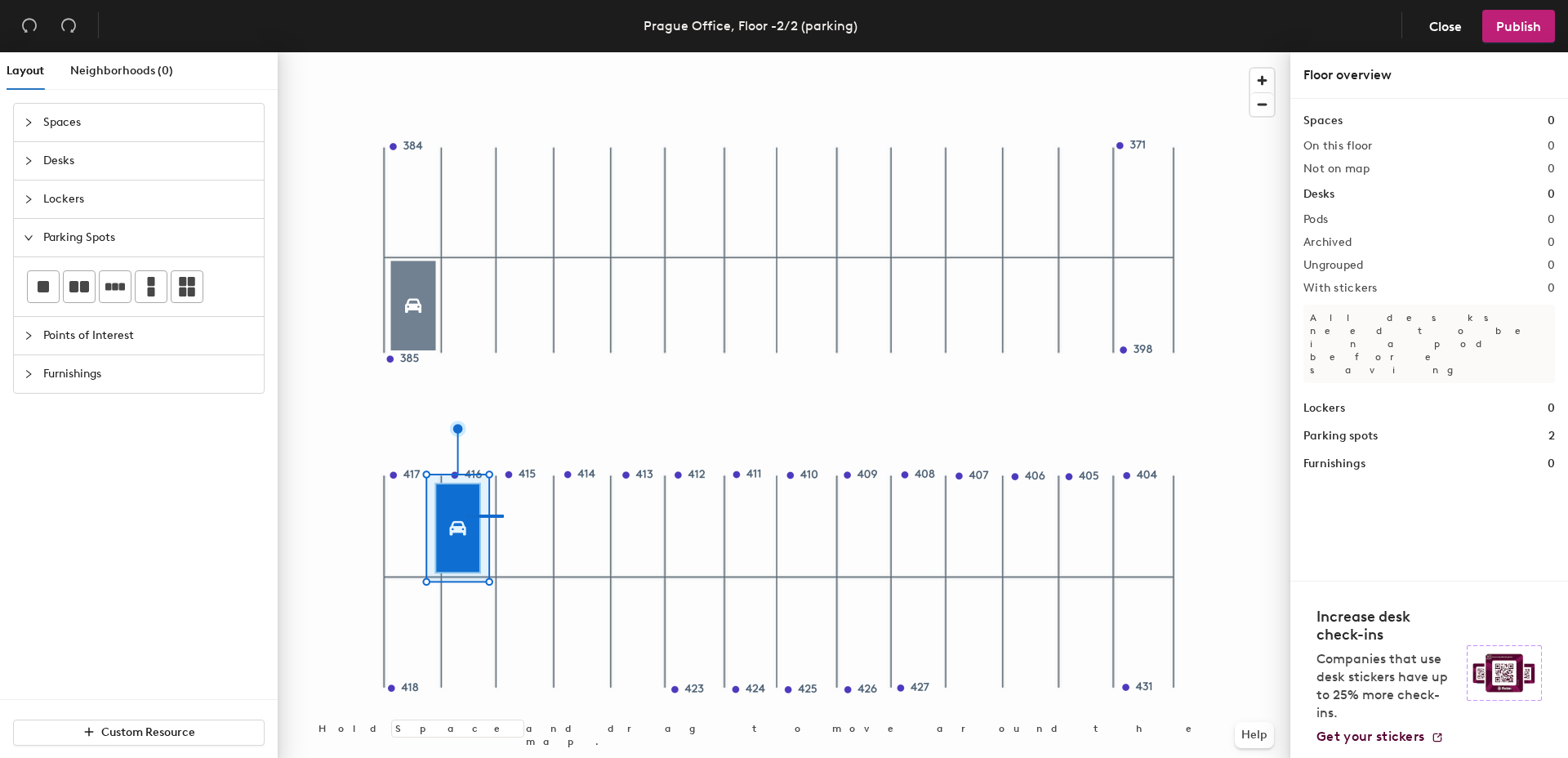
click at [501, 53] on div at bounding box center [784, 53] width 1012 height 0
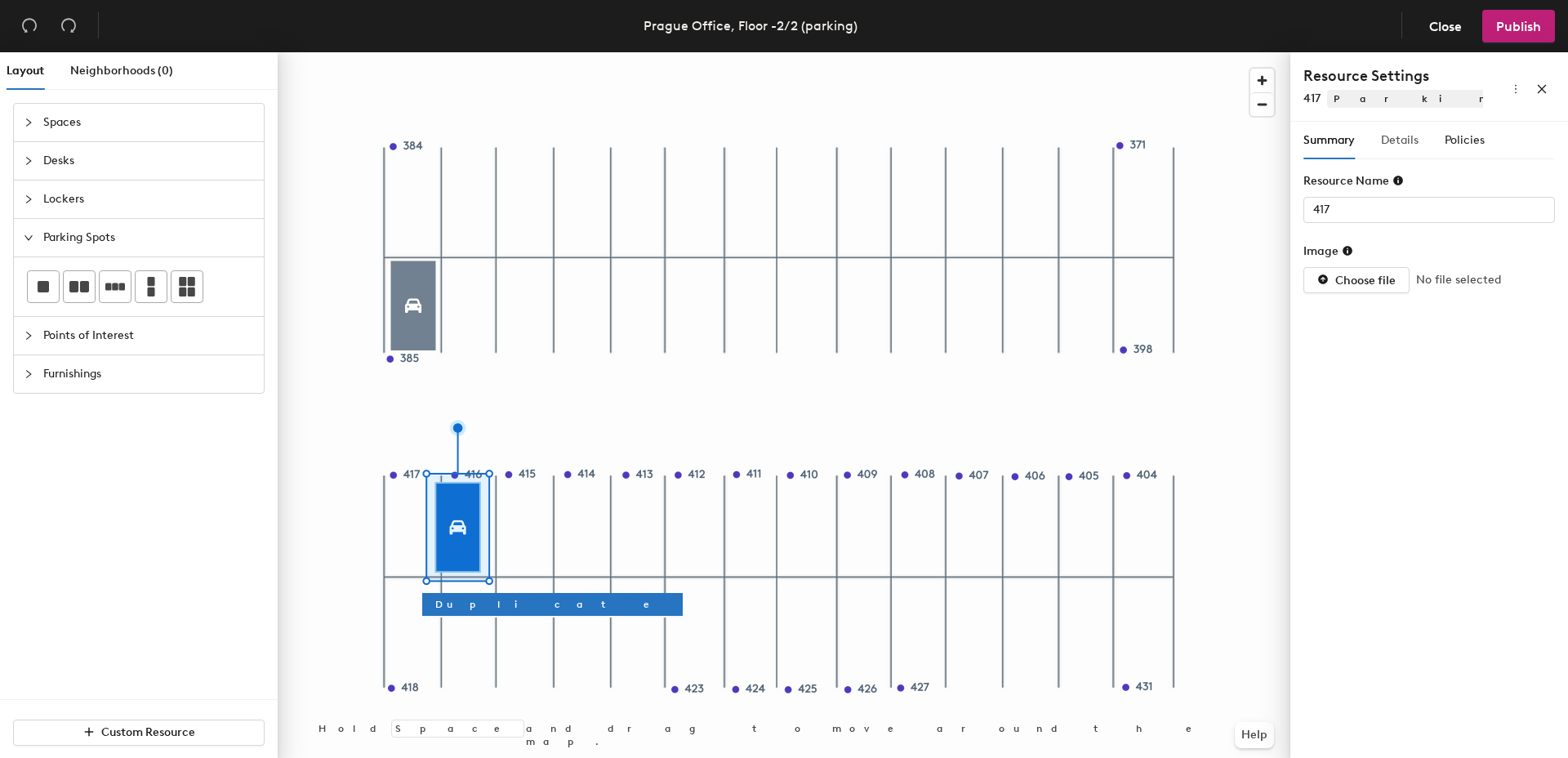
click at [1401, 129] on div "Details" at bounding box center [1400, 140] width 38 height 38
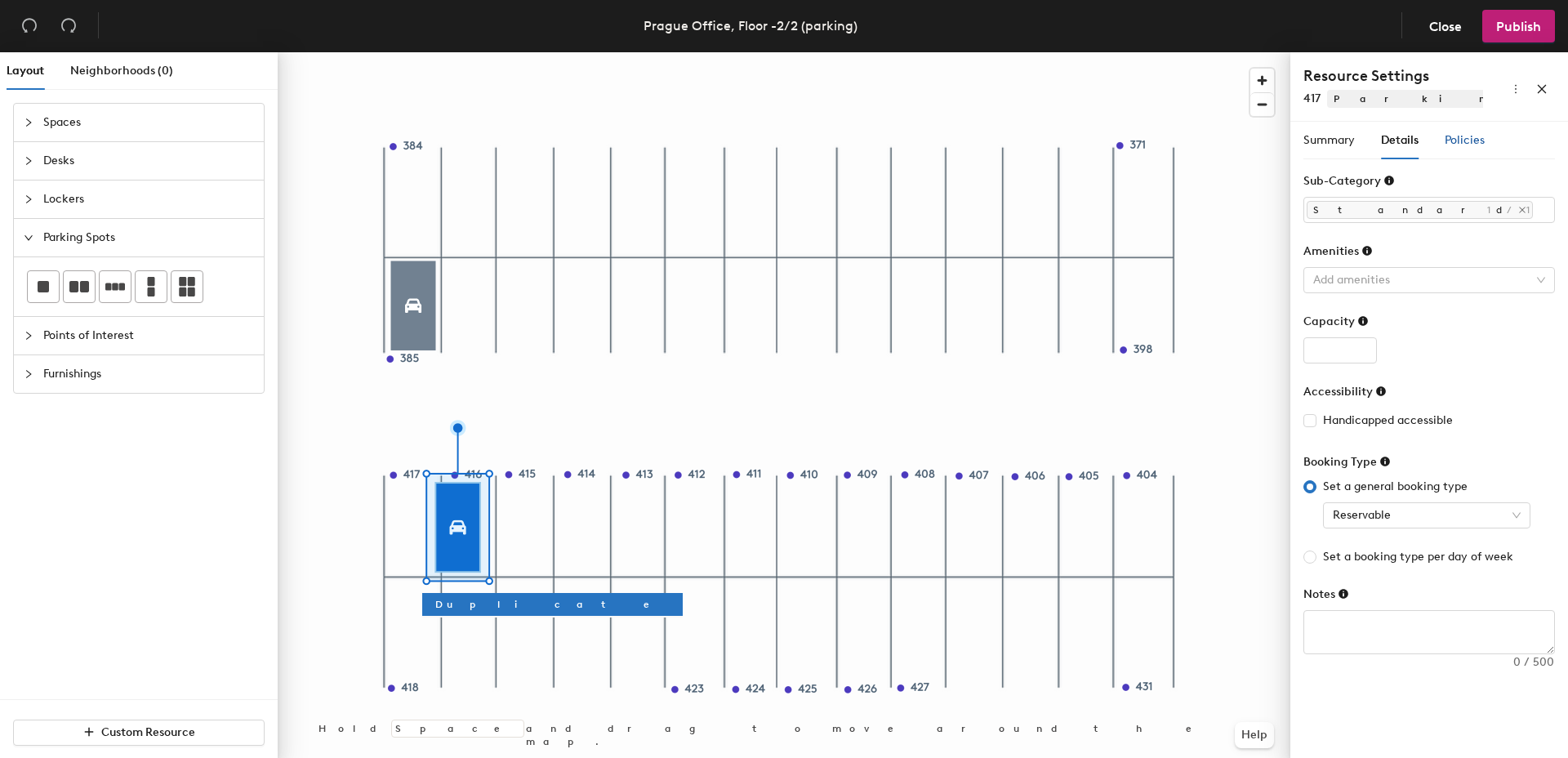
click at [1451, 136] on span "Policies" at bounding box center [1465, 140] width 40 height 14
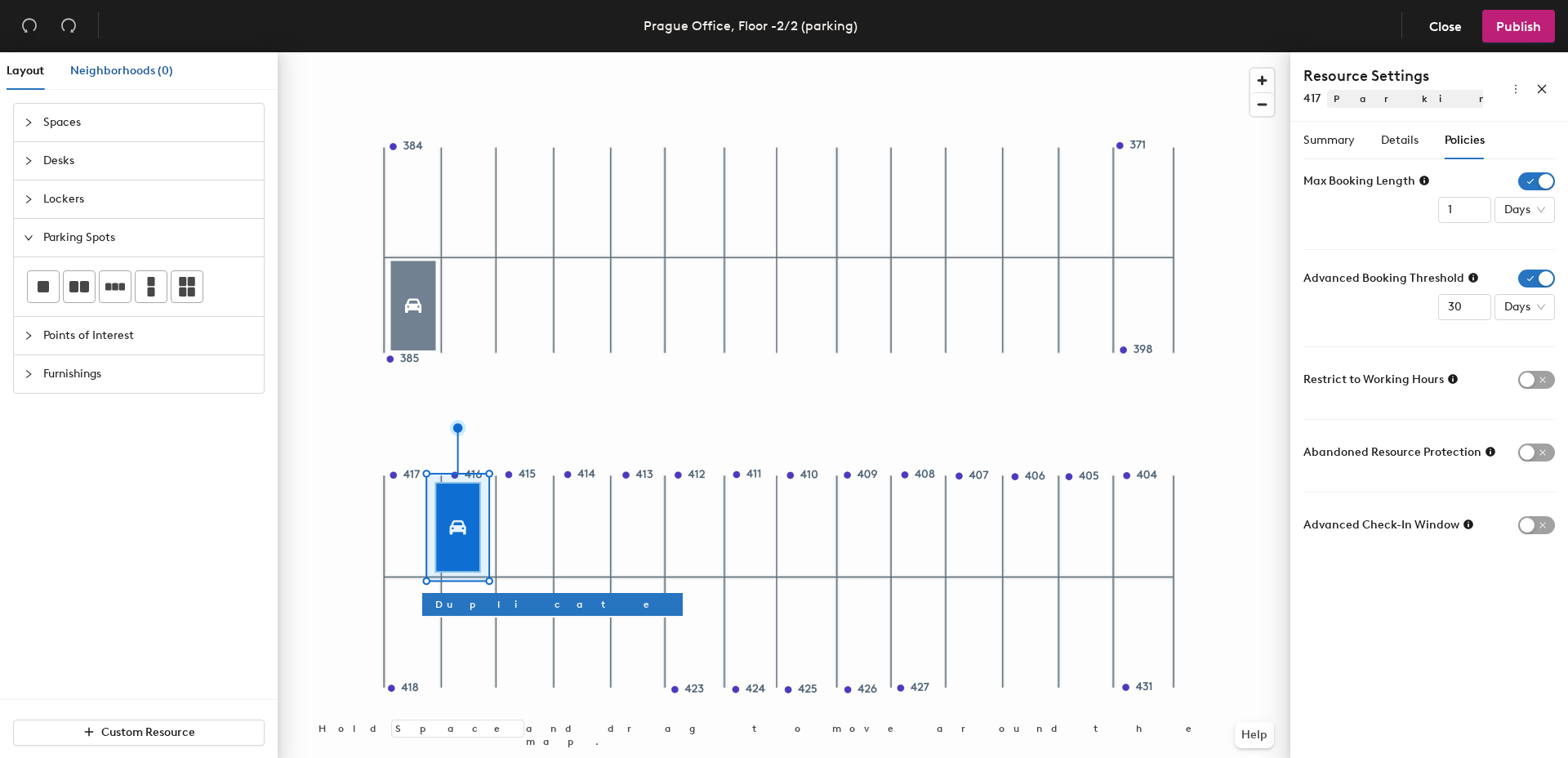
click at [127, 71] on span "Neighborhoods (0)" at bounding box center [121, 71] width 103 height 14
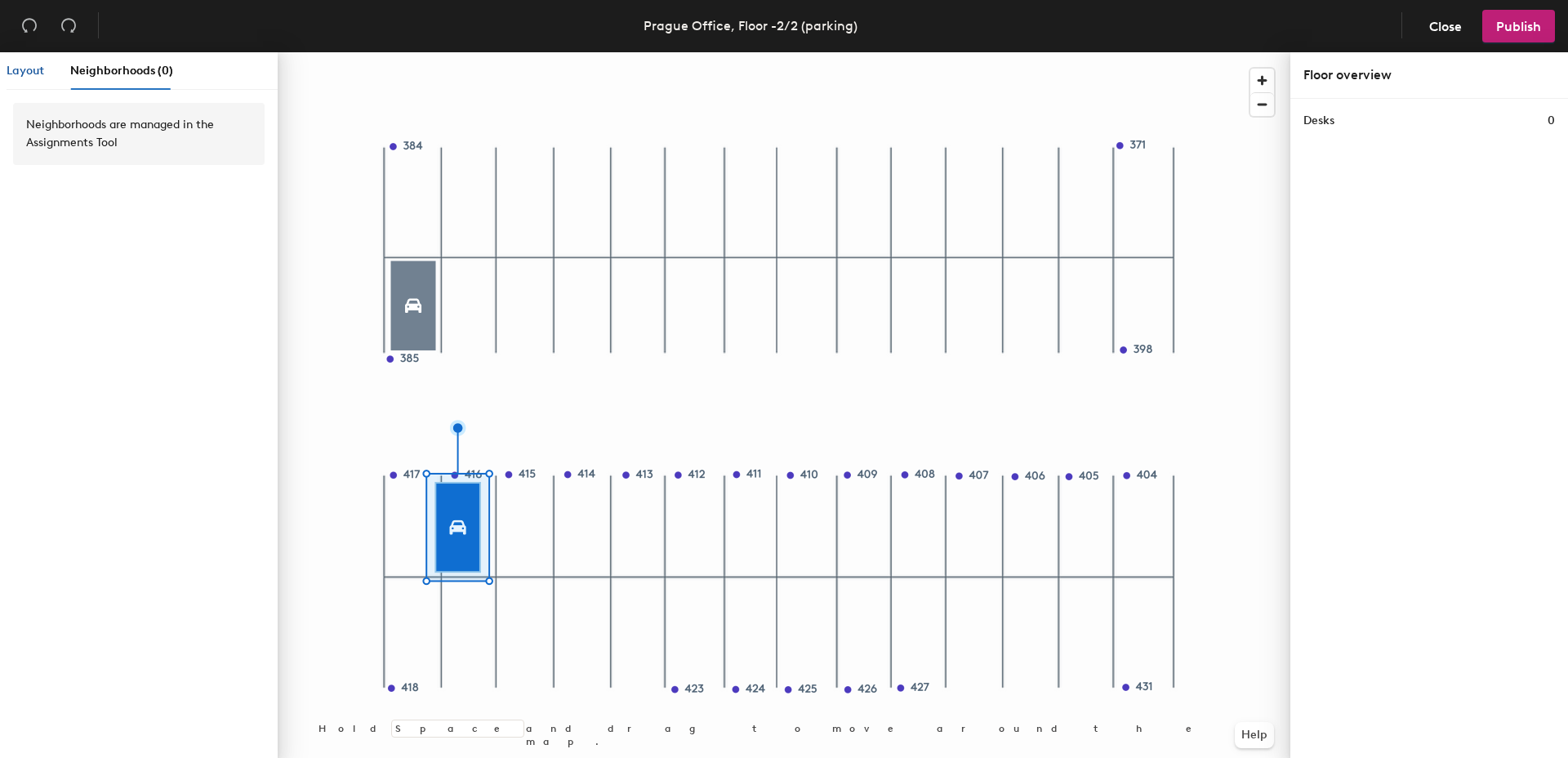
click at [21, 71] on span "Layout" at bounding box center [25, 71] width 38 height 14
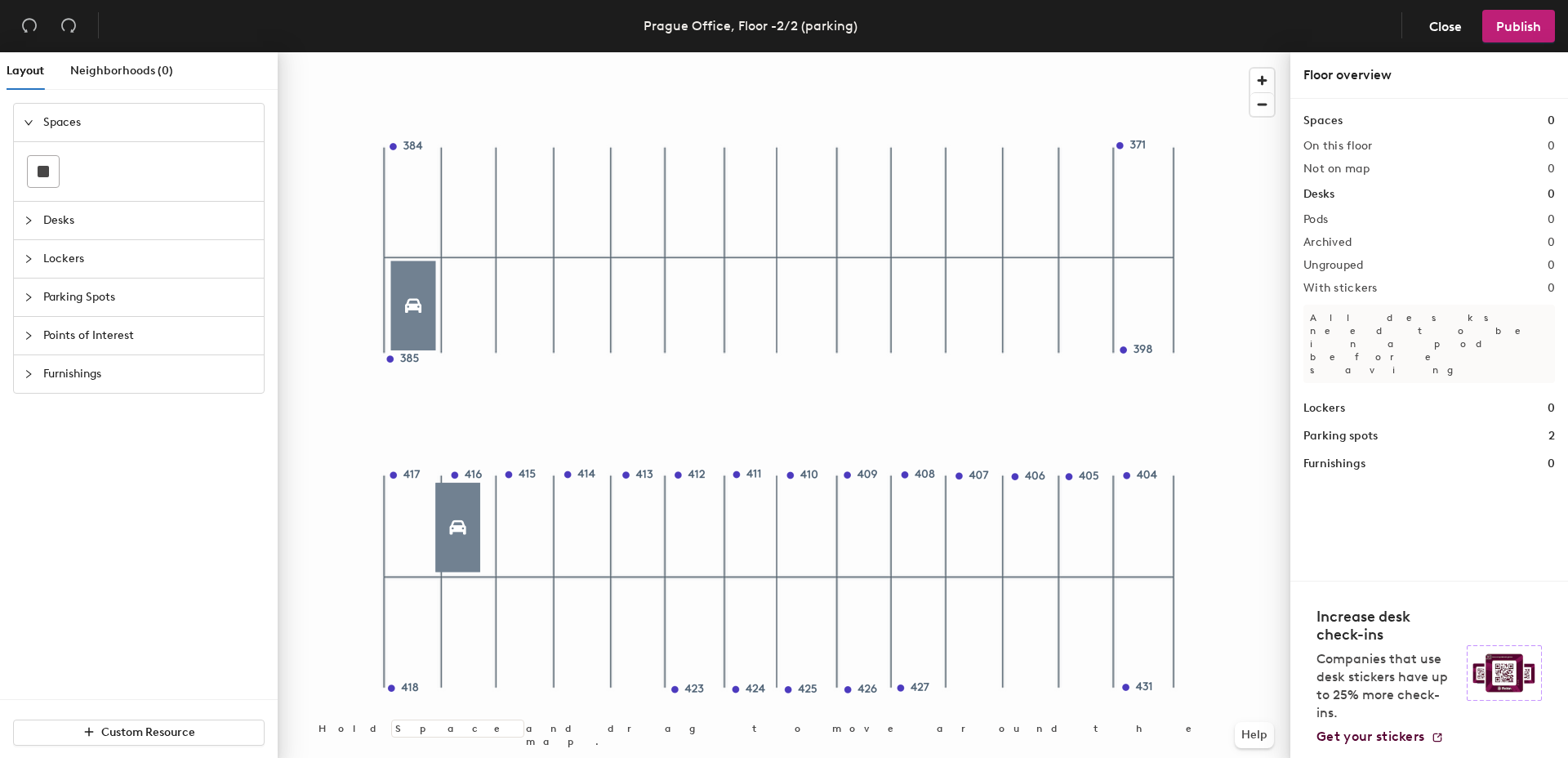
click at [30, 124] on icon "expanded" at bounding box center [28, 122] width 10 height 10
click at [1009, 53] on div at bounding box center [784, 53] width 1012 height 0
click at [457, 53] on div at bounding box center [784, 53] width 1012 height 0
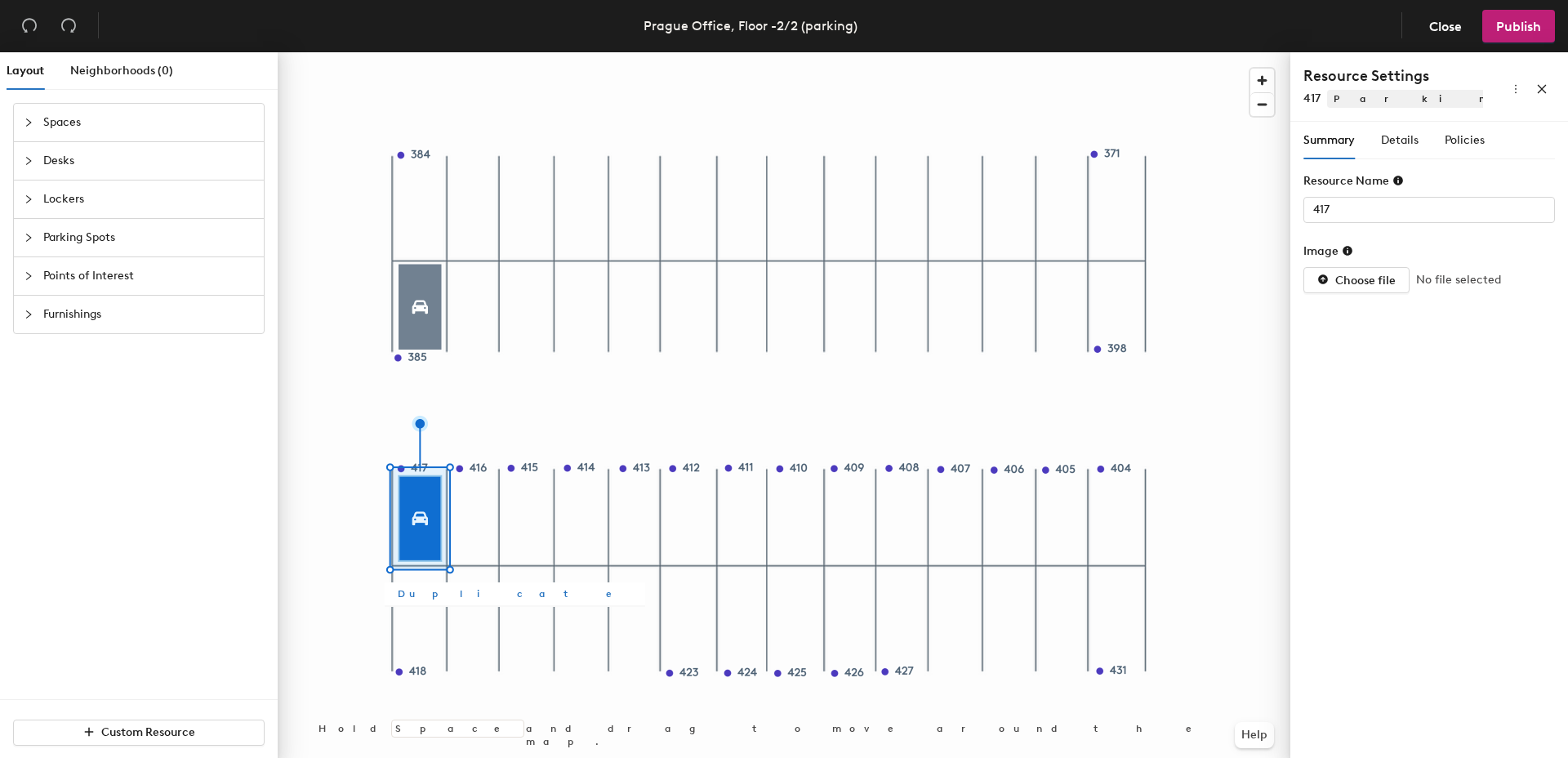
click at [425, 595] on span "Duplicate" at bounding box center [514, 593] width 234 height 15
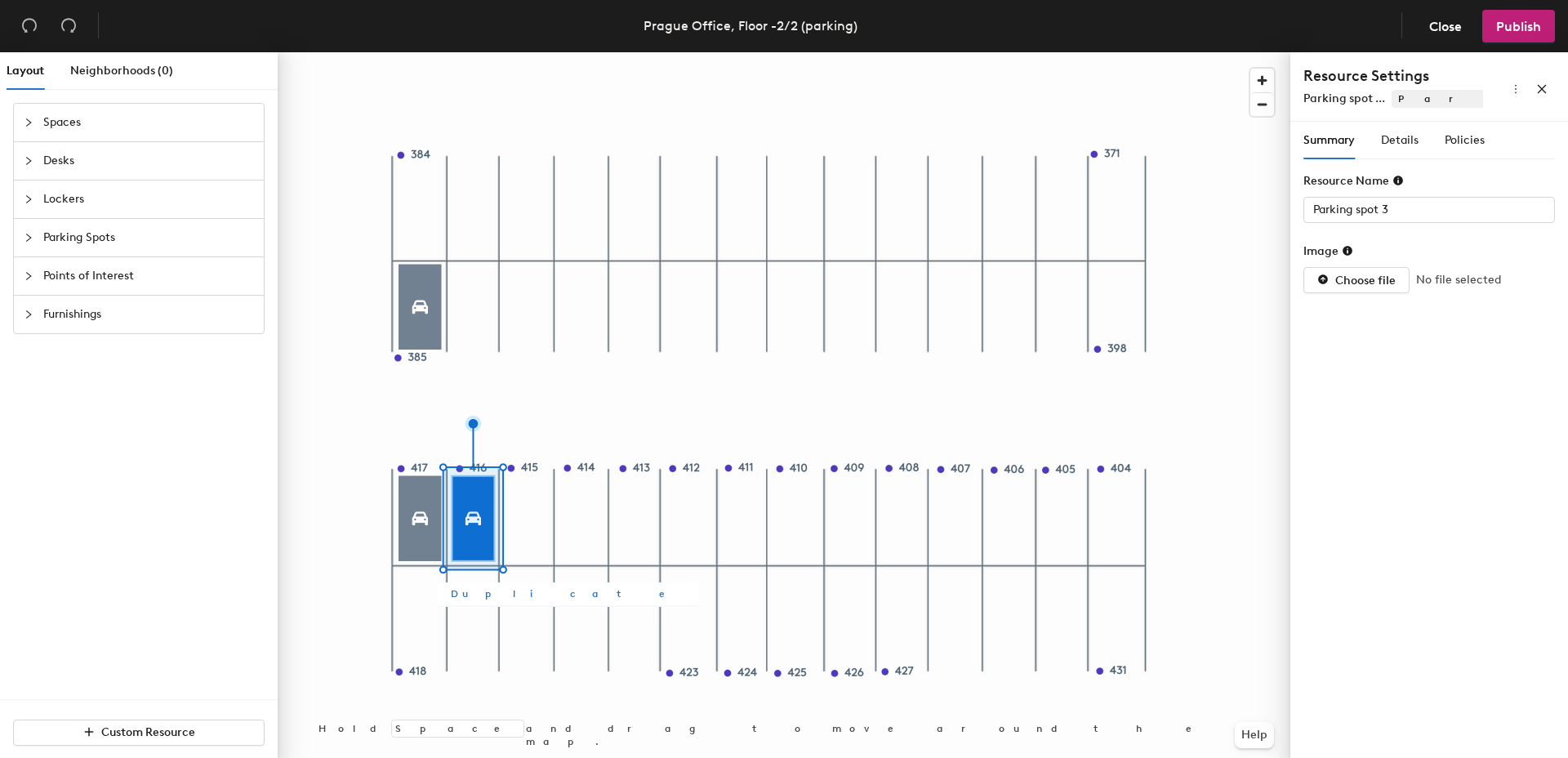
click at [488, 590] on span "Duplicate" at bounding box center [567, 593] width 234 height 15
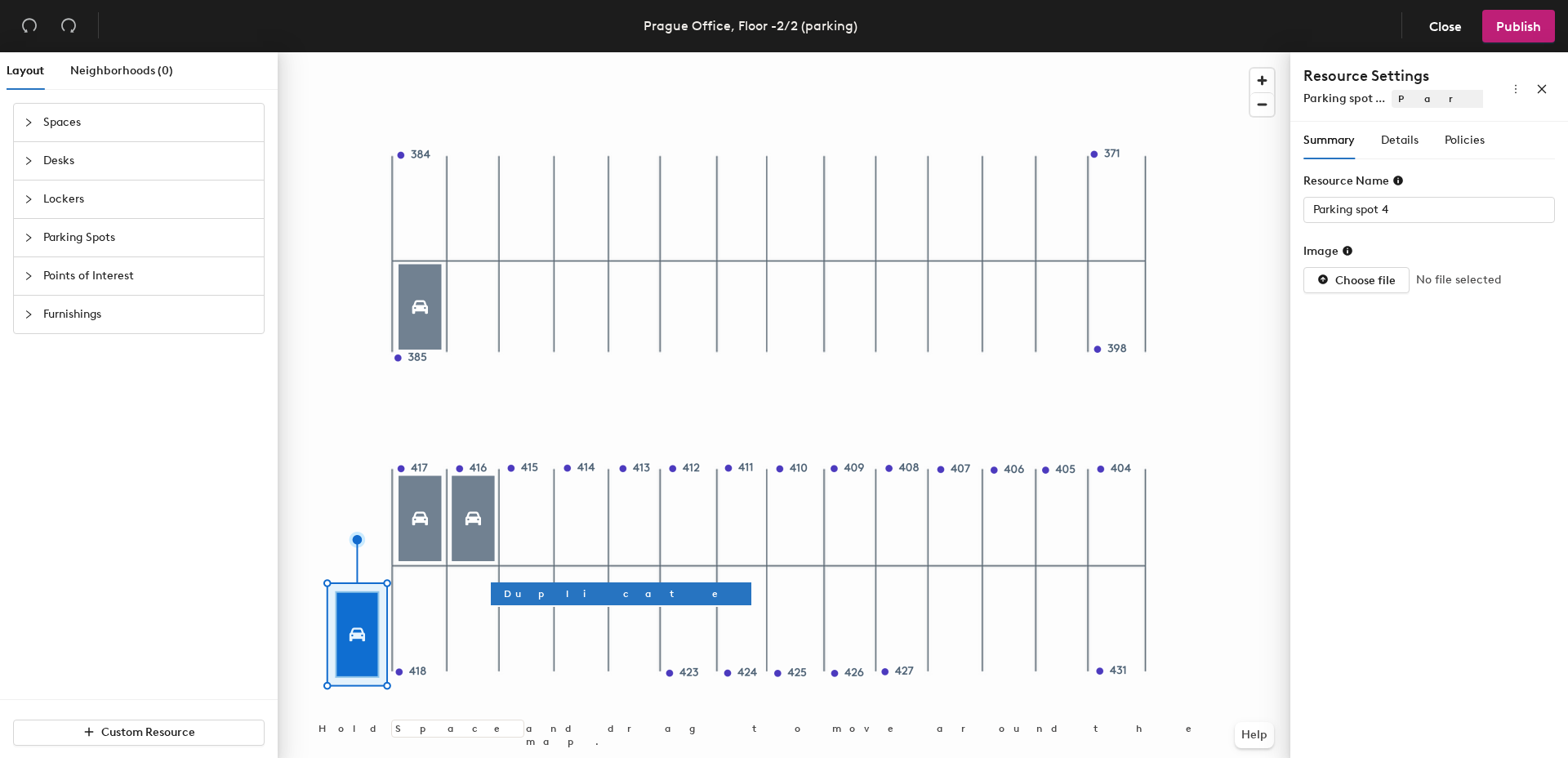
click at [480, 53] on div at bounding box center [784, 53] width 1012 height 0
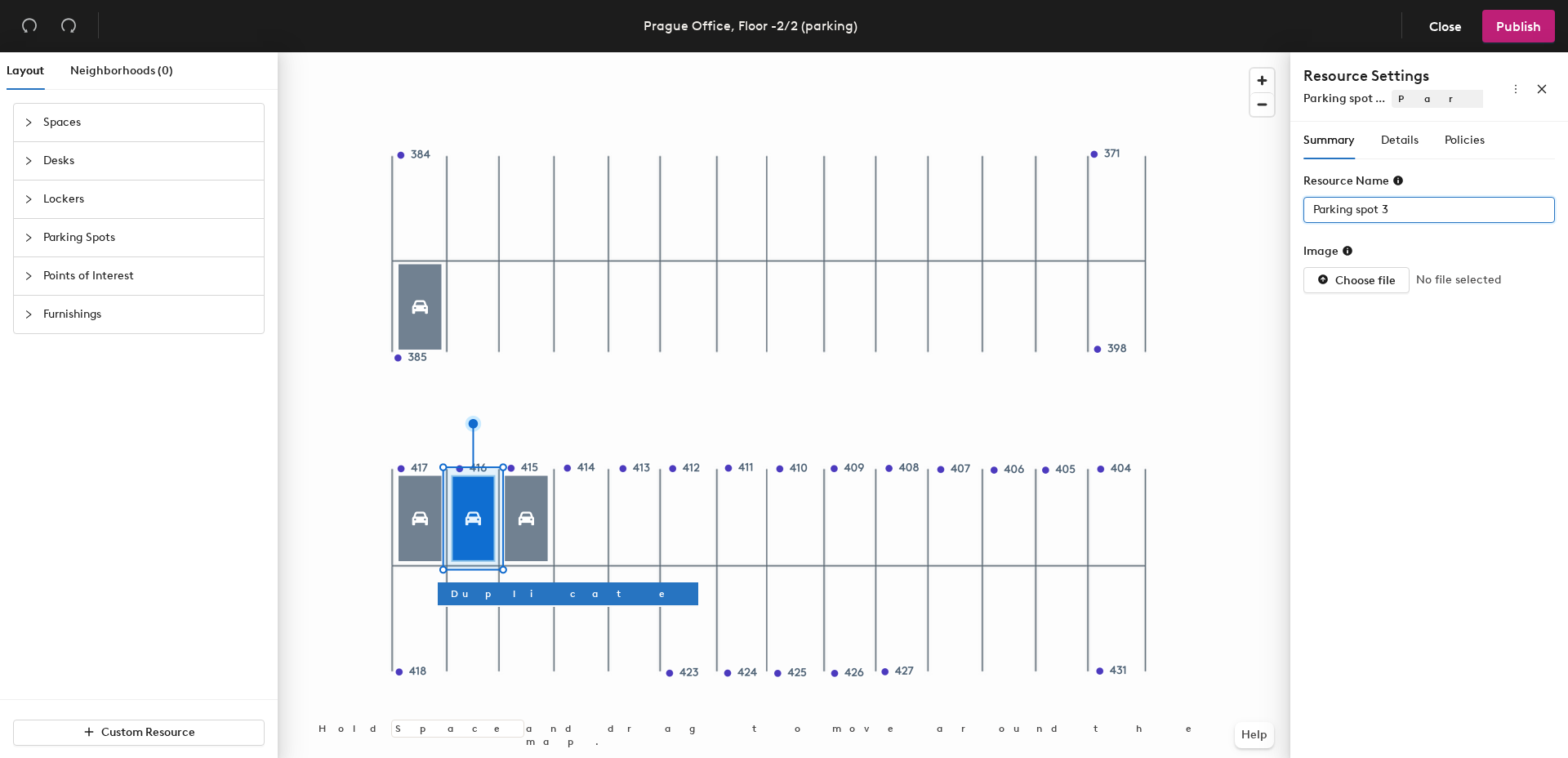
click at [1232, 204] on div "Layout Neighborhoods (0) Spaces Desks Lockers Parking Spots Points of Interest …" at bounding box center [784, 408] width 1568 height 712
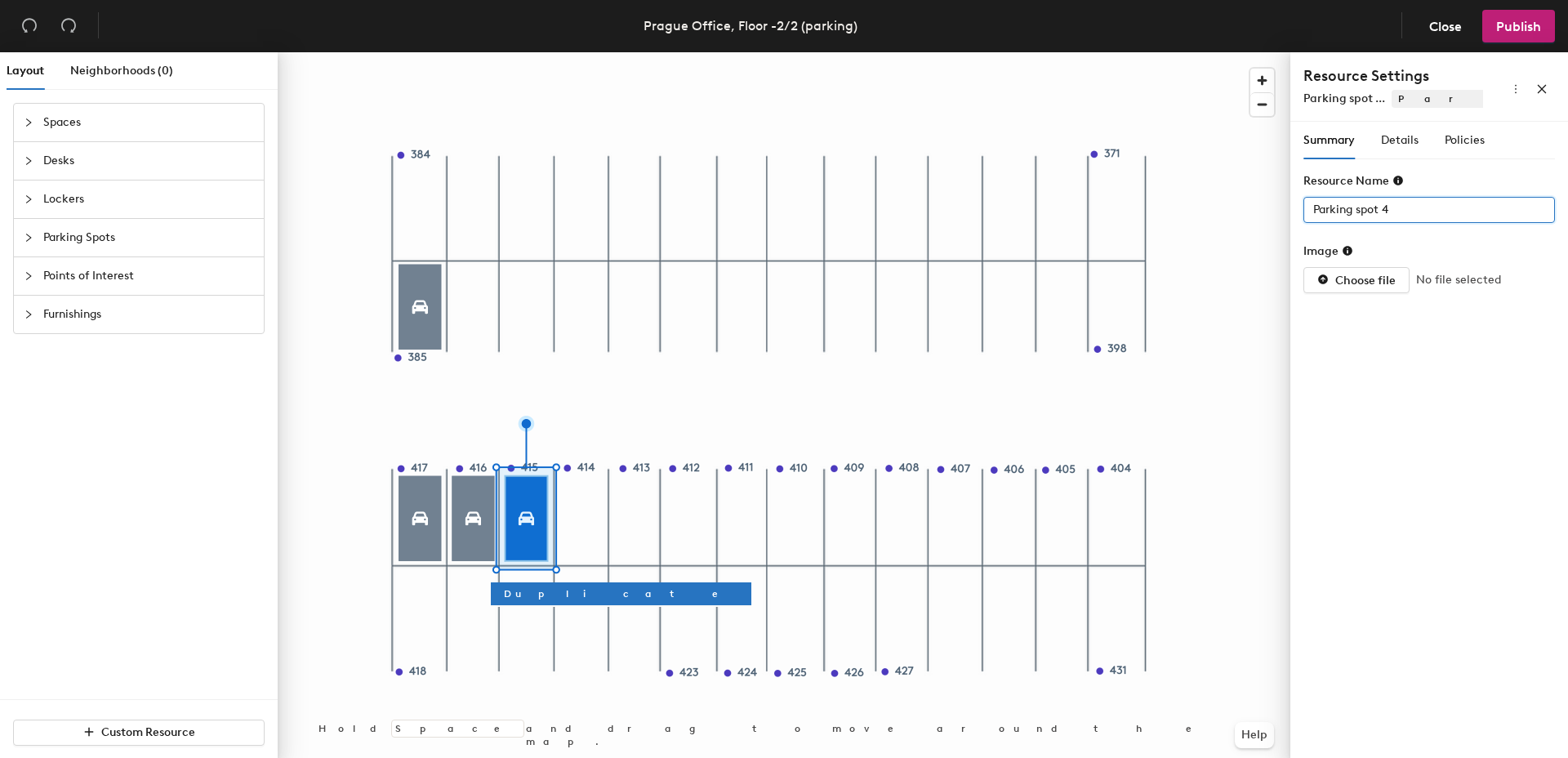
click at [1191, 207] on div "Layout Neighborhoods (0) Spaces Desks Lockers Parking Spots Points of Interest …" at bounding box center [784, 408] width 1568 height 712
click at [1428, 209] on input "Parking spot 4" at bounding box center [1429, 210] width 252 height 26
click at [1430, 209] on input "Parking spot 4" at bounding box center [1429, 210] width 252 height 26
click at [1240, 214] on div "Layout Neighborhoods (0) Spaces Desks Lockers Parking Spots Points of Interest …" at bounding box center [784, 408] width 1568 height 712
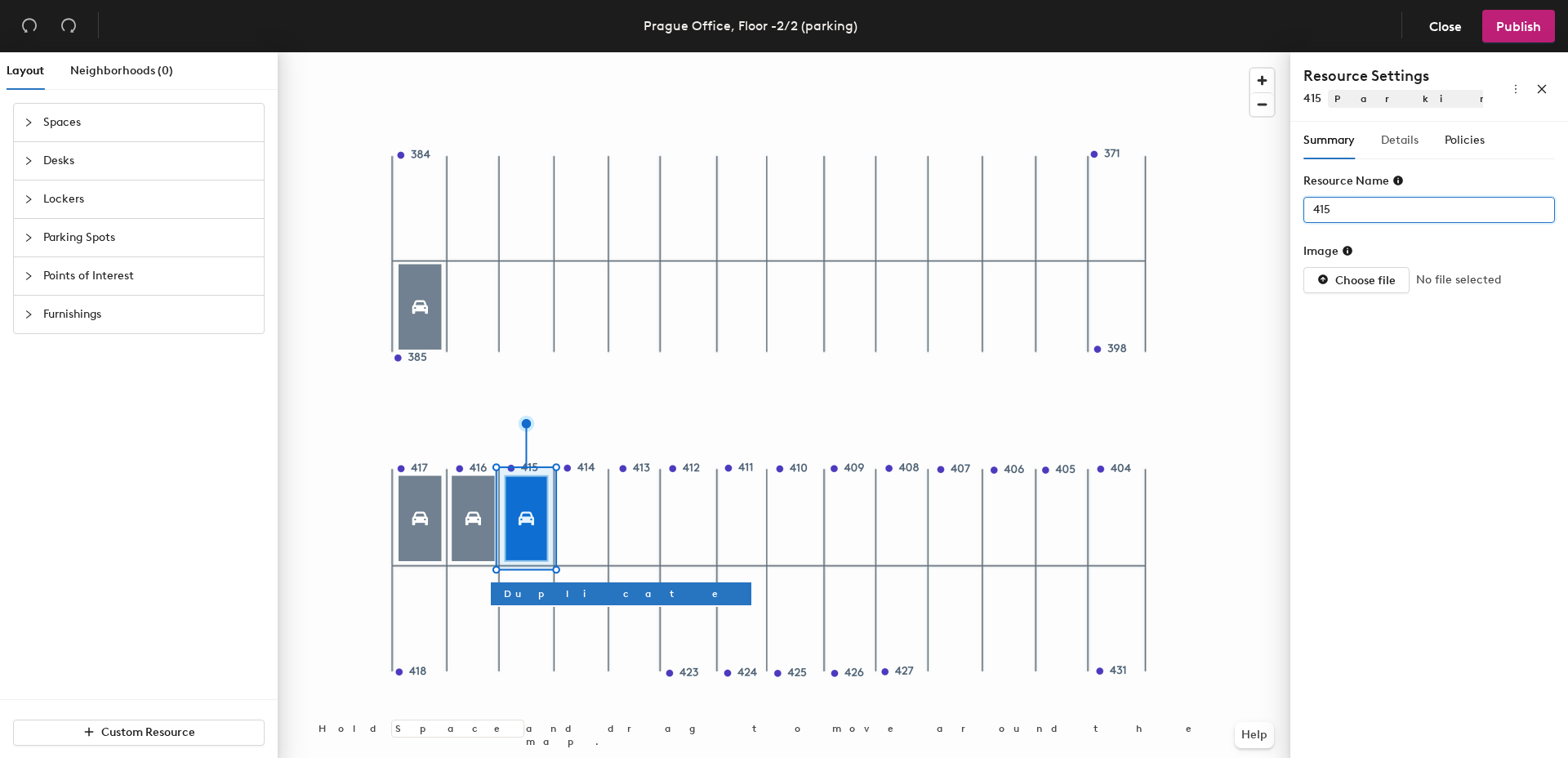
type input "415"
click at [1395, 136] on span "Details" at bounding box center [1400, 140] width 38 height 14
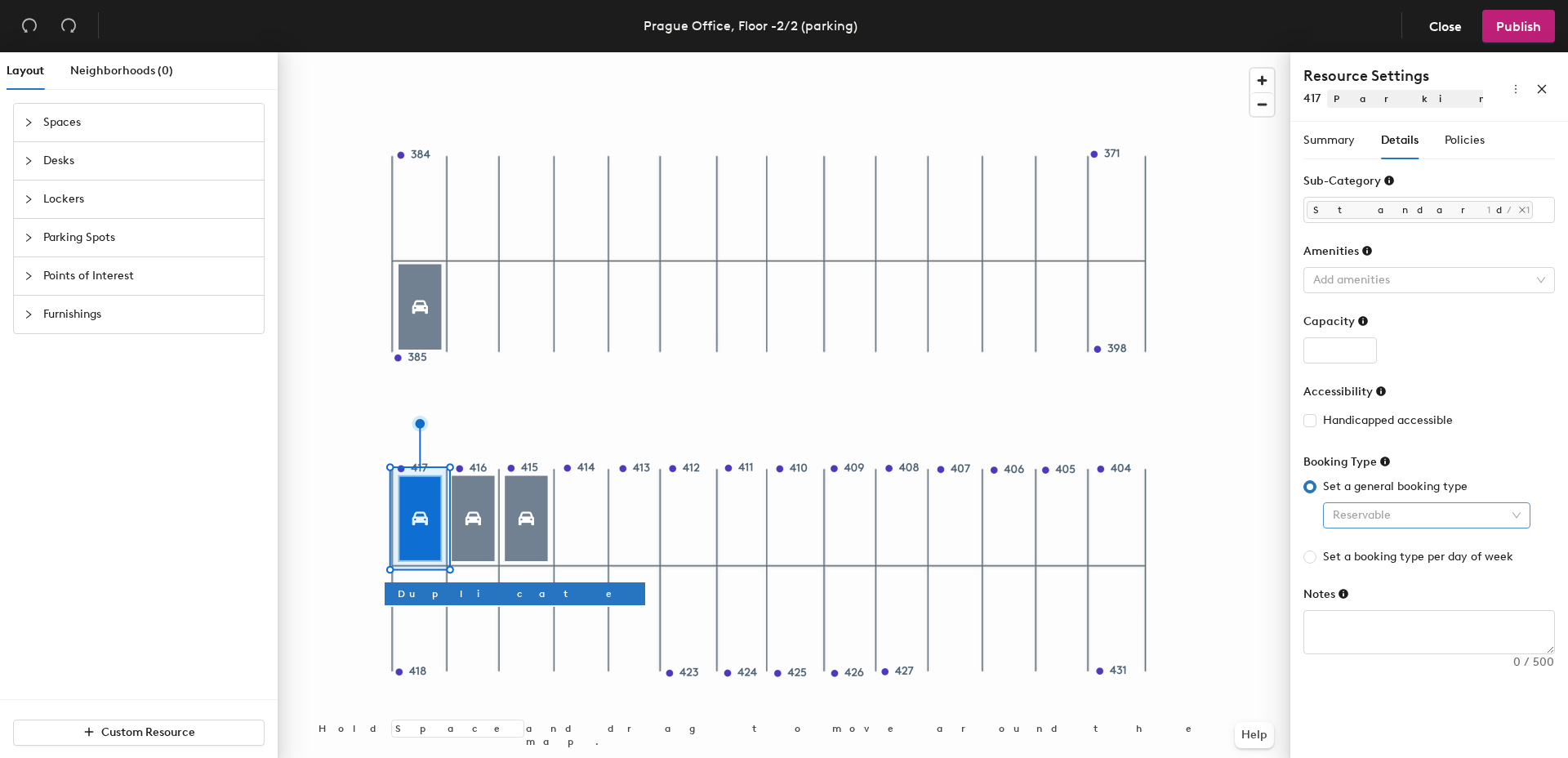
click at [1446, 515] on span "Reservable" at bounding box center [1427, 515] width 188 height 25
click at [1415, 598] on div "Assigned" at bounding box center [1426, 600] width 181 height 18
click at [1489, 440] on form "Sub-Category Standard 1/1 Amenities Add amenities Capacity Accessibility Handic…" at bounding box center [1429, 414] width 252 height 482
drag, startPoint x: 1466, startPoint y: 146, endPoint x: 1447, endPoint y: 145, distance: 19.0
click at [1466, 146] on span "Policies" at bounding box center [1465, 140] width 40 height 14
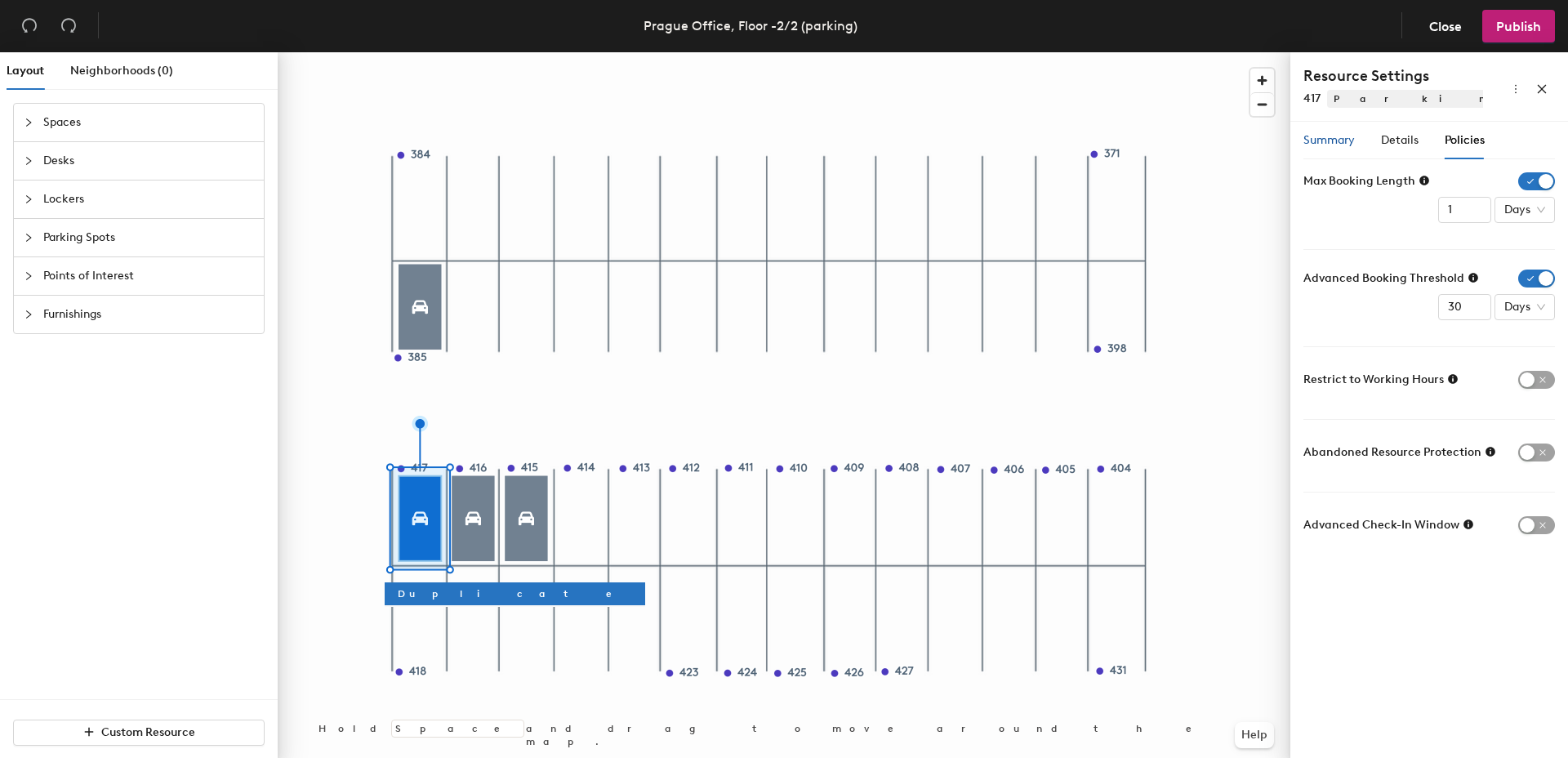
click at [1317, 146] on span "Summary" at bounding box center [1329, 140] width 52 height 14
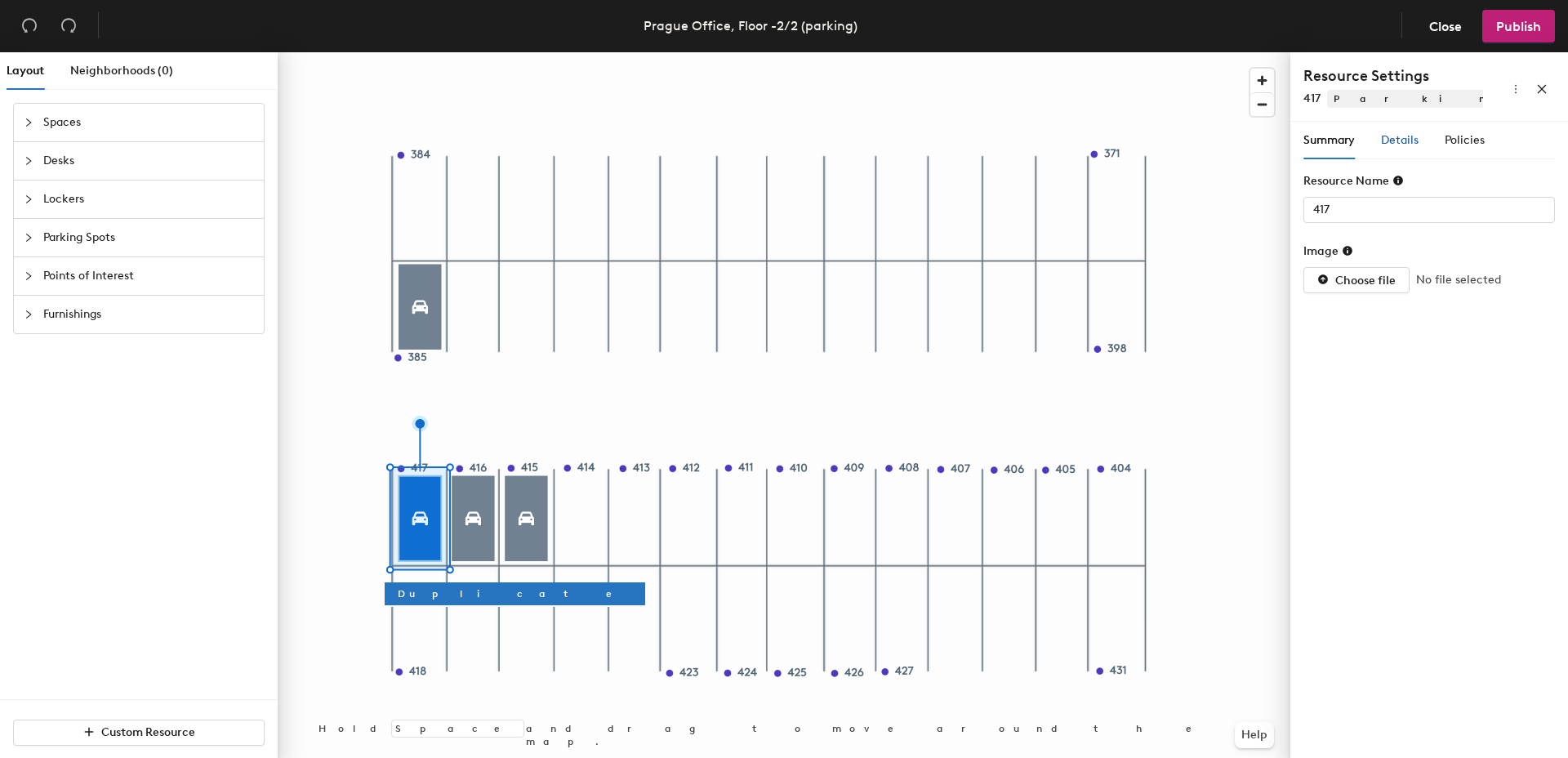
click at [1398, 144] on span "Details" at bounding box center [1400, 140] width 38 height 14
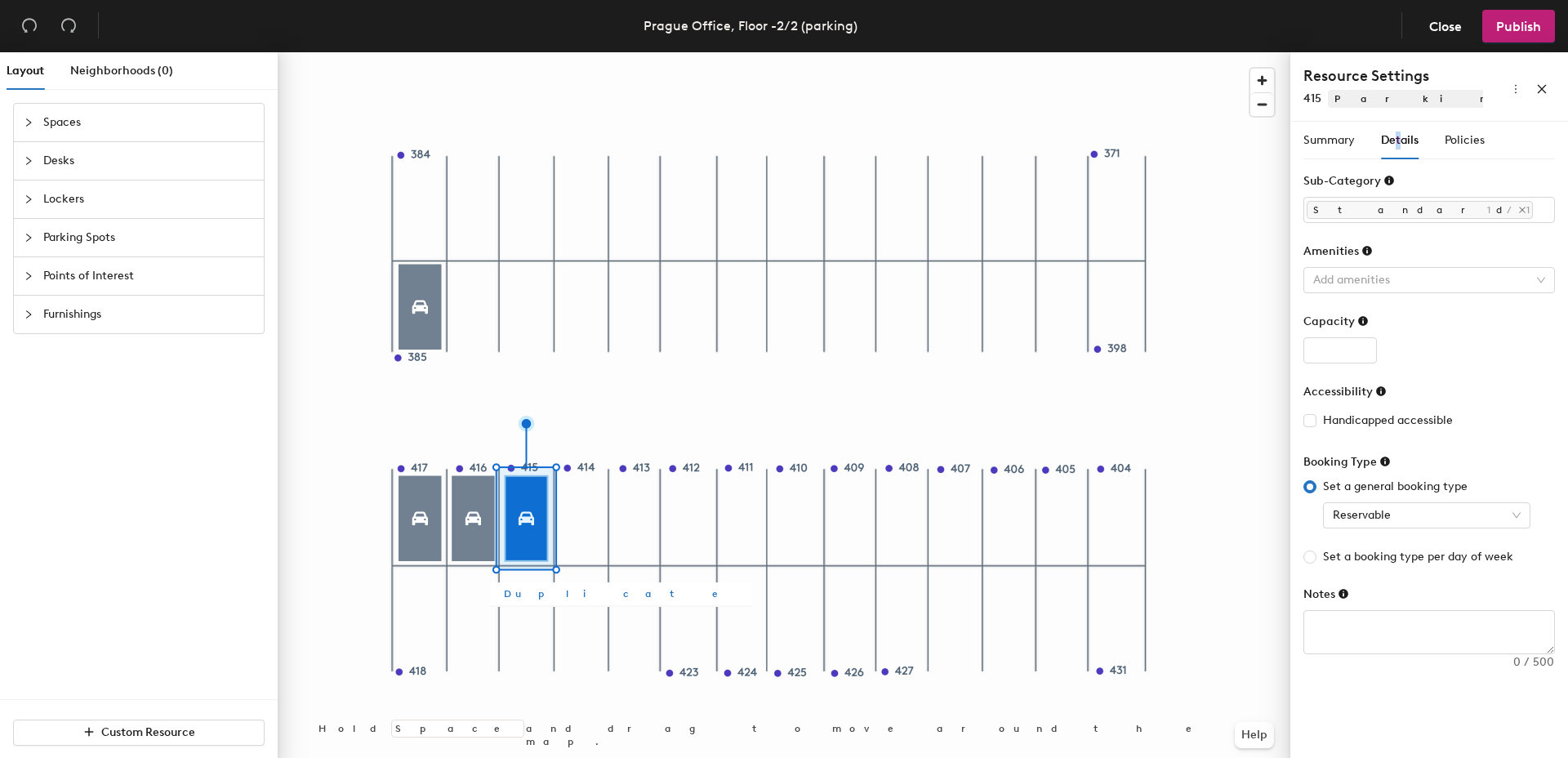
click at [537, 592] on span "Duplicate" at bounding box center [621, 593] width 234 height 15
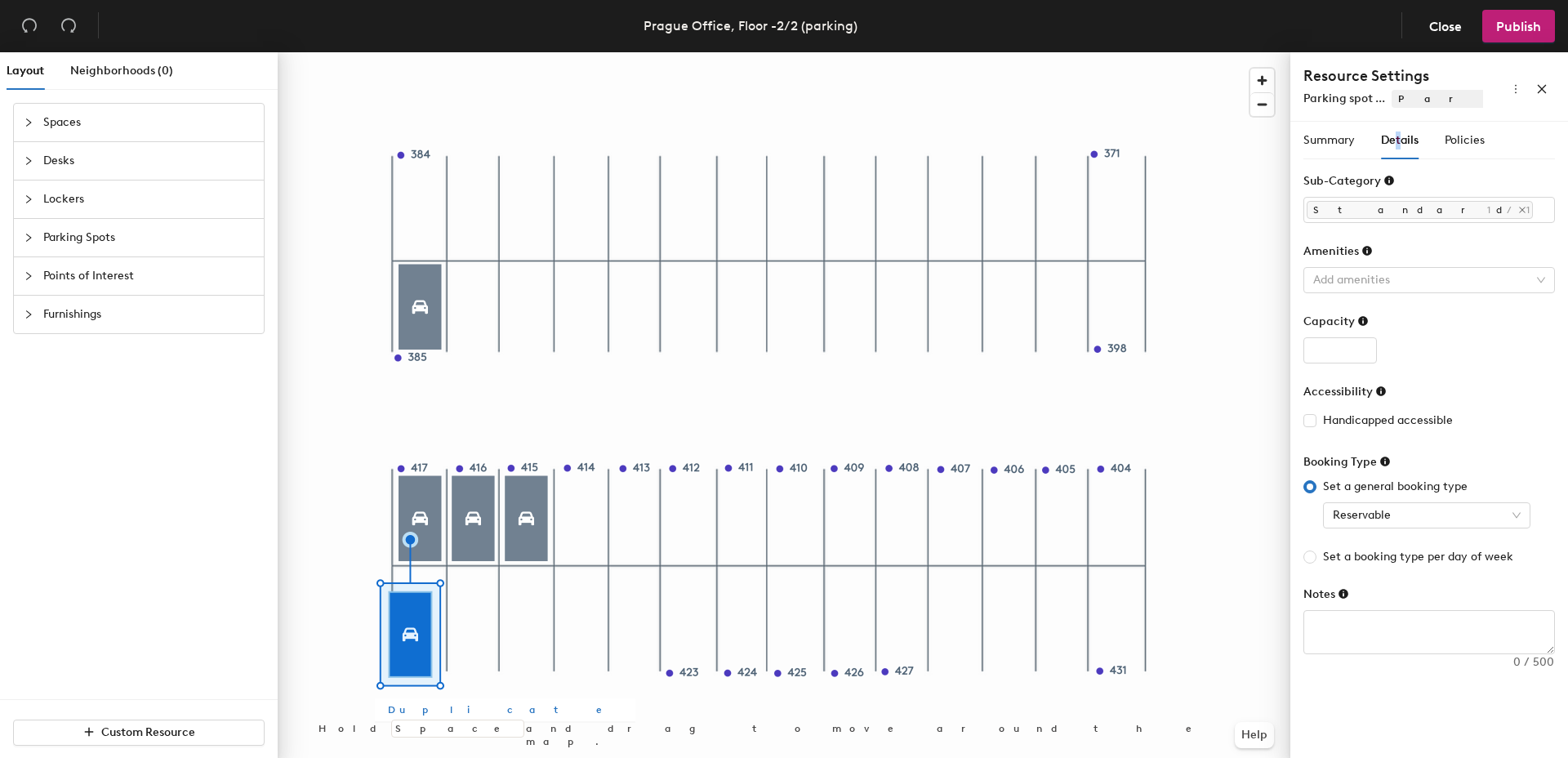
click at [425, 715] on span "Duplicate" at bounding box center [505, 709] width 234 height 15
click at [415, 53] on div at bounding box center [784, 53] width 1012 height 0
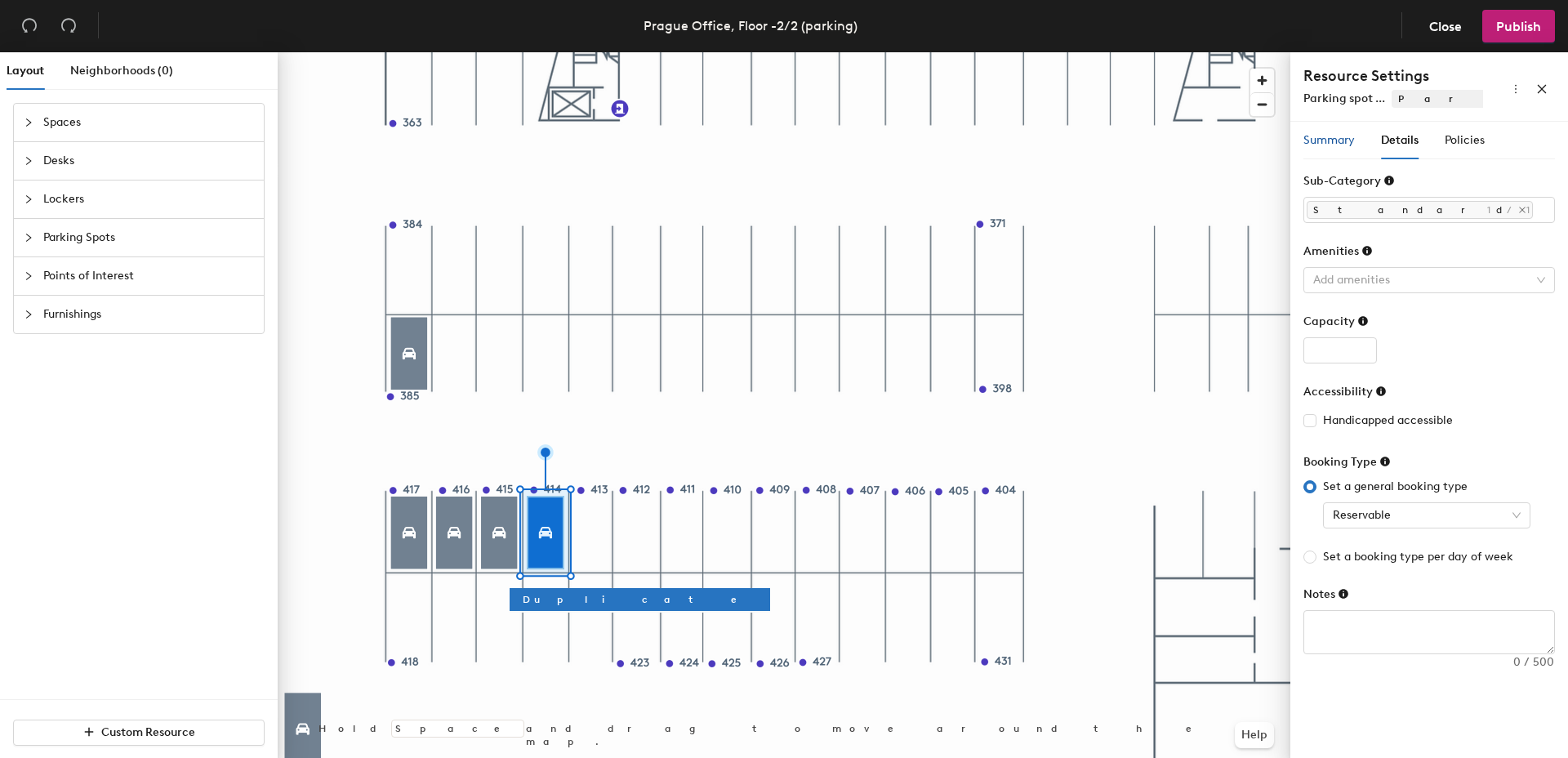
click at [1329, 138] on span "Summary" at bounding box center [1329, 140] width 52 height 14
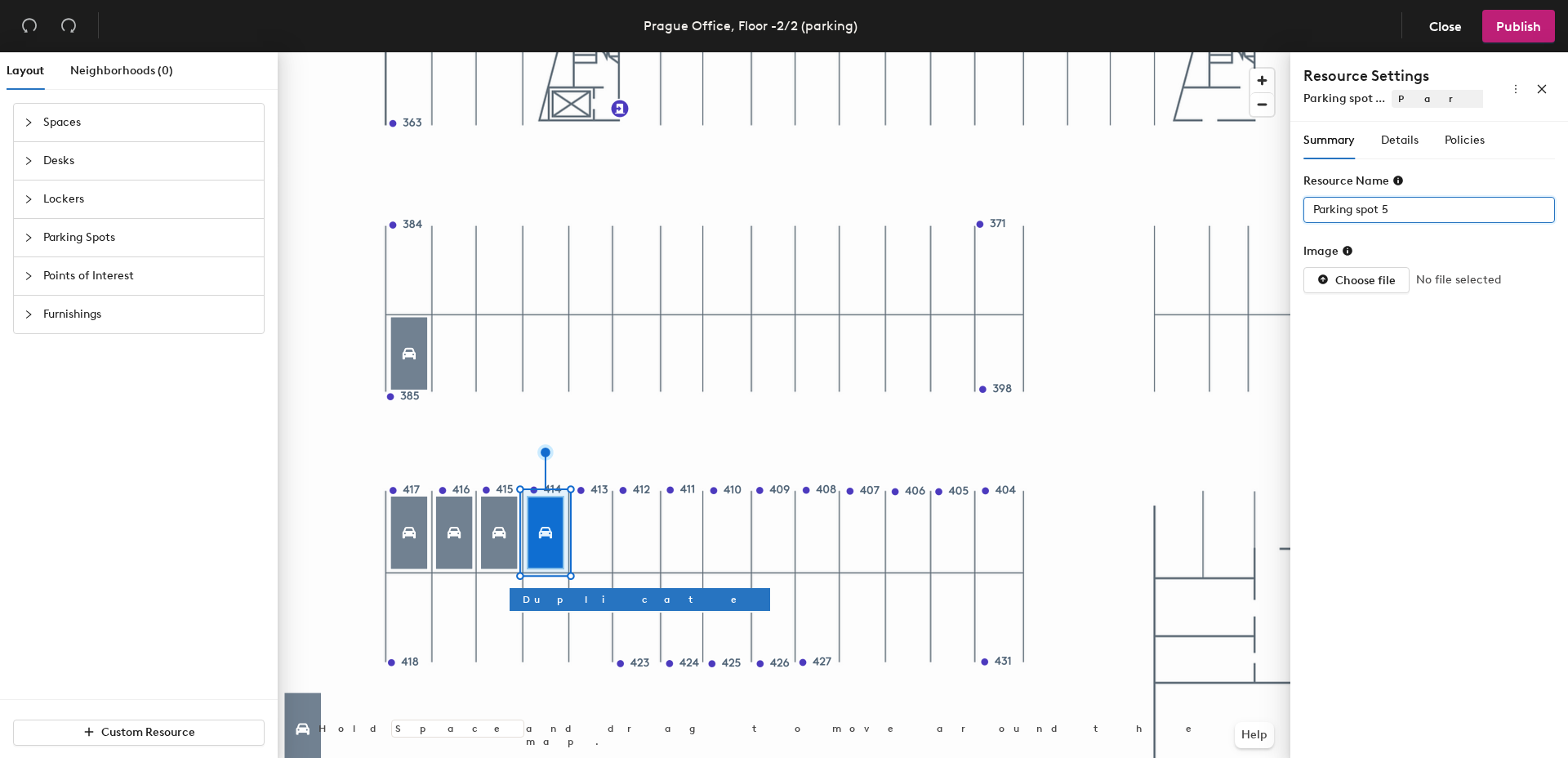
click at [1248, 206] on div "Layout Neighborhoods (0) Spaces Desks Lockers Parking Spots Points of Interest …" at bounding box center [784, 408] width 1568 height 712
type input "414"
click at [1398, 138] on span "Details" at bounding box center [1400, 140] width 38 height 14
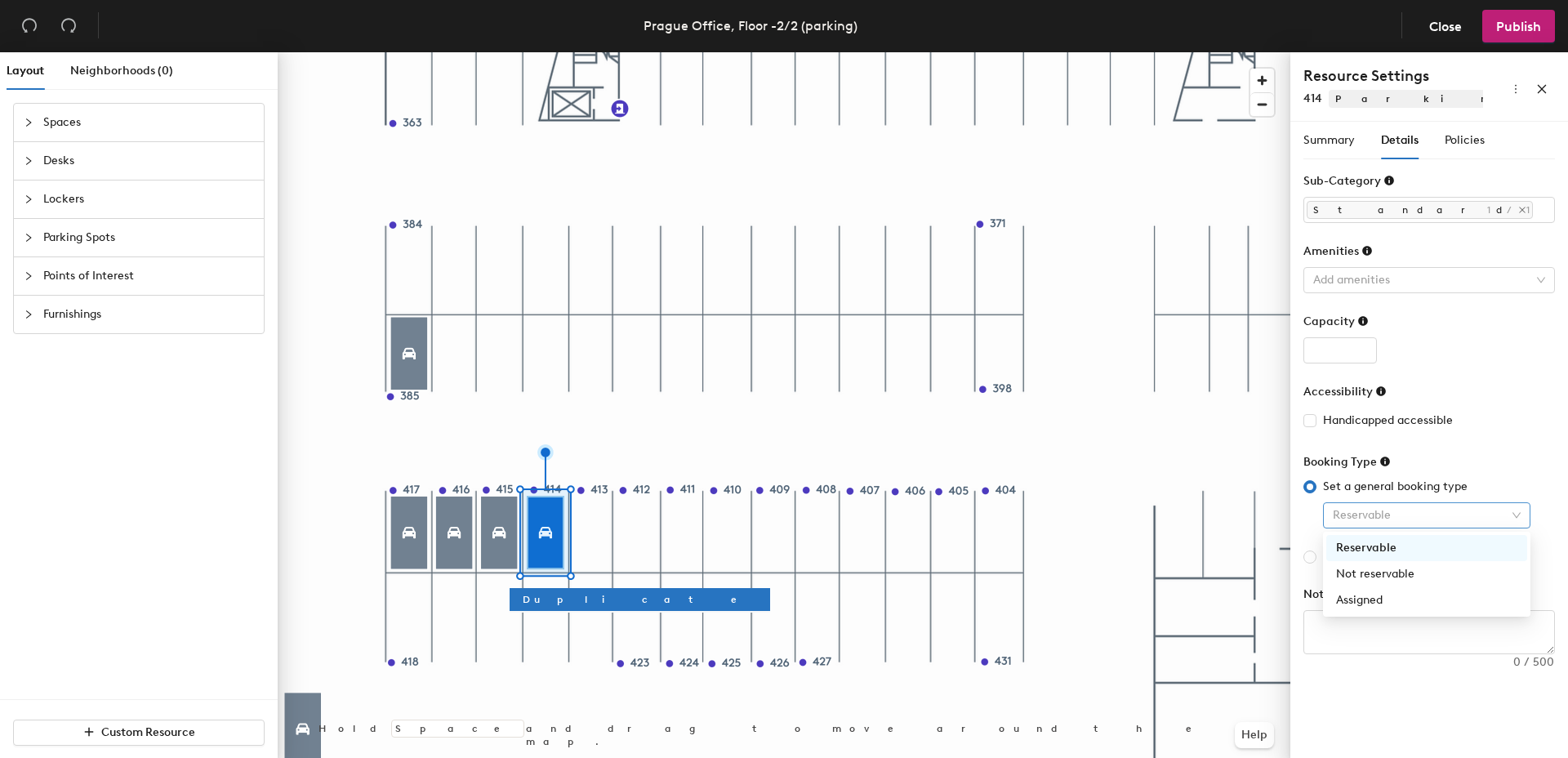
click at [1422, 518] on span "Reservable" at bounding box center [1427, 515] width 188 height 25
click at [1394, 599] on div "Assigned" at bounding box center [1426, 600] width 181 height 18
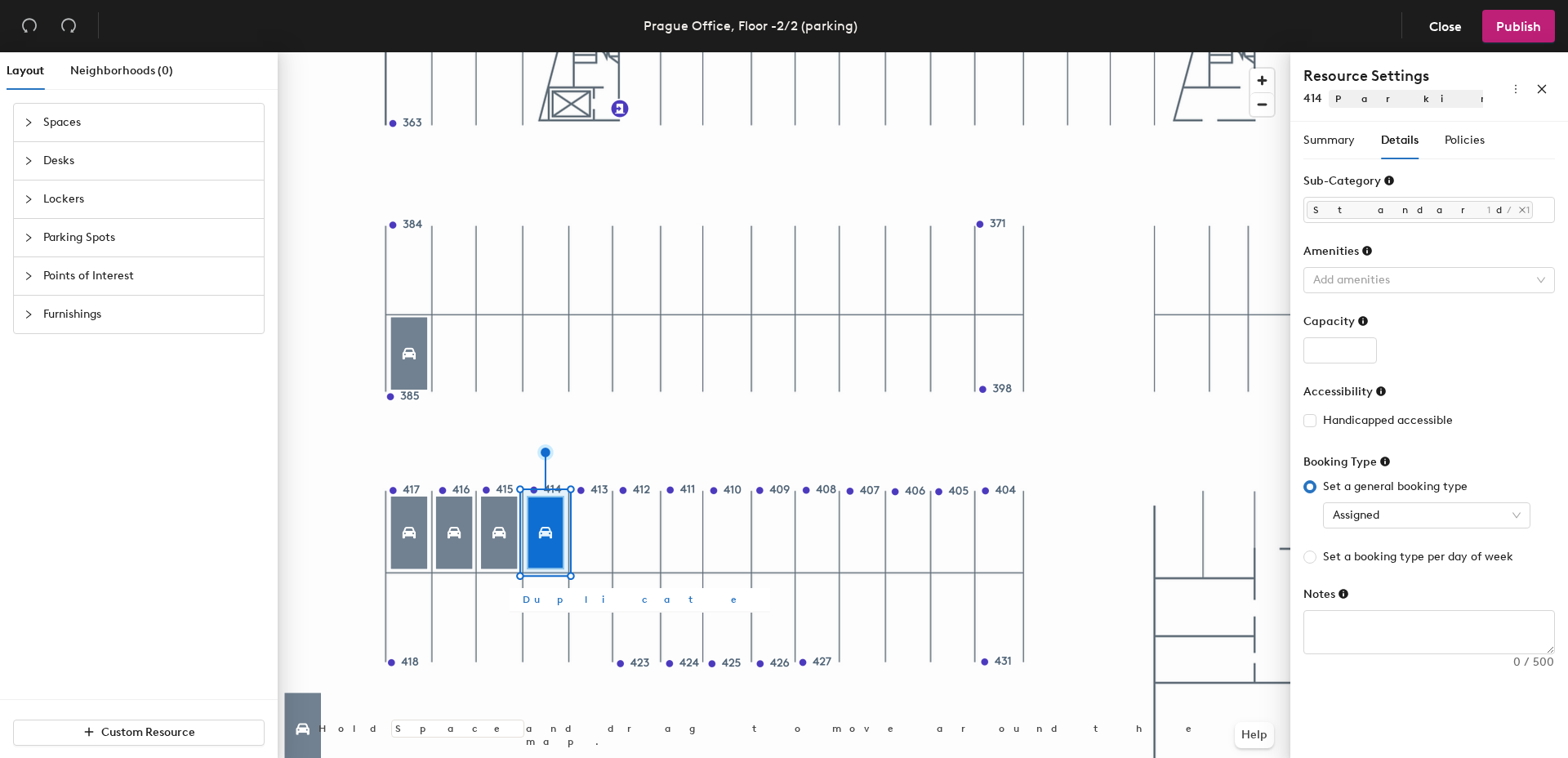
click at [548, 604] on span "Duplicate" at bounding box center [639, 599] width 234 height 15
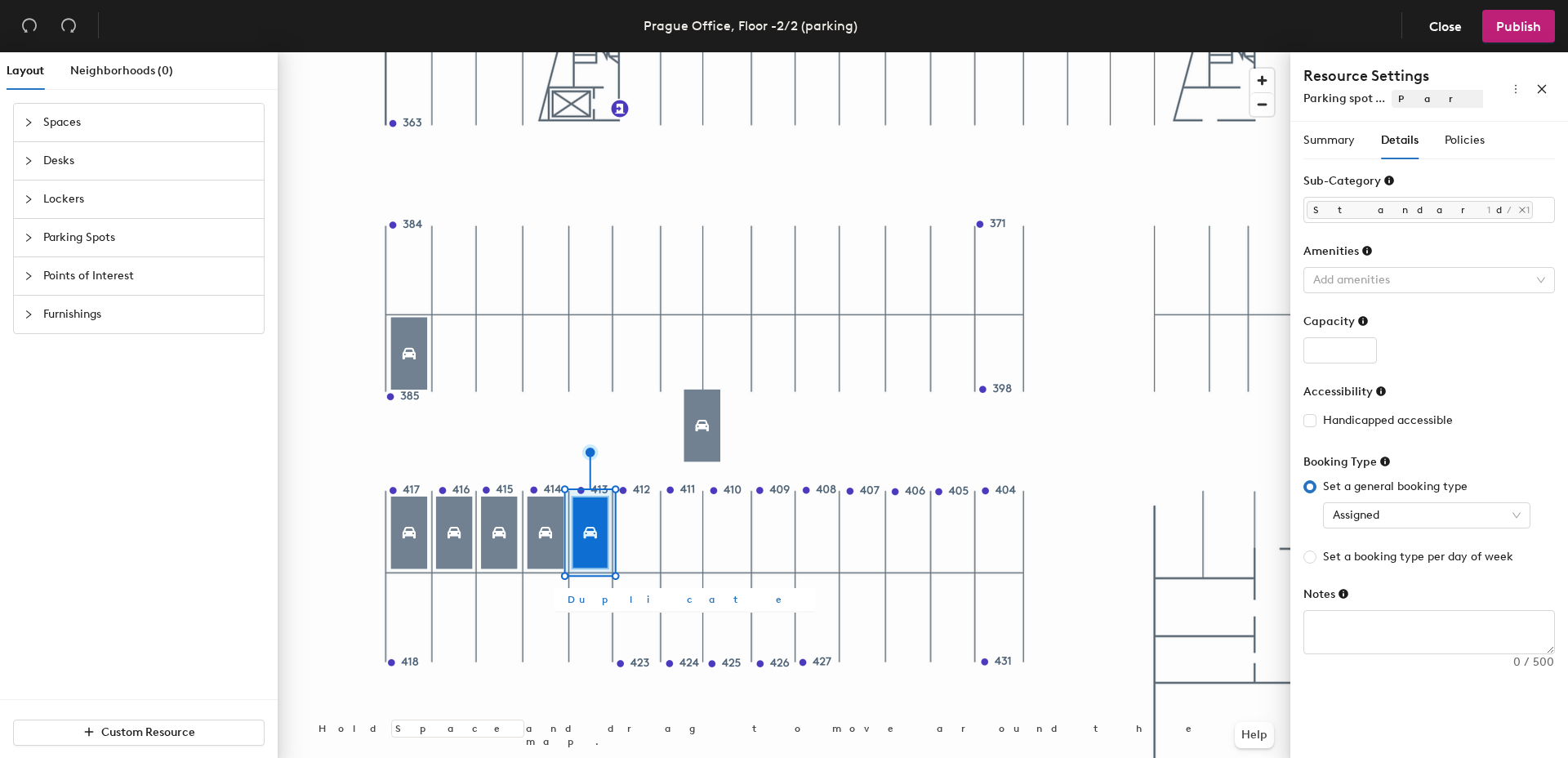
click at [596, 601] on span "Duplicate" at bounding box center [685, 599] width 234 height 15
click at [654, 596] on span "Duplicate" at bounding box center [731, 599] width 234 height 15
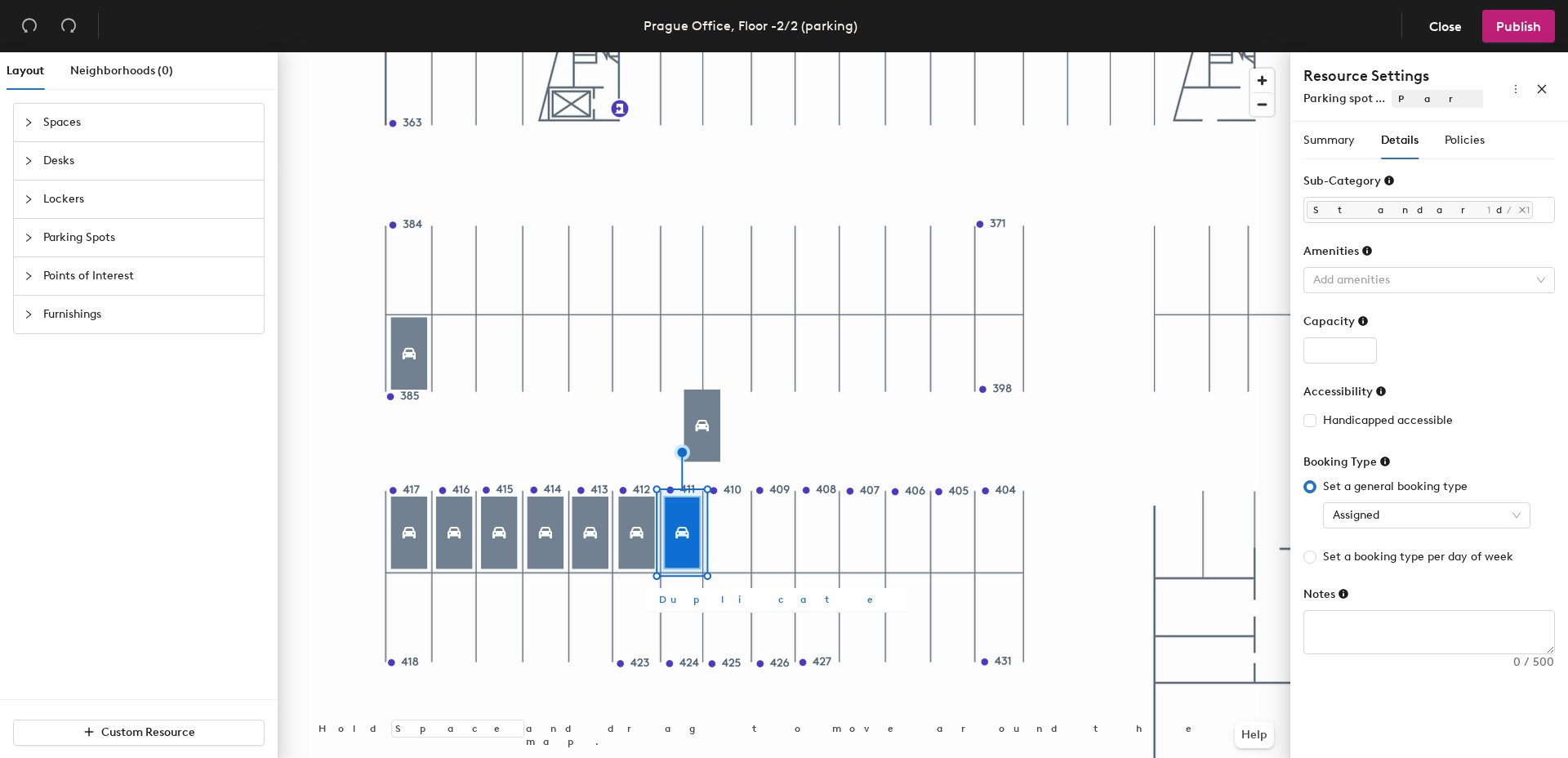
click at [704, 53] on div at bounding box center [784, 53] width 1012 height 0
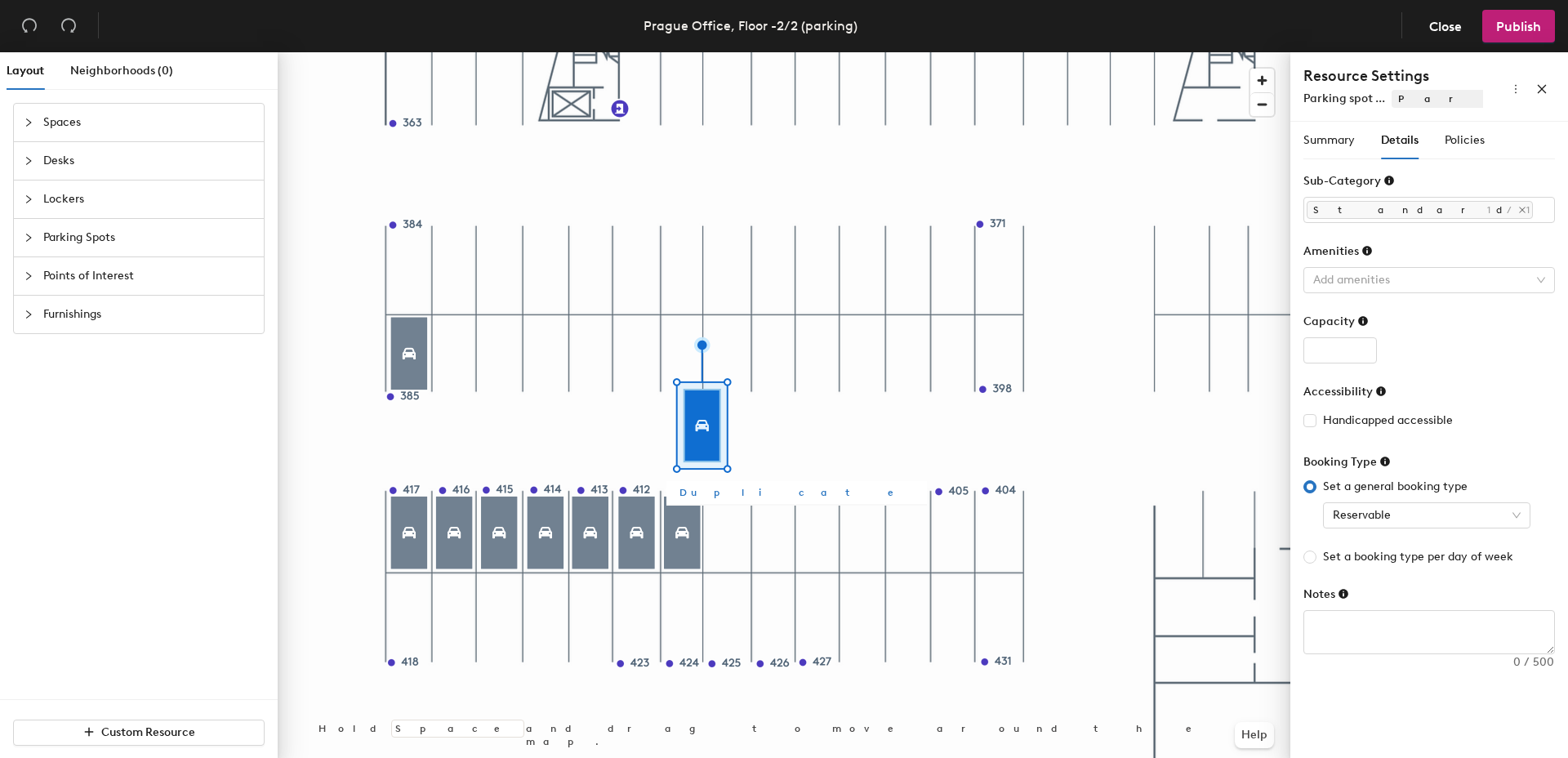
click at [716, 492] on span "Duplicate" at bounding box center [796, 492] width 234 height 15
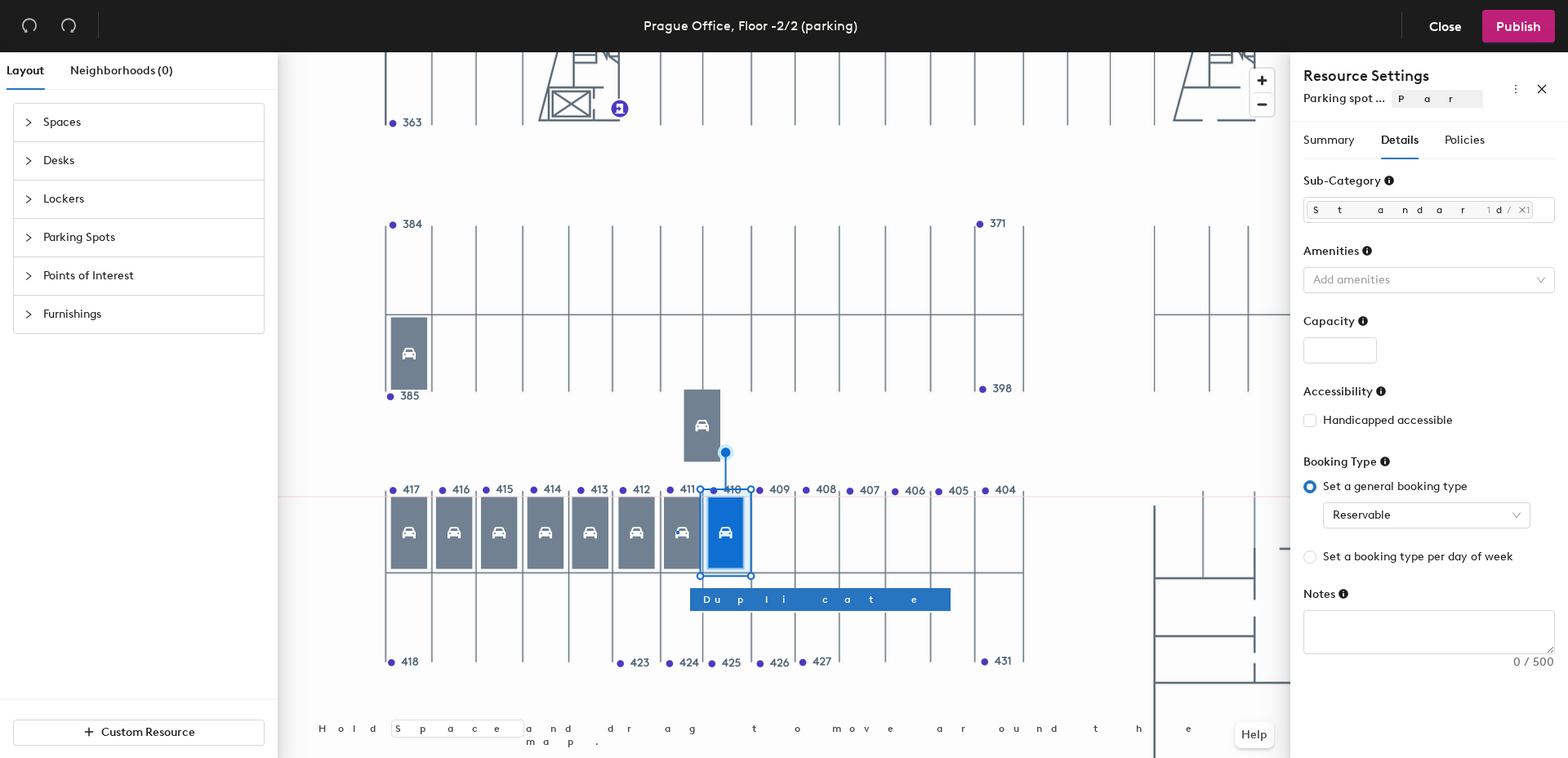
click at [677, 53] on div at bounding box center [784, 53] width 1012 height 0
click at [752, 598] on button "Duplicate" at bounding box center [820, 599] width 260 height 23
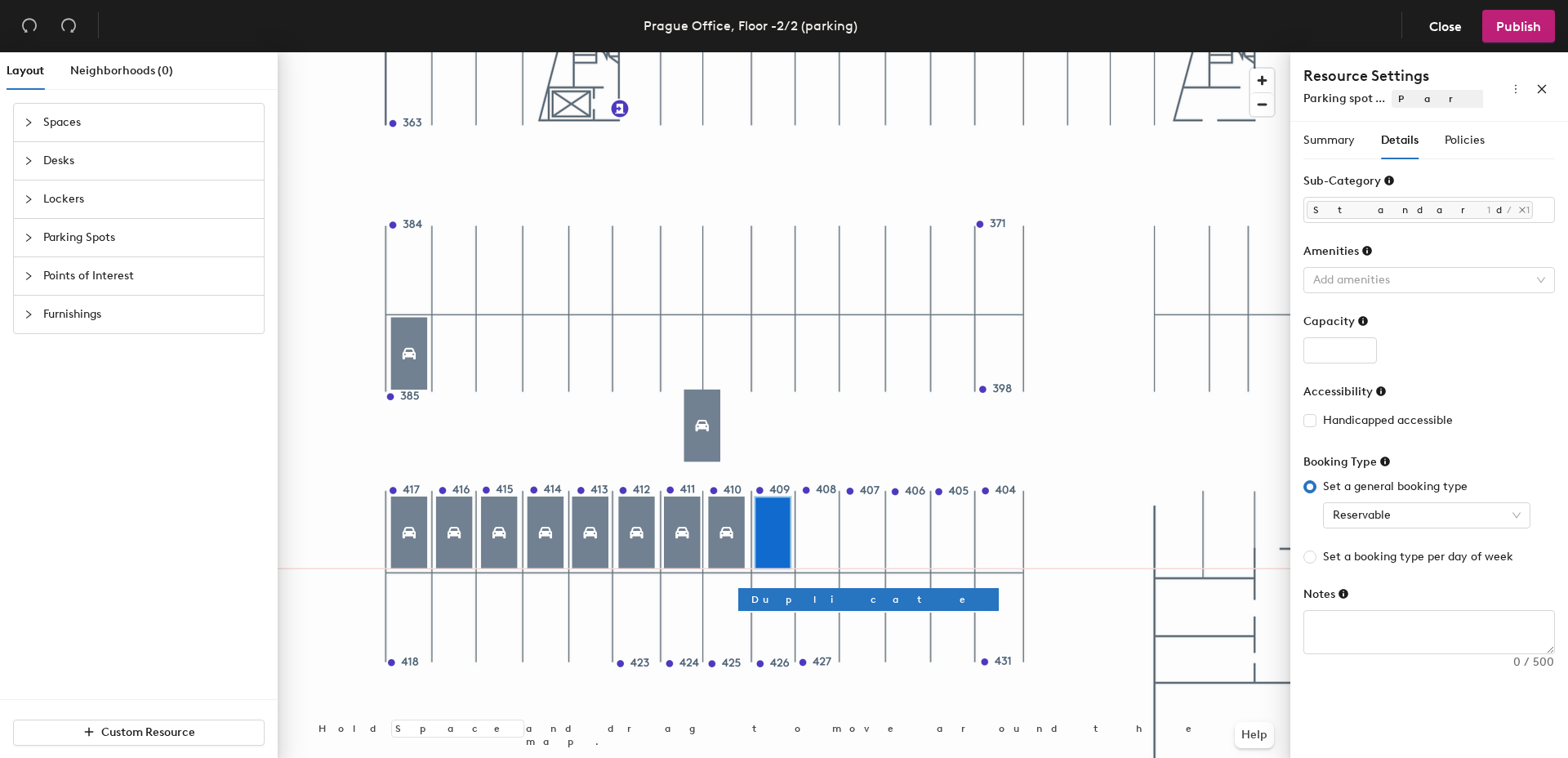
click at [732, 53] on div at bounding box center [784, 53] width 1012 height 0
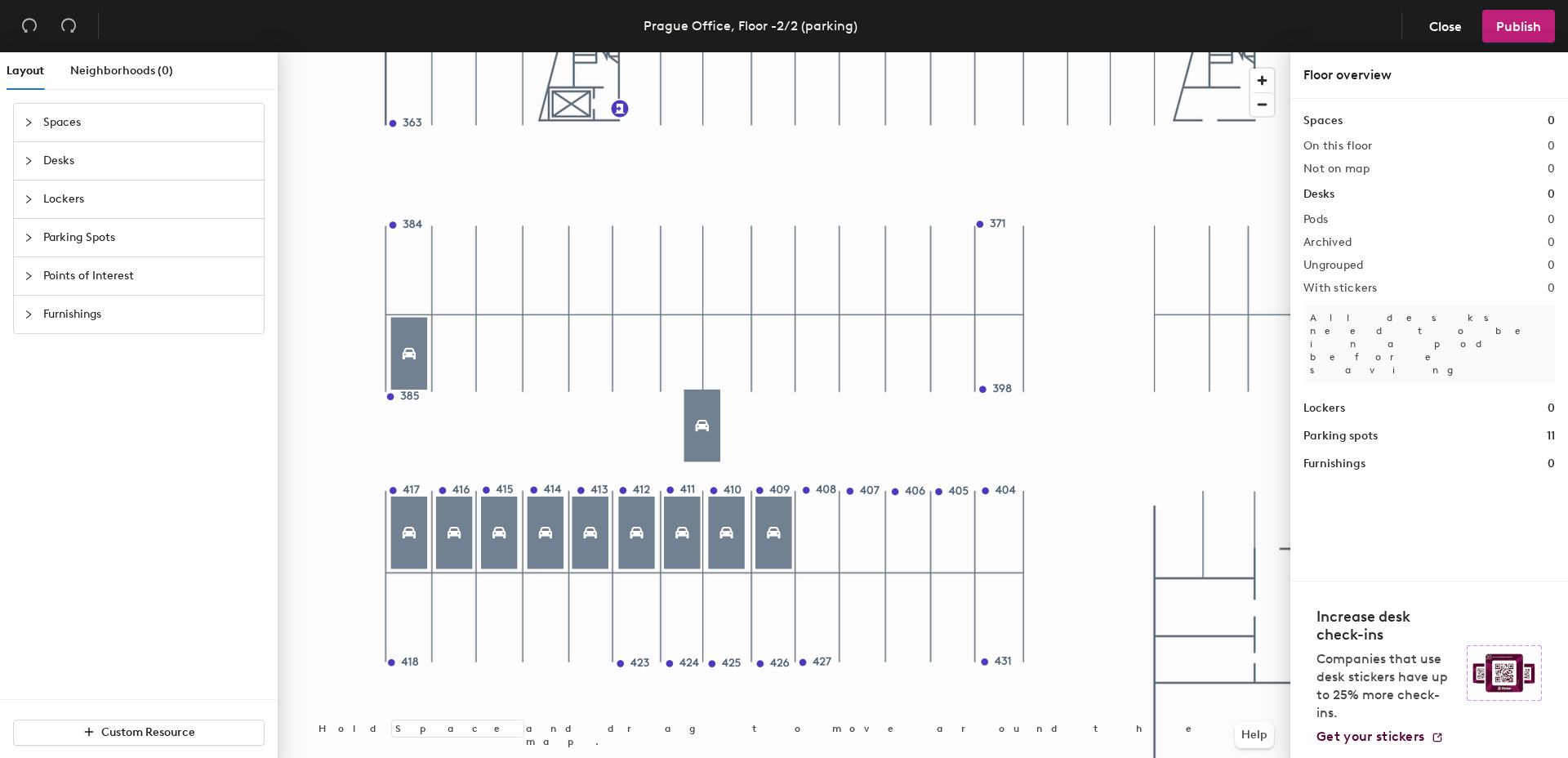
click at [777, 53] on div at bounding box center [784, 53] width 1012 height 0
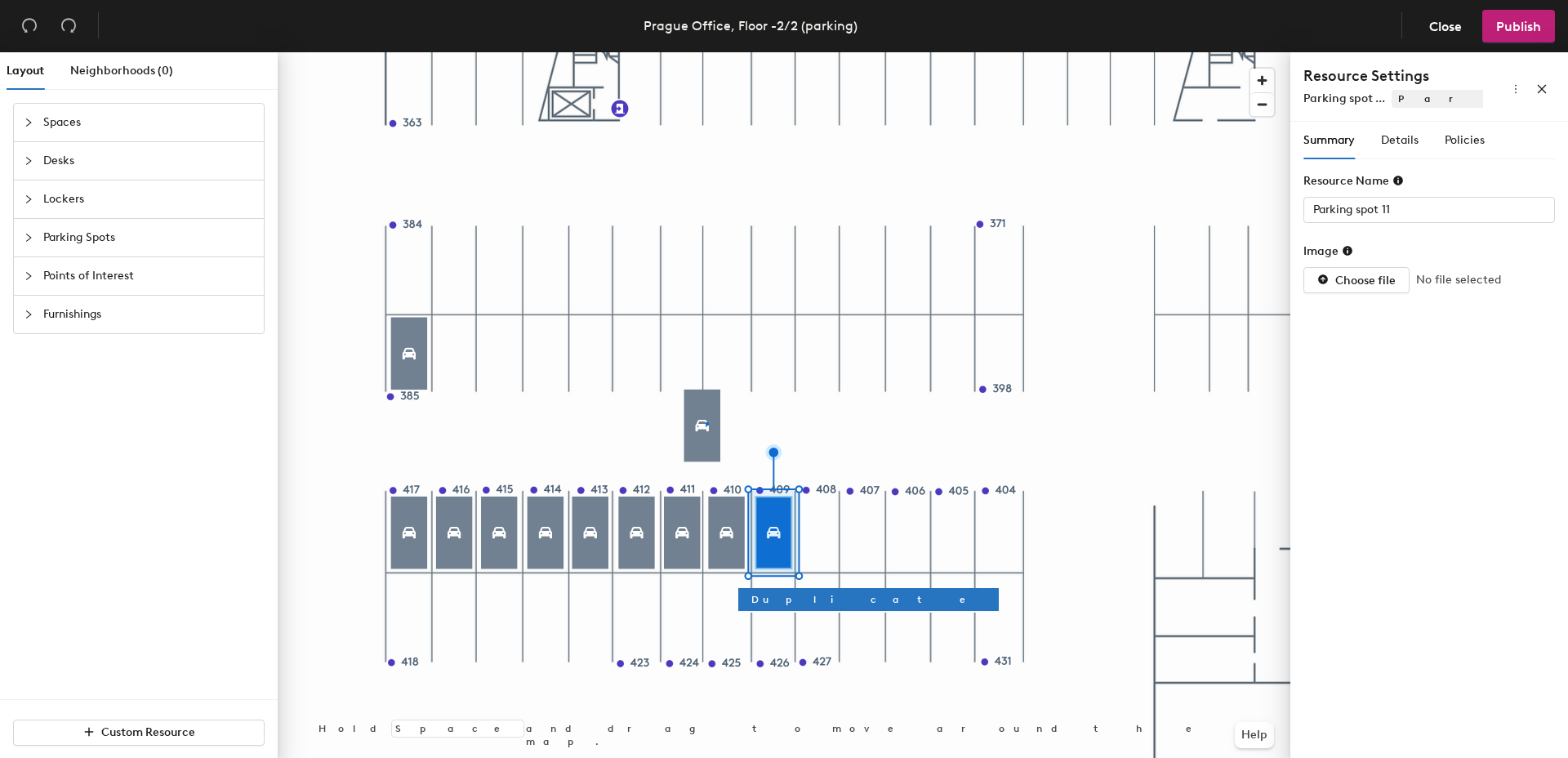
click at [706, 53] on div at bounding box center [784, 53] width 1012 height 0
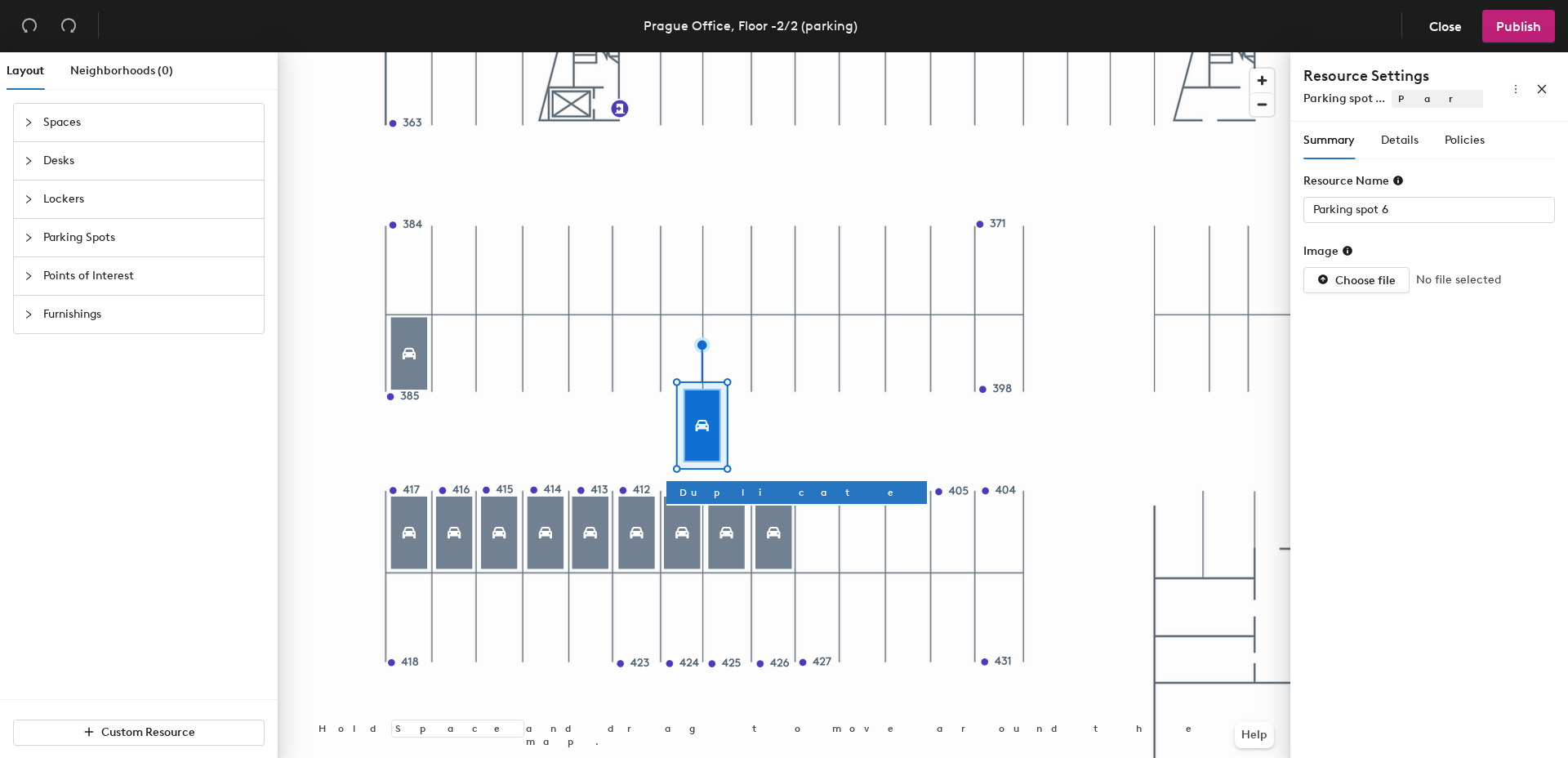
type input "Parking spot 11"
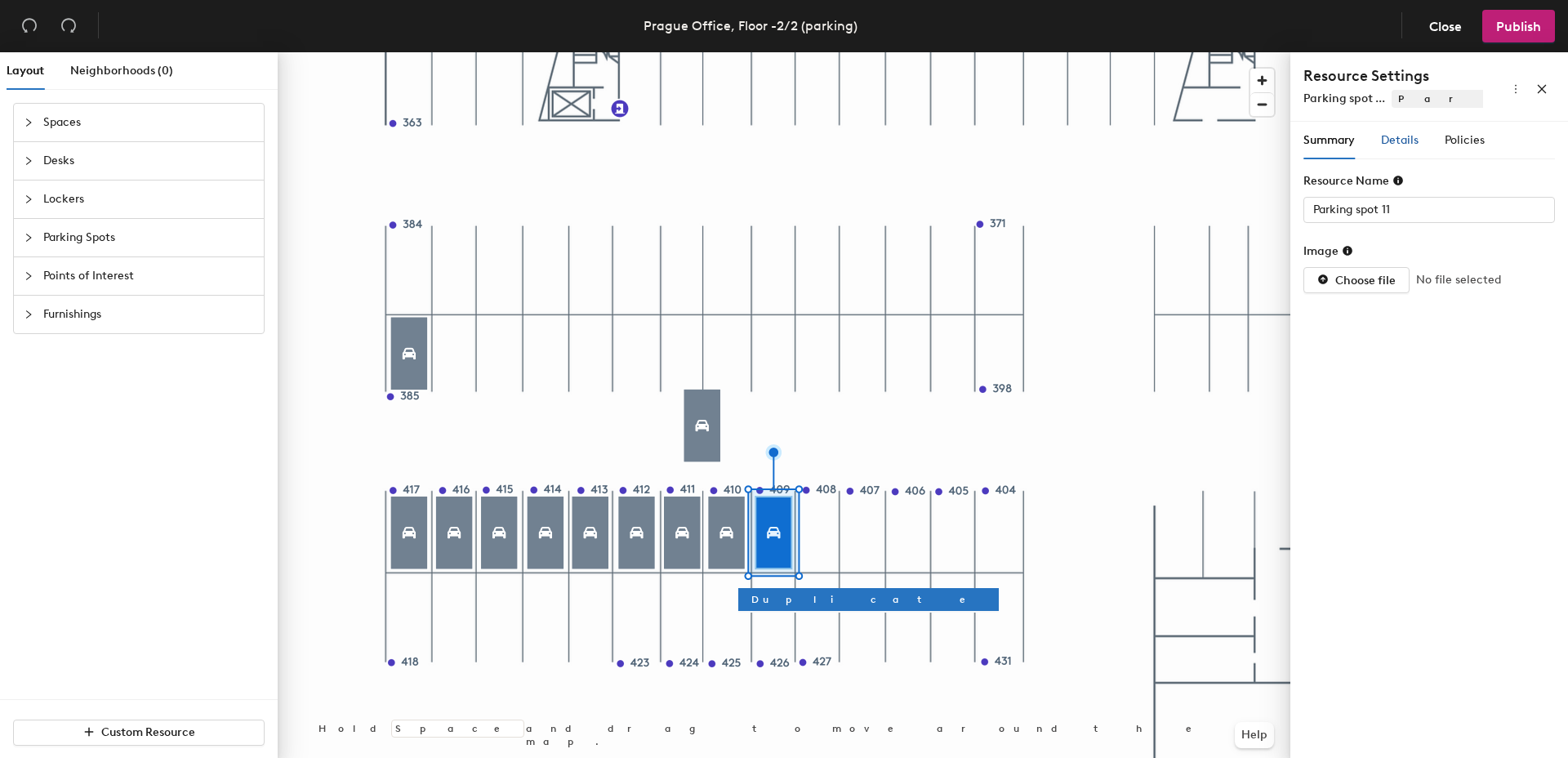
click at [1404, 146] on span "Details" at bounding box center [1400, 140] width 38 height 14
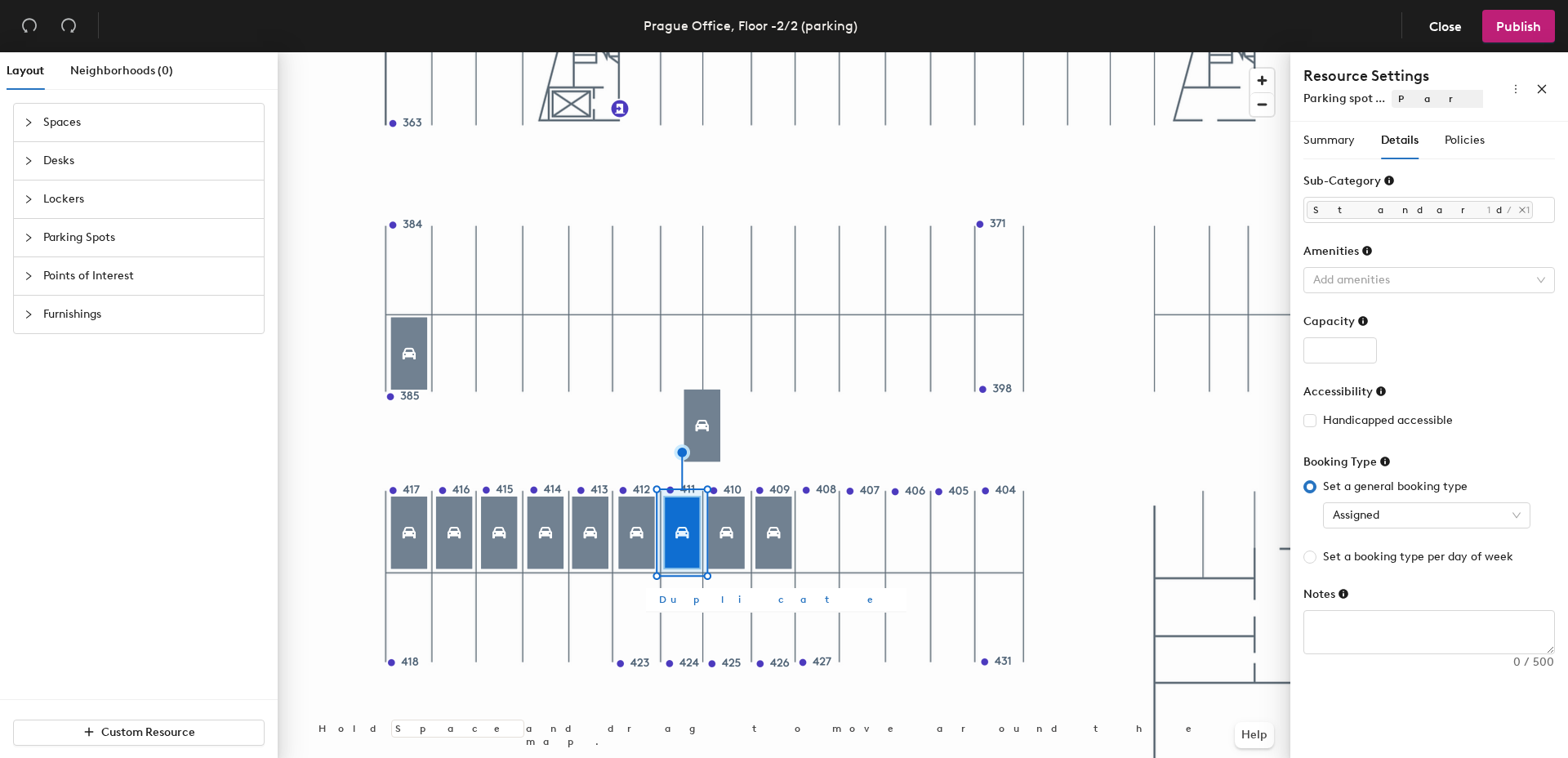
click at [700, 601] on span "Duplicate" at bounding box center [776, 599] width 234 height 15
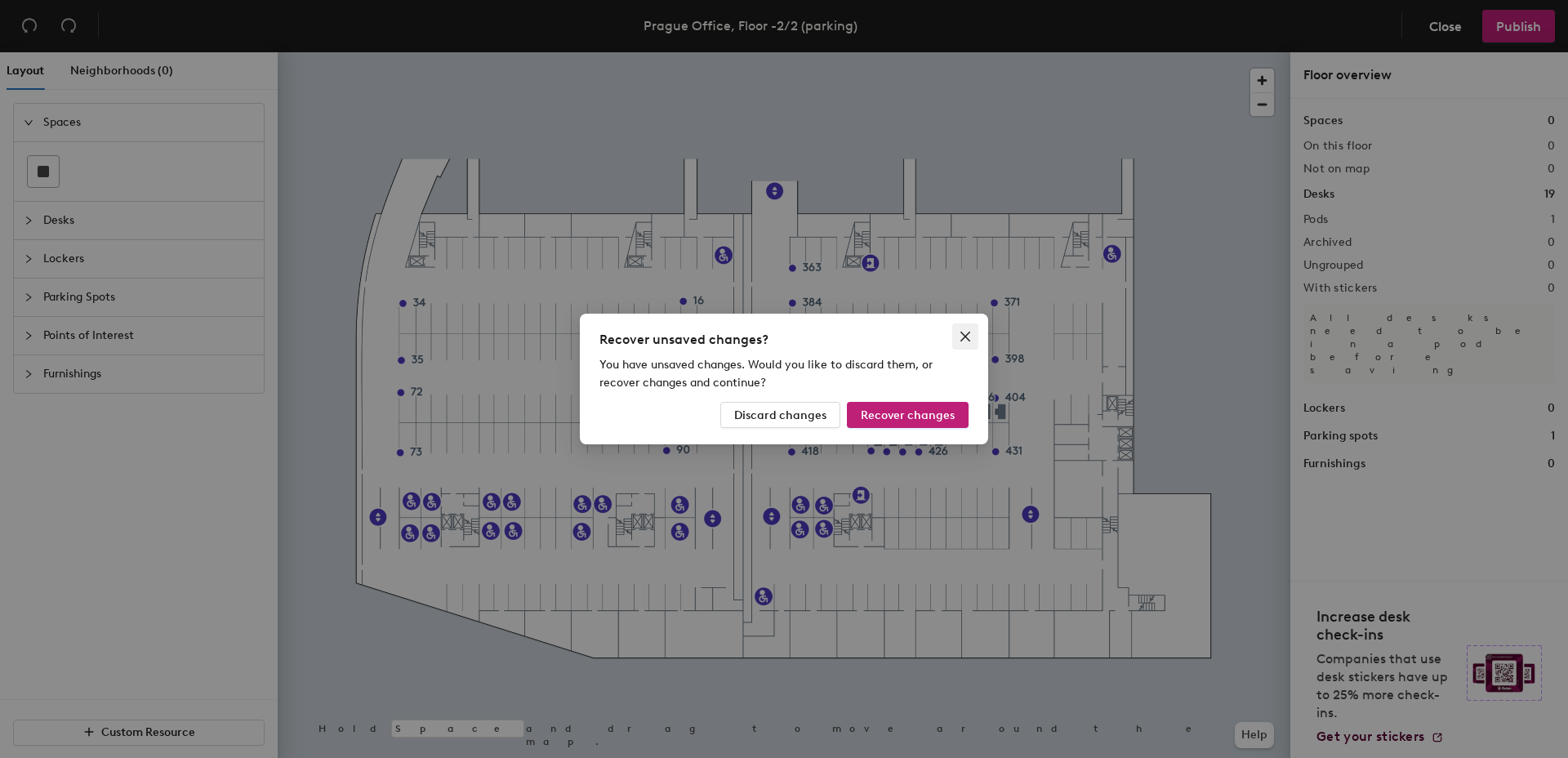
click at [970, 332] on icon "close" at bounding box center [965, 336] width 13 height 13
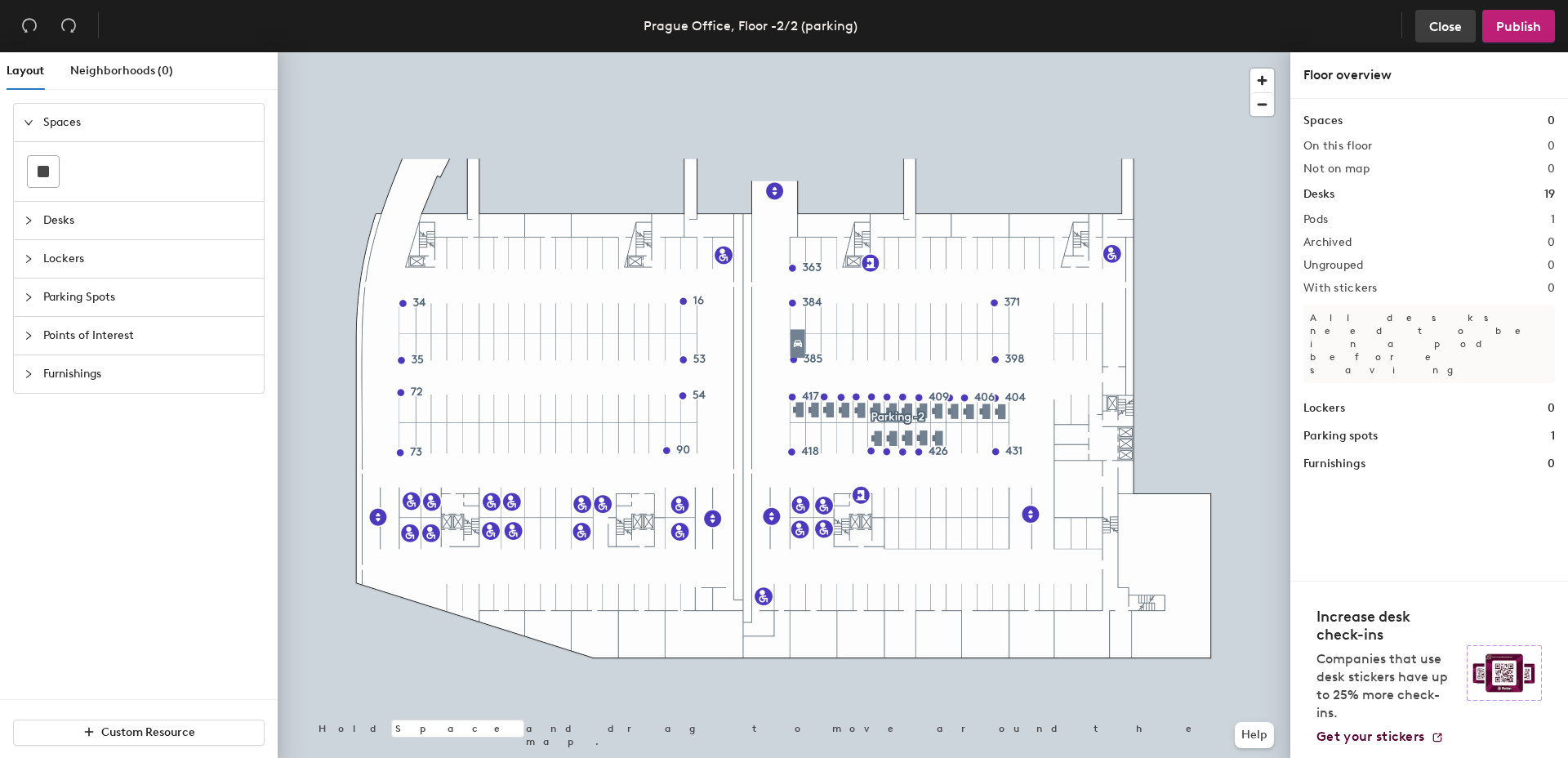
click at [1470, 28] on button "Close" at bounding box center [1445, 25] width 60 height 32
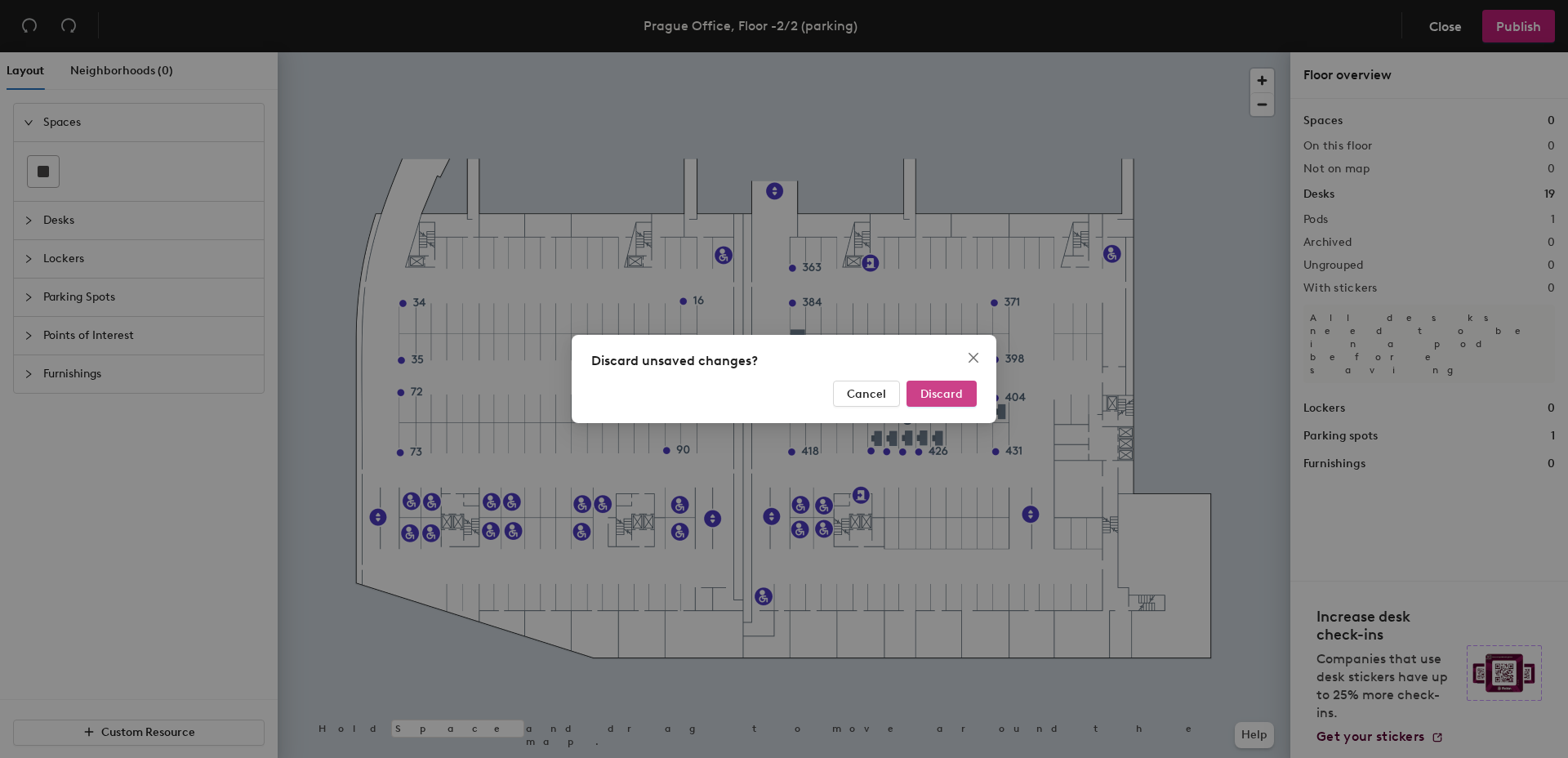
click at [947, 384] on button "Discard" at bounding box center [941, 393] width 70 height 26
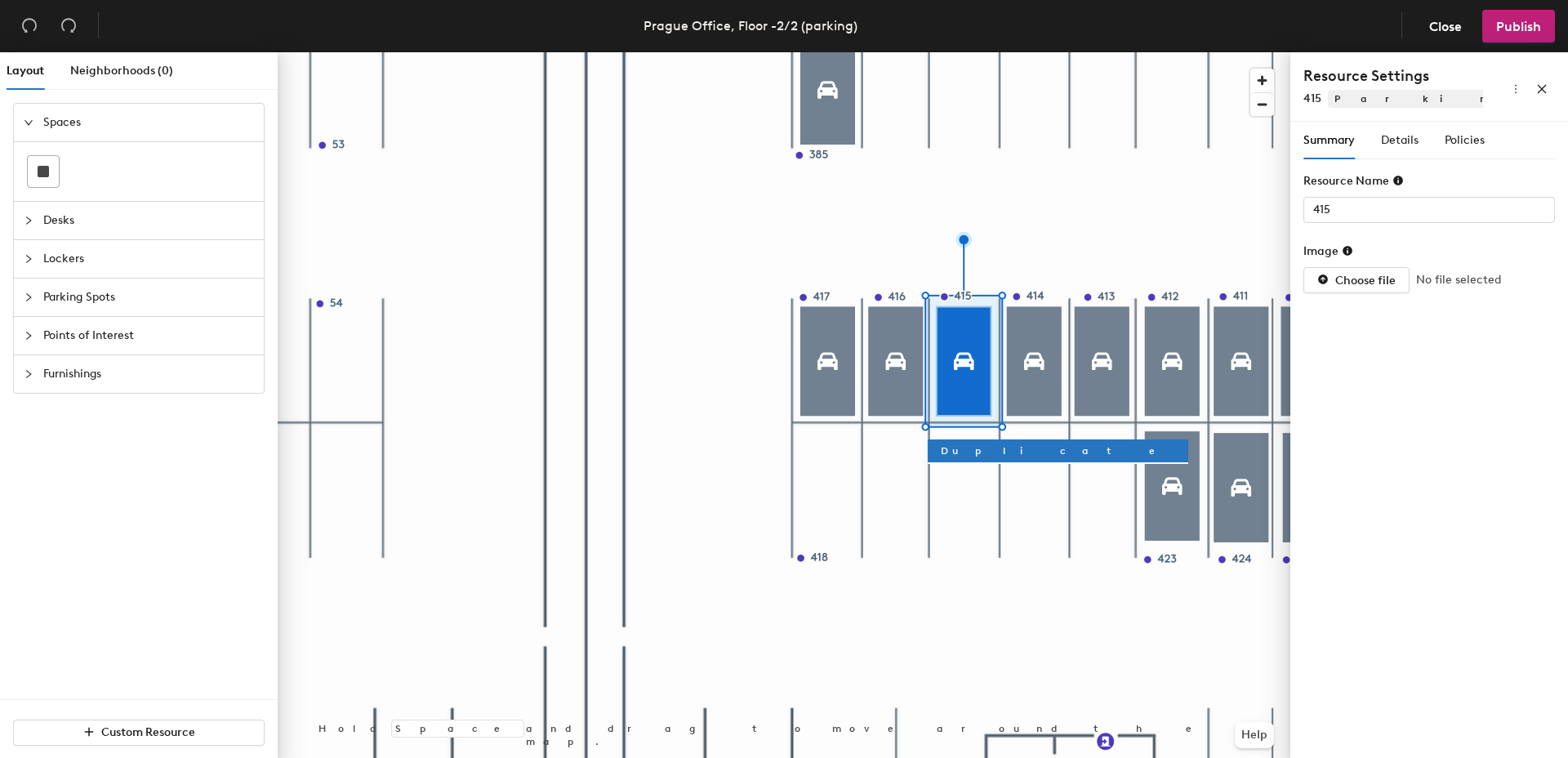
click at [1048, 53] on div at bounding box center [784, 53] width 1012 height 0
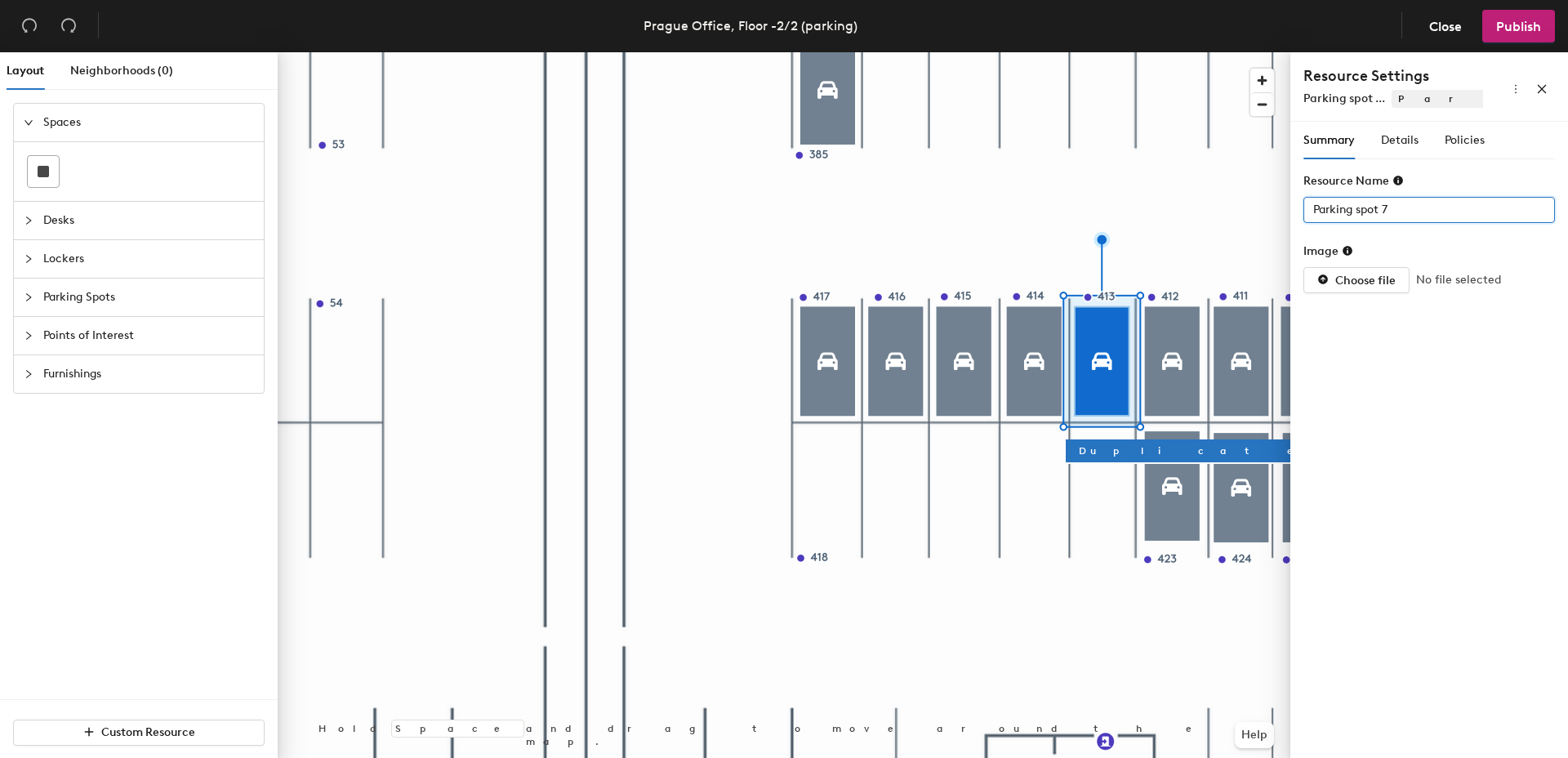
click at [1252, 202] on div "Layout Neighborhoods (0) Spaces Desks Lockers Parking Spots Points of Interest …" at bounding box center [784, 408] width 1568 height 712
drag, startPoint x: 1405, startPoint y: 205, endPoint x: 1294, endPoint y: 202, distance: 111.0
click at [1172, 53] on div at bounding box center [784, 53] width 1012 height 0
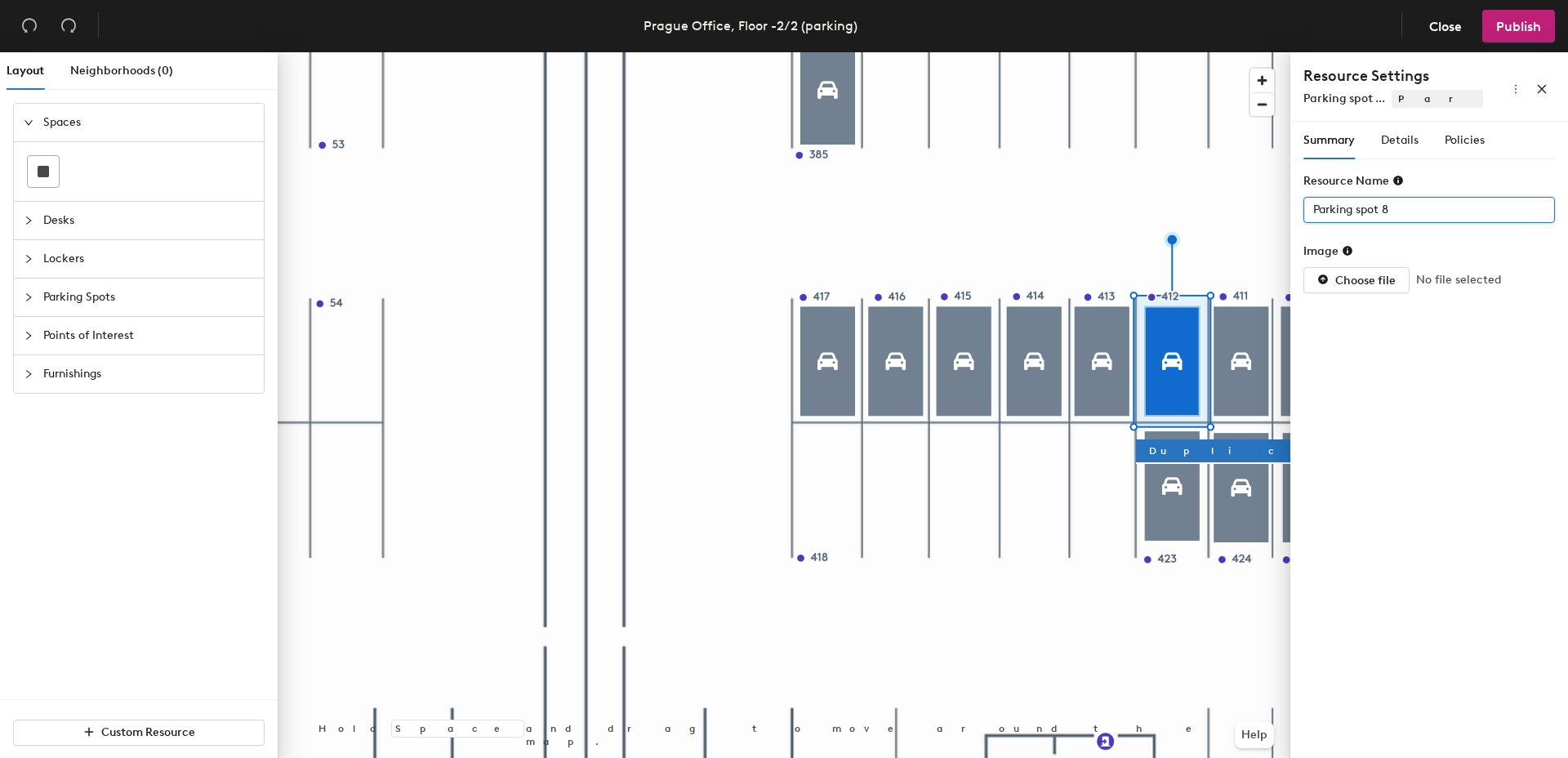
click at [1231, 204] on div "Layout Neighborhoods (0) Spaces Desks Lockers Parking Spots Points of Interest …" at bounding box center [784, 408] width 1568 height 712
click at [1254, 53] on div at bounding box center [784, 53] width 1012 height 0
click at [1253, 212] on div "Layout Neighborhoods (0) Spaces Desks Lockers Parking Spots Points of Interest …" at bounding box center [784, 408] width 1568 height 712
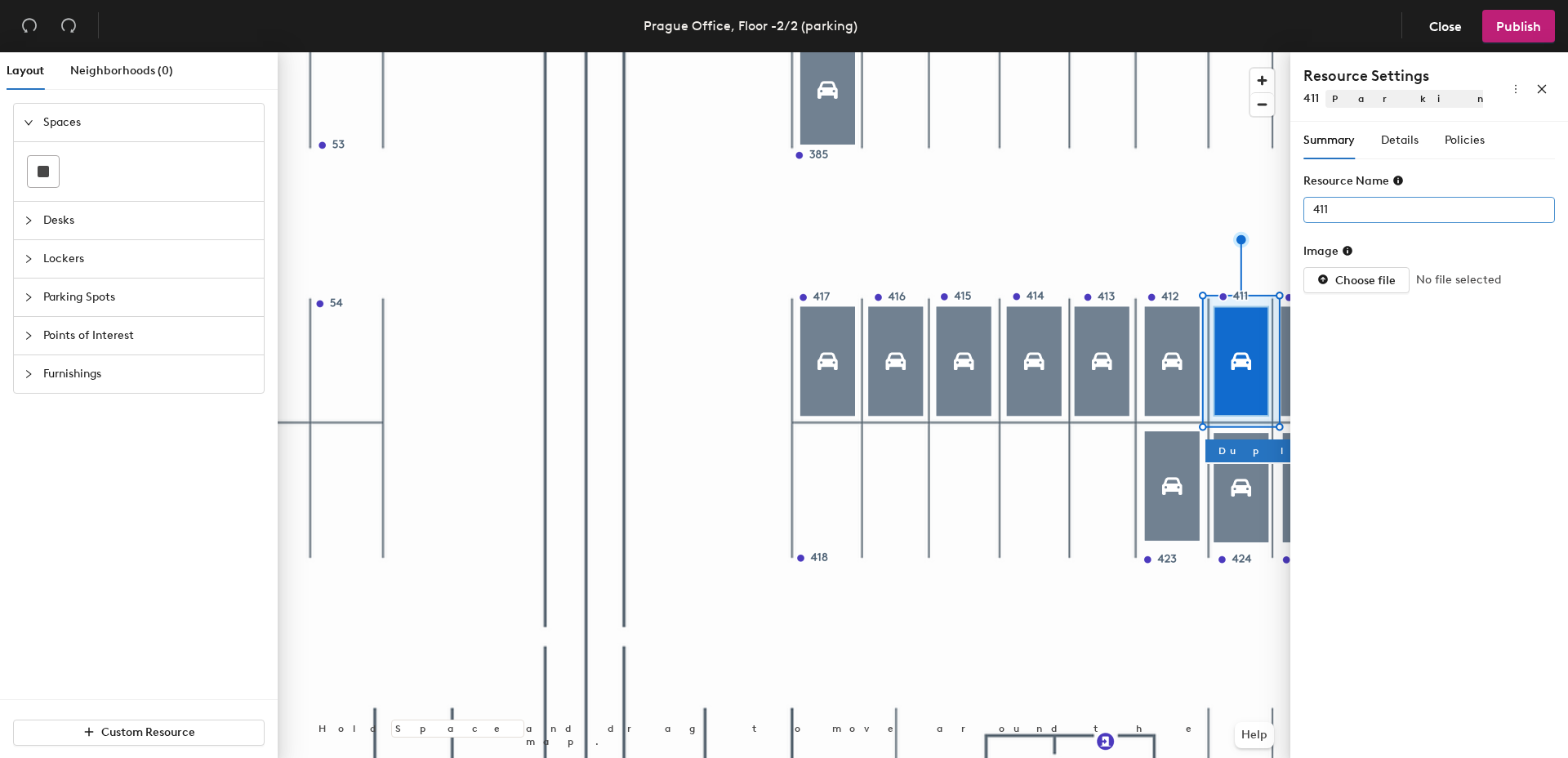
click at [1167, 53] on div at bounding box center [784, 53] width 1012 height 0
type input "Parking spot 6"
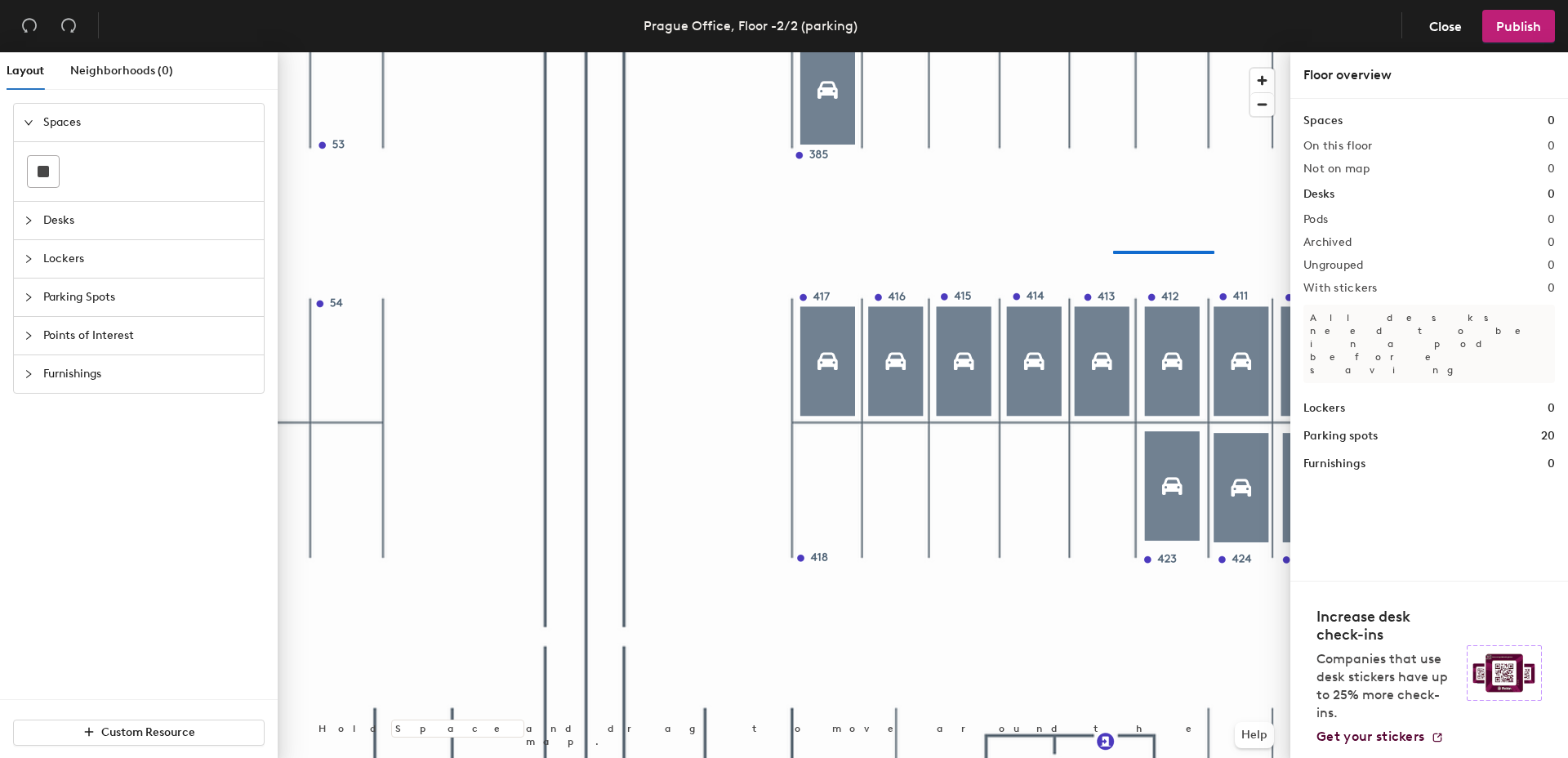
drag, startPoint x: 1410, startPoint y: 212, endPoint x: 1151, endPoint y: 223, distance: 259.2
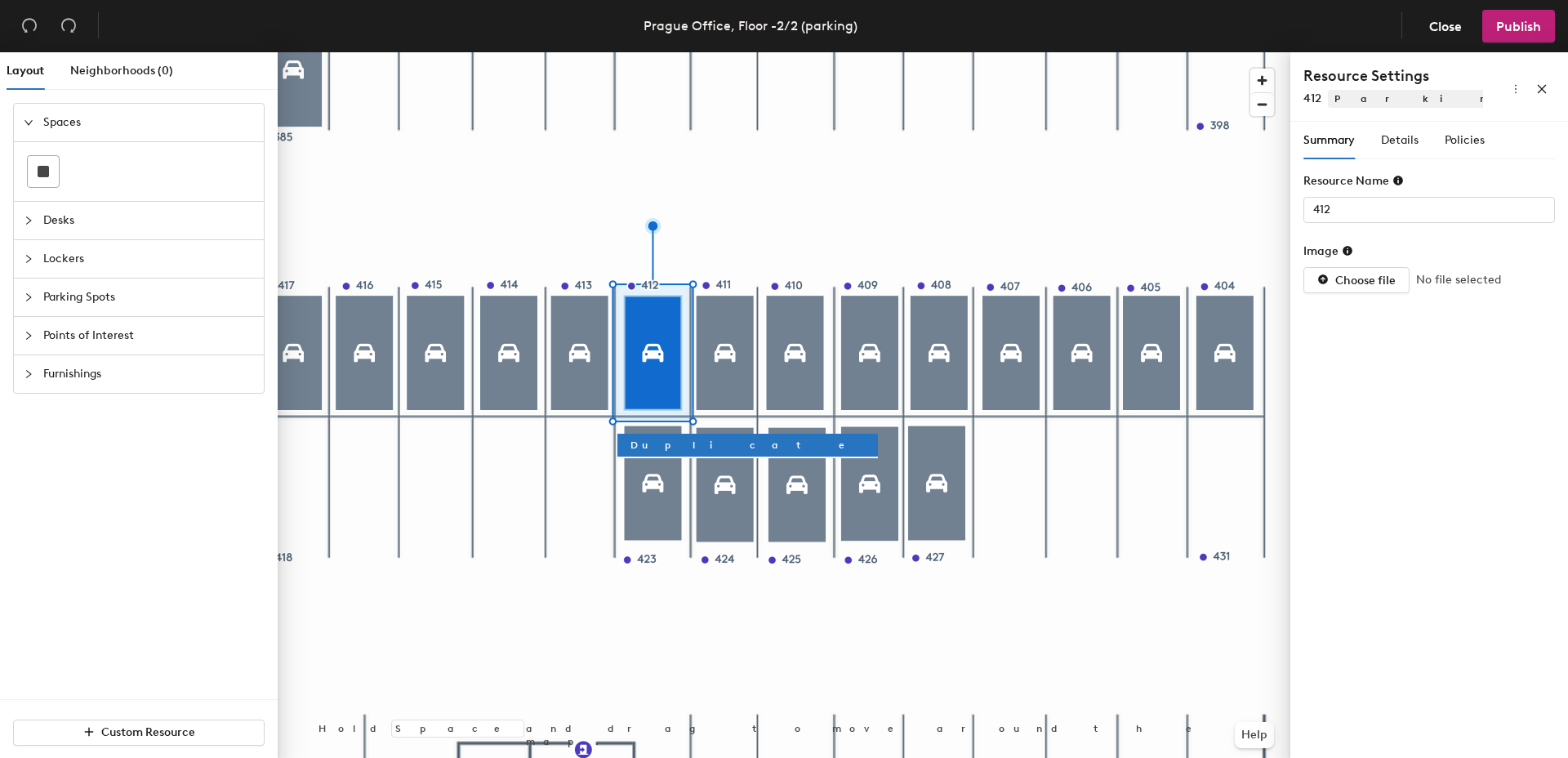
click at [726, 53] on div at bounding box center [784, 53] width 1012 height 0
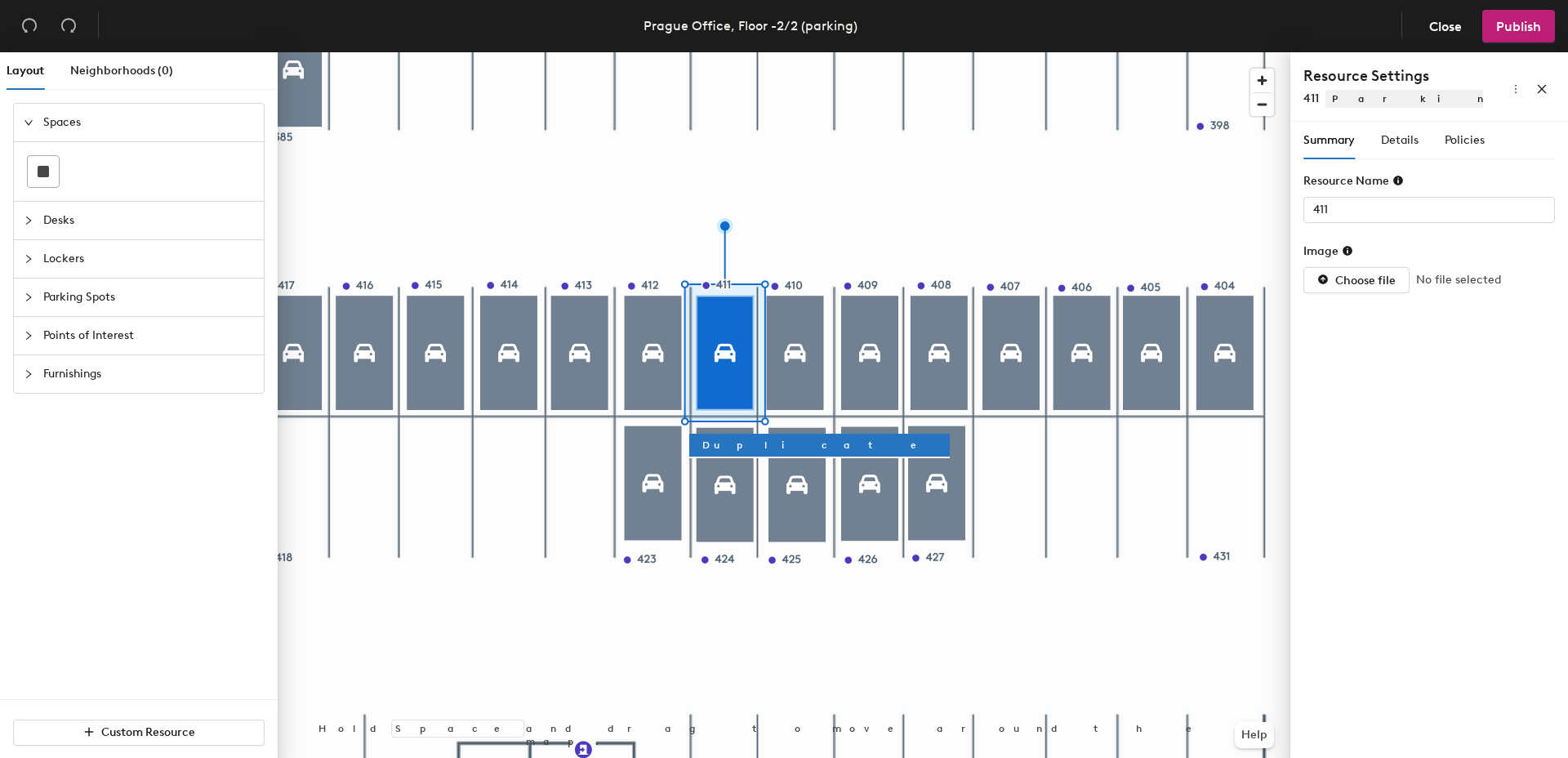
click at [800, 53] on div at bounding box center [784, 53] width 1012 height 0
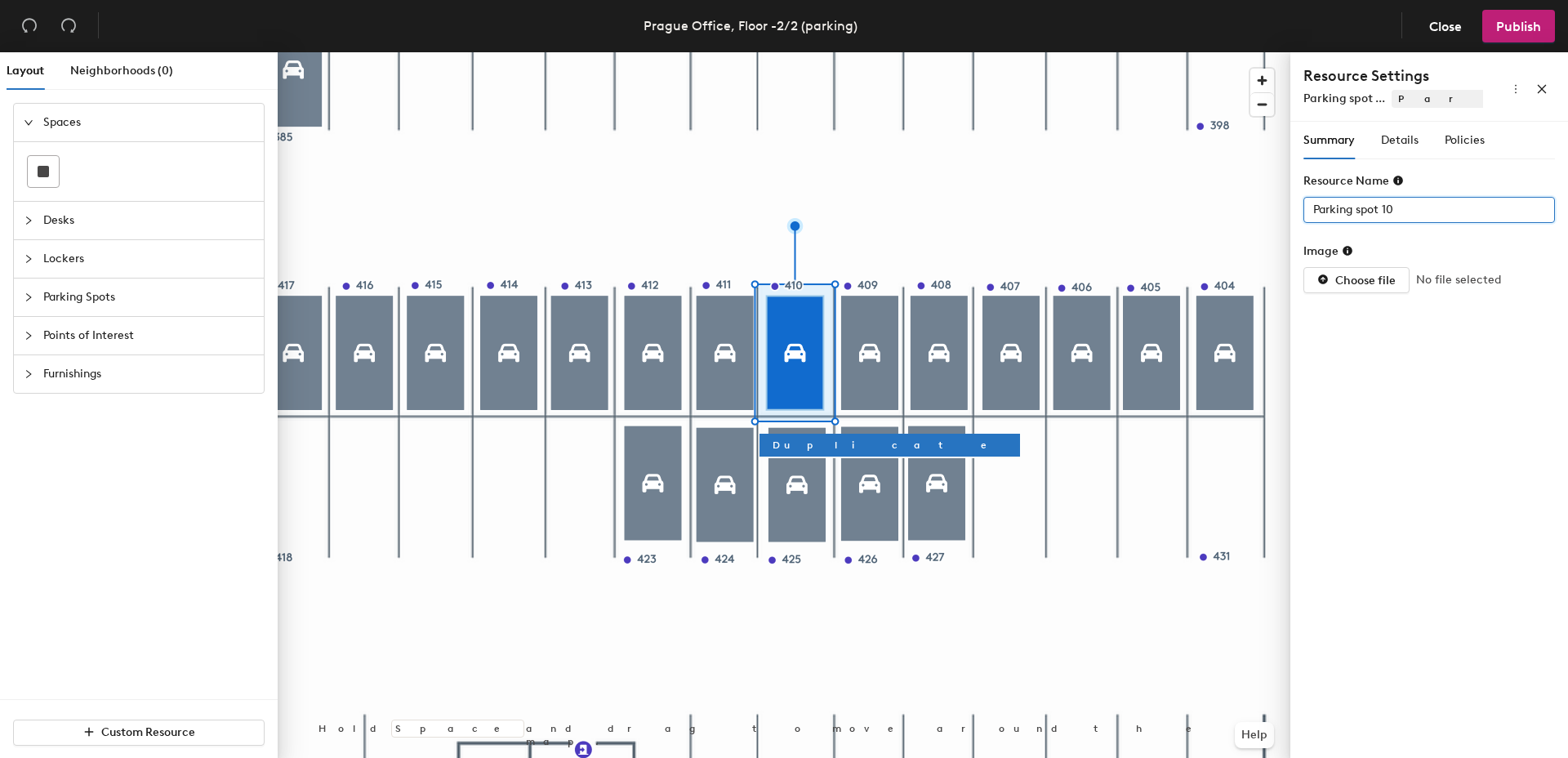
click at [1224, 209] on div "Layout Neighborhoods (0) Spaces Desks Lockers Parking Spots Points of Interest …" at bounding box center [784, 408] width 1568 height 712
drag, startPoint x: 1430, startPoint y: 214, endPoint x: 1301, endPoint y: 250, distance: 133.9
click at [880, 53] on div at bounding box center [784, 53] width 1012 height 0
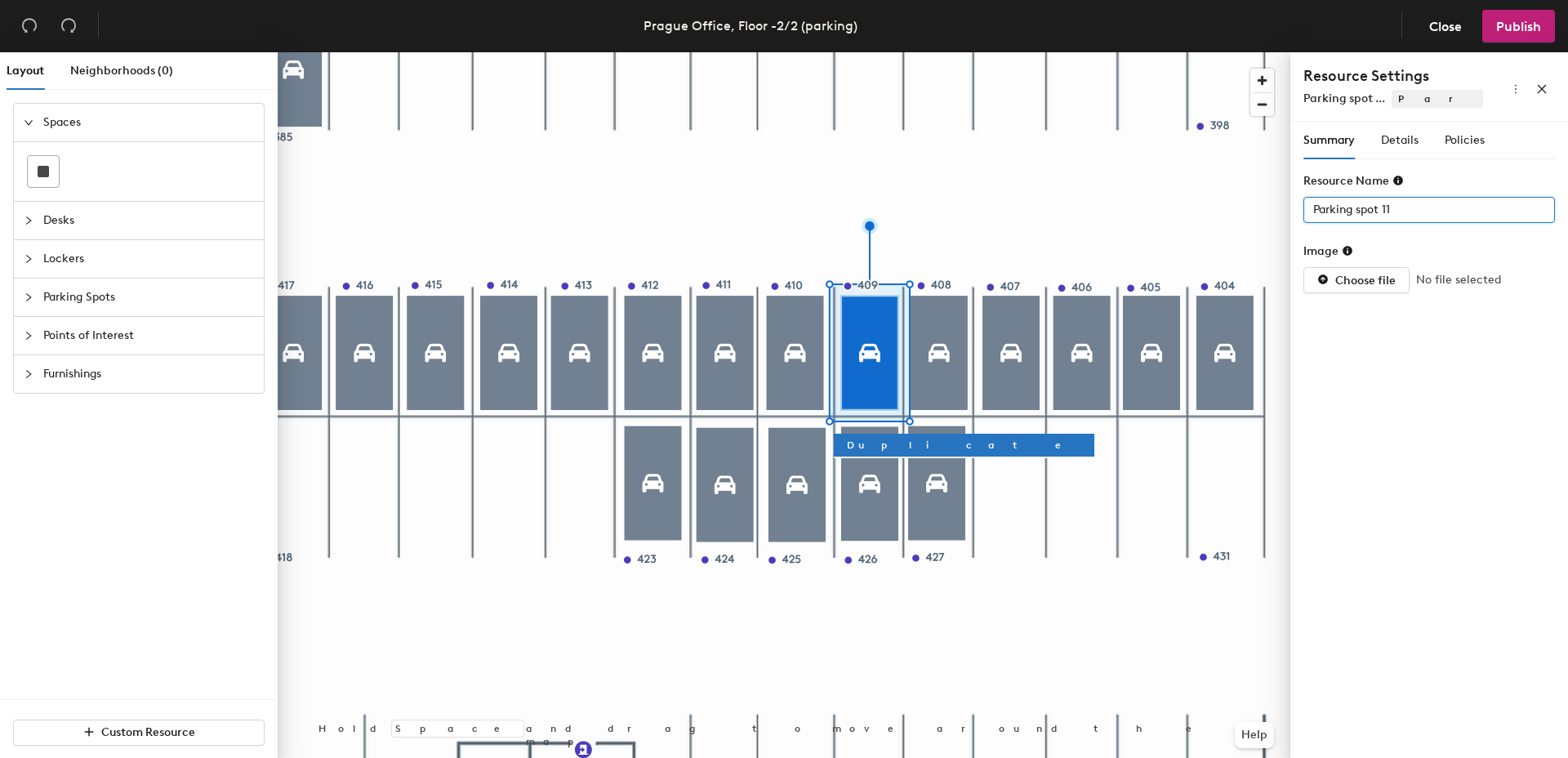
click at [1239, 221] on div "Layout Neighborhoods (0) Spaces Desks Lockers Parking Spots Points of Interest …" at bounding box center [784, 408] width 1568 height 712
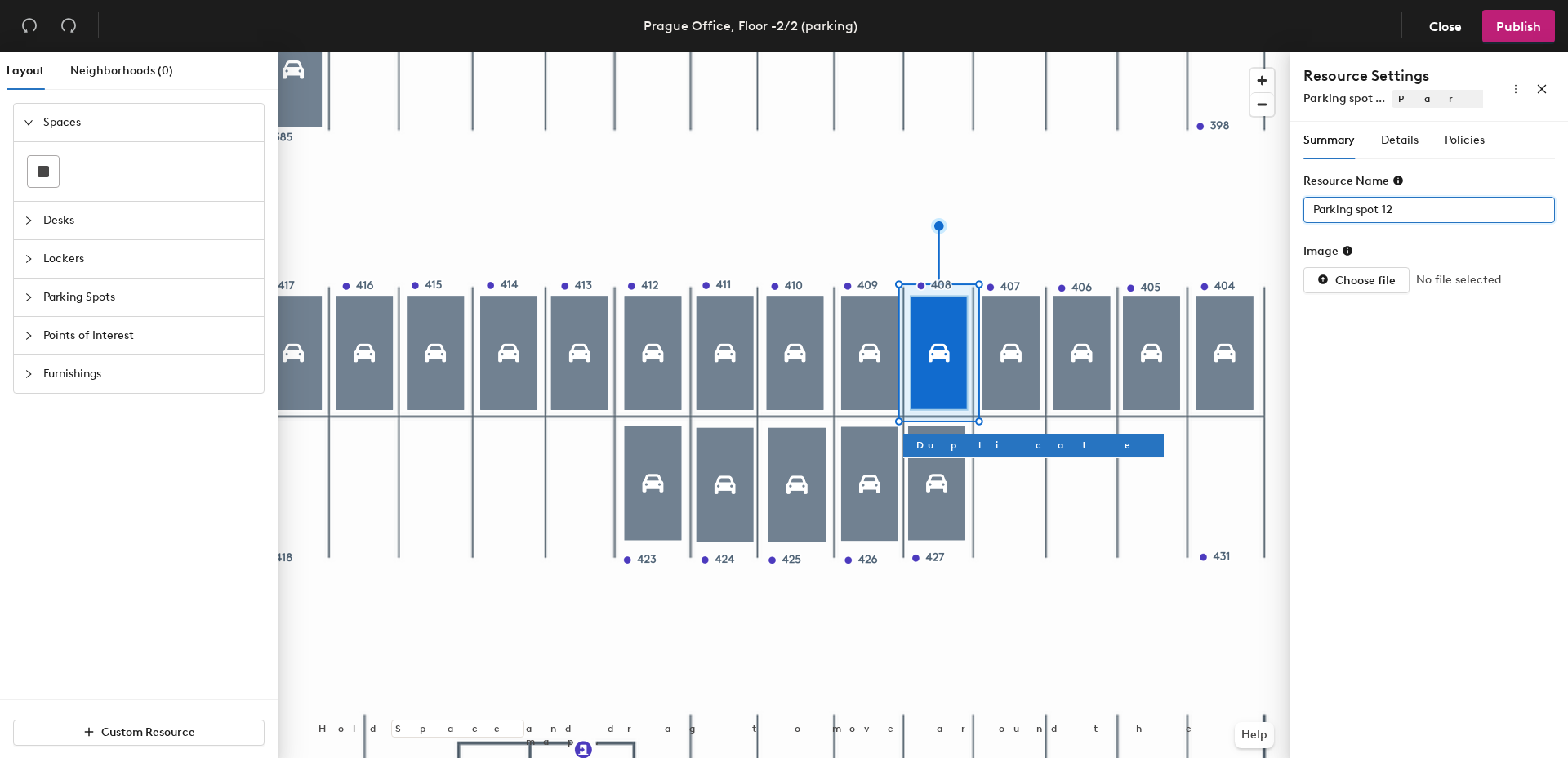
click at [1243, 209] on div "Layout Neighborhoods (0) Spaces Desks Lockers Parking Spots Points of Interest …" at bounding box center [784, 408] width 1568 height 712
type input "Parking spot 13"
